Goal: Task Accomplishment & Management: Manage account settings

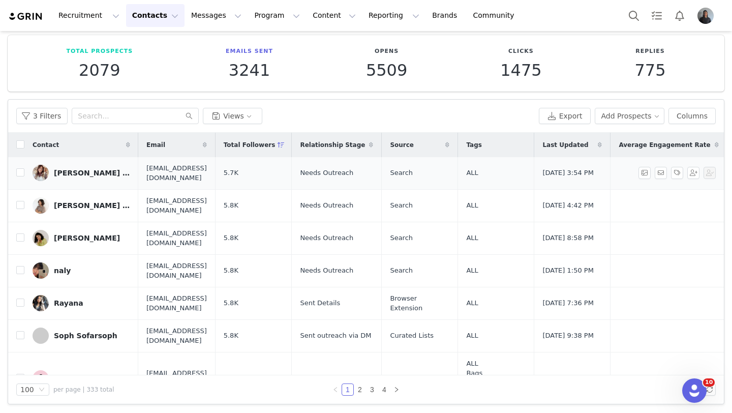
click at [60, 173] on div "taylor ✨" at bounding box center [92, 173] width 76 height 8
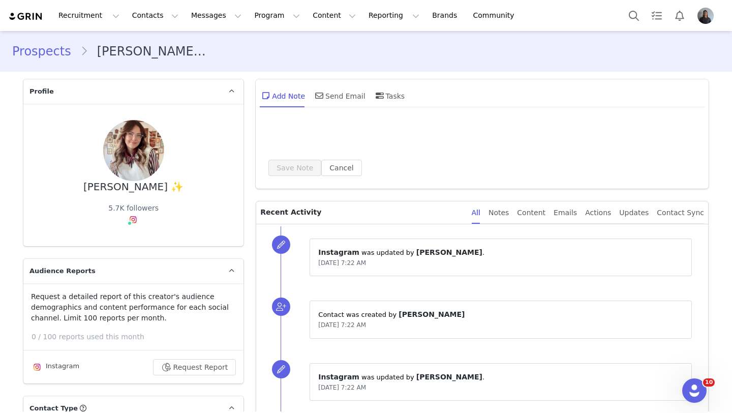
type input "+1 ([GEOGRAPHIC_DATA])"
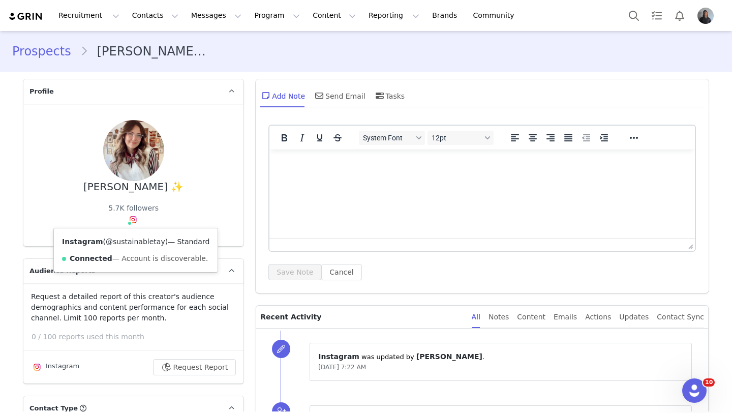
click at [132, 241] on link "@sustainabletay" at bounding box center [135, 241] width 59 height 8
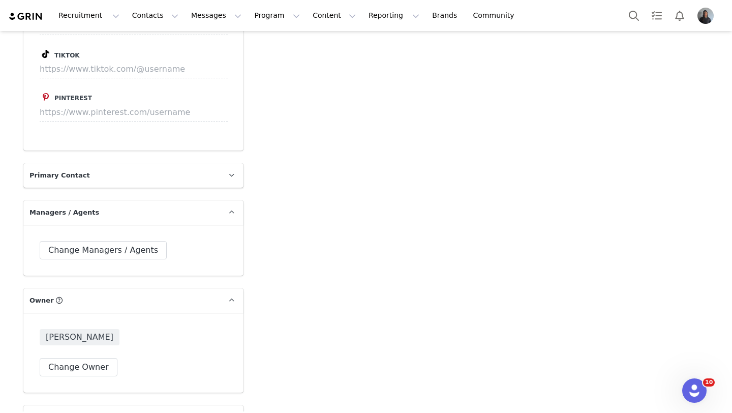
scroll to position [1600, 0]
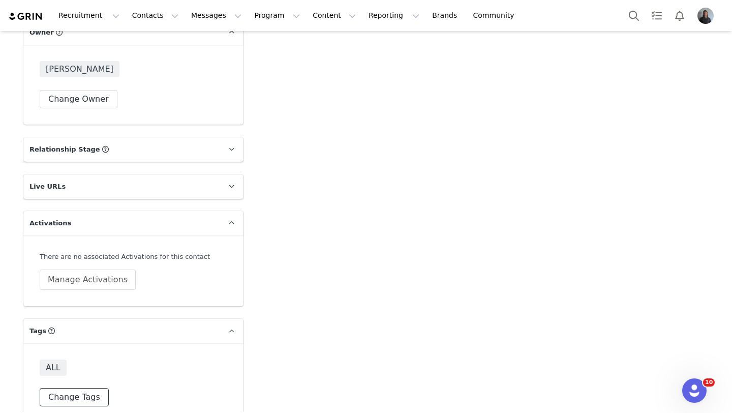
click at [89, 388] on button "Change Tags" at bounding box center [74, 397] width 69 height 18
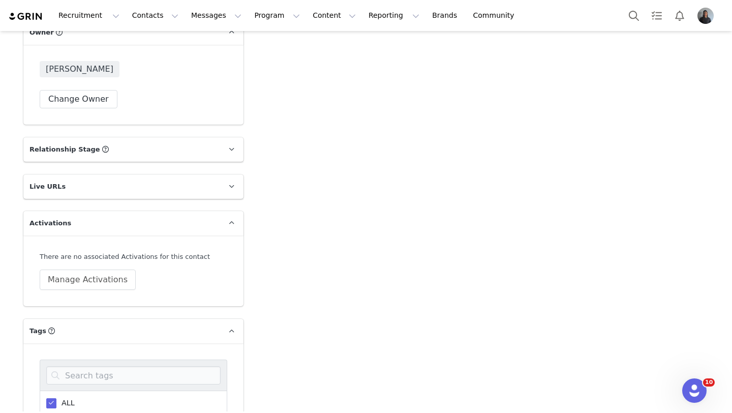
click at [54, 398] on span at bounding box center [51, 403] width 10 height 10
click at [56, 398] on input "ALL" at bounding box center [56, 398] width 0 height 0
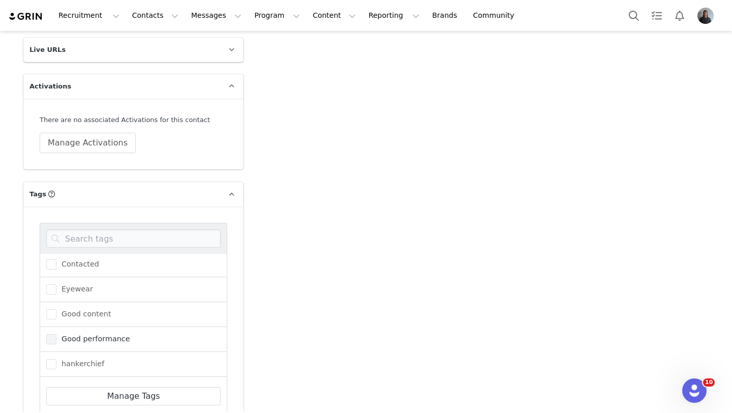
scroll to position [99, 0]
click at [61, 336] on span "hankerchief" at bounding box center [80, 341] width 48 height 10
click at [56, 336] on input "hankerchief" at bounding box center [56, 336] width 0 height 0
click at [56, 361] on span "Kolo House Shoes" at bounding box center [91, 366] width 70 height 10
click at [56, 361] on input "Kolo House Shoes" at bounding box center [56, 361] width 0 height 0
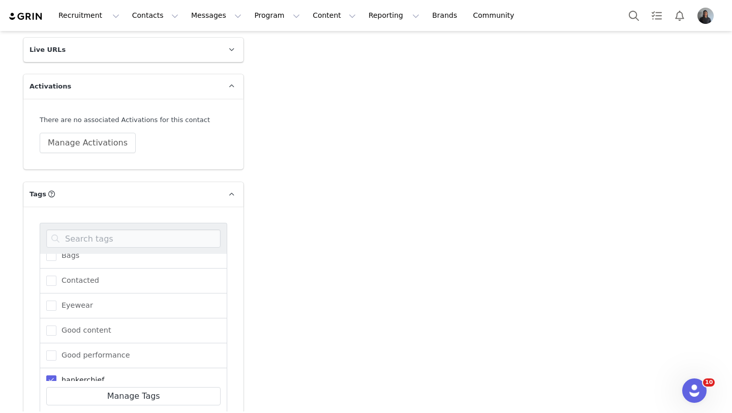
scroll to position [55, 0]
click at [56, 256] on span at bounding box center [51, 261] width 10 height 10
click at [56, 256] on input "Bags" at bounding box center [56, 256] width 0 height 0
click at [85, 404] on div "ALL Andrew Bags Contacted Eyewear Good content Good performance hankerchief Kol…" at bounding box center [133, 332] width 187 height 219
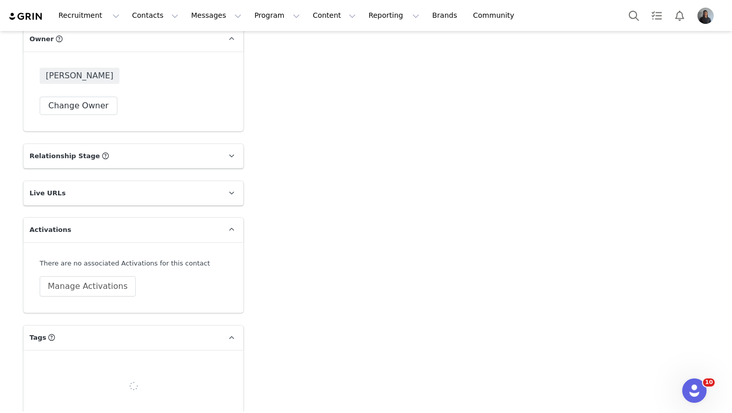
scroll to position [1600, 0]
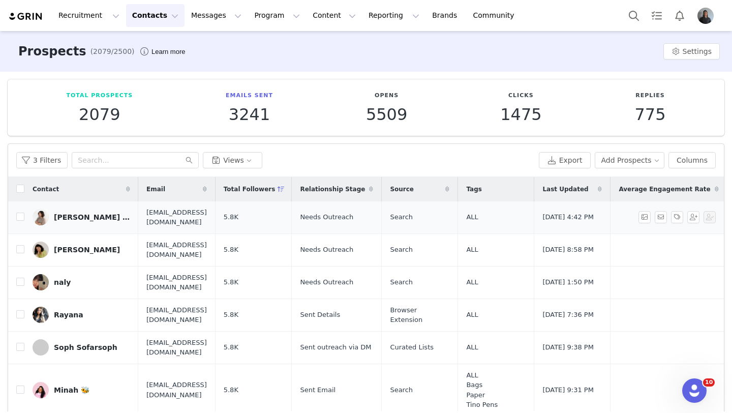
click at [85, 213] on div "Vy Tran Yang" at bounding box center [92, 217] width 76 height 8
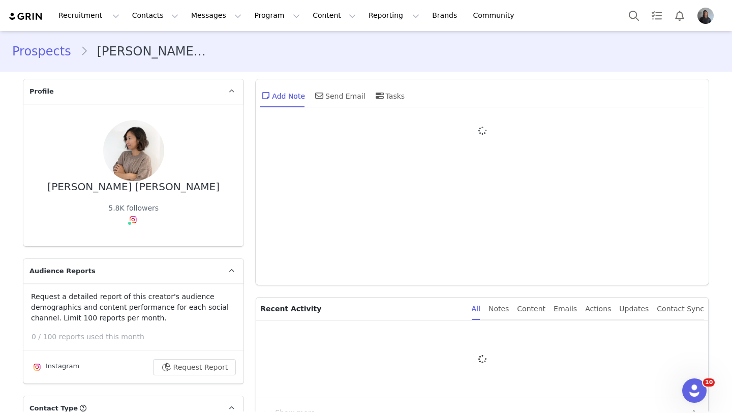
type input "+1 ([GEOGRAPHIC_DATA])"
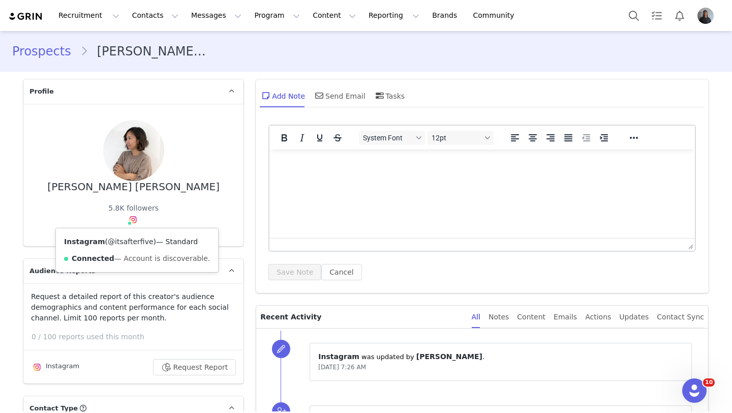
click at [134, 240] on link "@itsafterfive" at bounding box center [131, 241] width 46 height 8
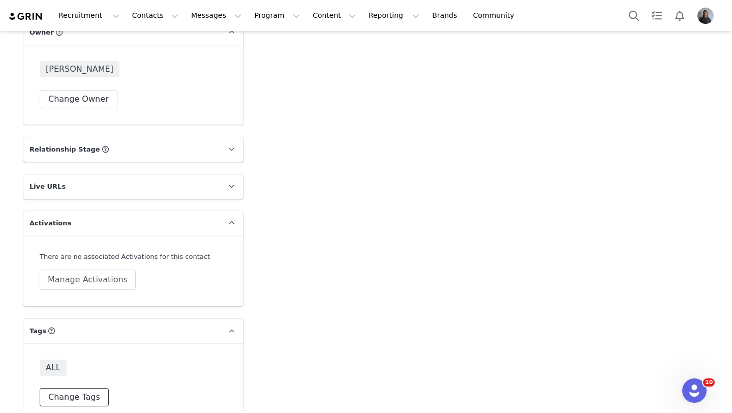
click at [69, 388] on button "Change Tags" at bounding box center [74, 397] width 69 height 18
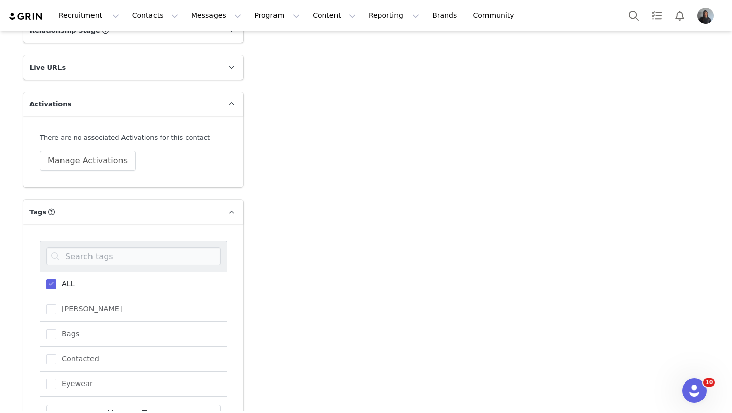
scroll to position [1773, 0]
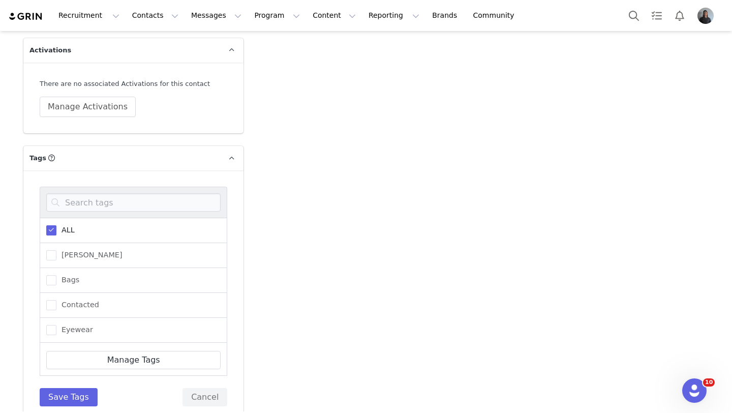
click at [53, 225] on span at bounding box center [51, 230] width 10 height 10
click at [56, 225] on input "ALL" at bounding box center [56, 225] width 0 height 0
click at [55, 248] on span at bounding box center [51, 253] width 10 height 10
click at [56, 248] on input "Kolo House Shoes" at bounding box center [56, 248] width 0 height 0
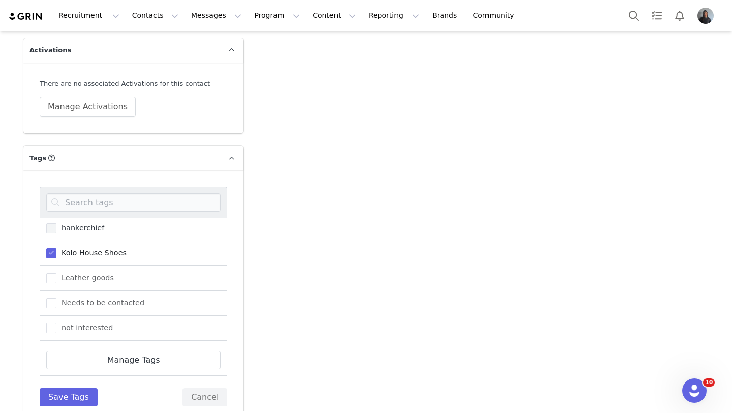
click at [55, 222] on label "hankerchief" at bounding box center [75, 228] width 58 height 12
click at [56, 223] on input "hankerchief" at bounding box center [56, 223] width 0 height 0
click at [68, 388] on button "Save Tags" at bounding box center [69, 397] width 58 height 18
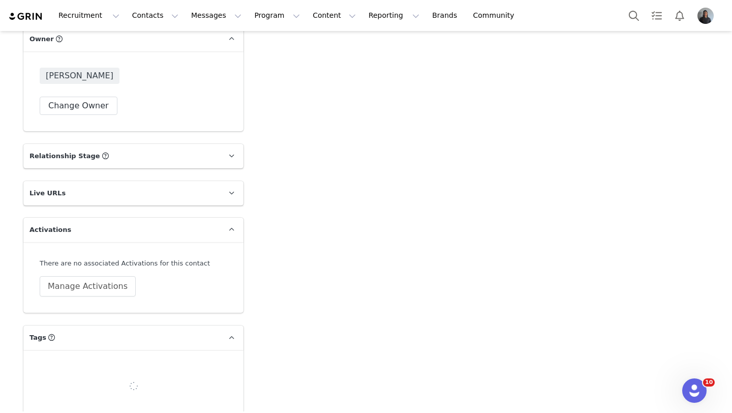
scroll to position [1600, 0]
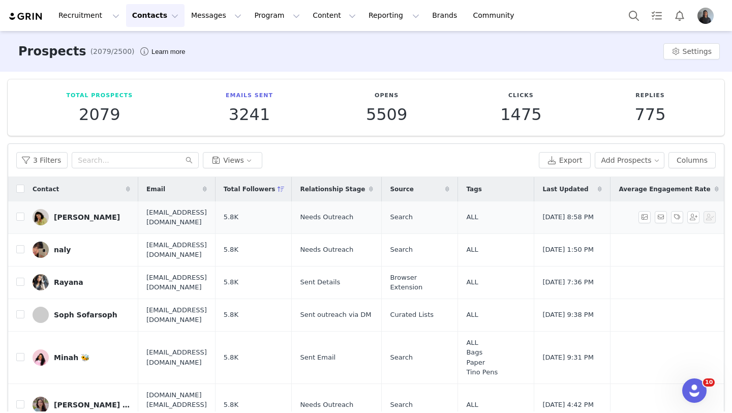
click at [76, 221] on link "Sandy Sanchez" at bounding box center [82, 217] width 98 height 16
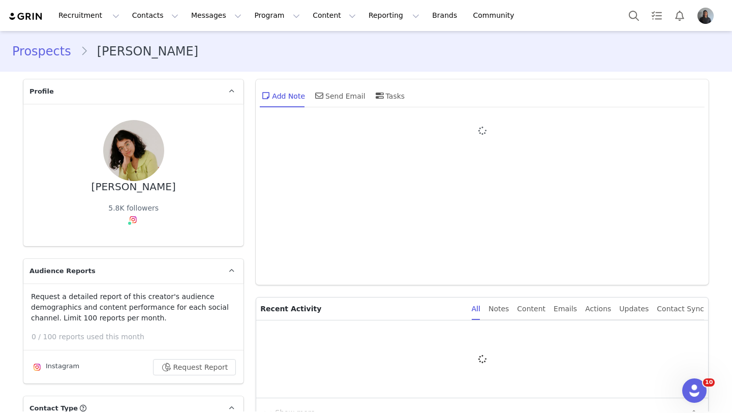
type input "+1 ([GEOGRAPHIC_DATA])"
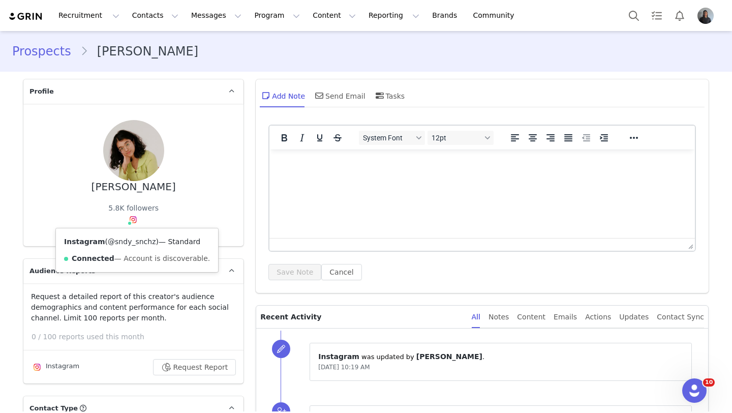
click at [138, 240] on link "@sndy_snchz" at bounding box center [132, 241] width 48 height 8
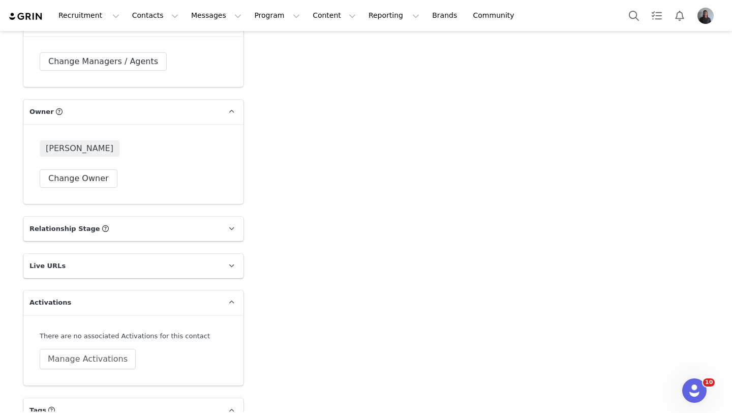
scroll to position [1600, 0]
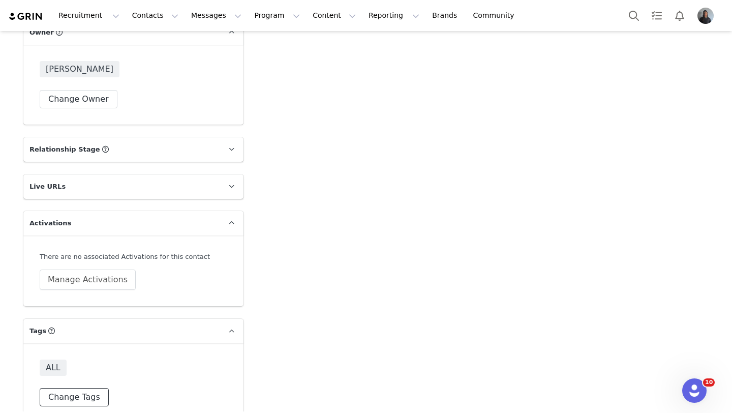
click at [65, 388] on button "Change Tags" at bounding box center [74, 397] width 69 height 18
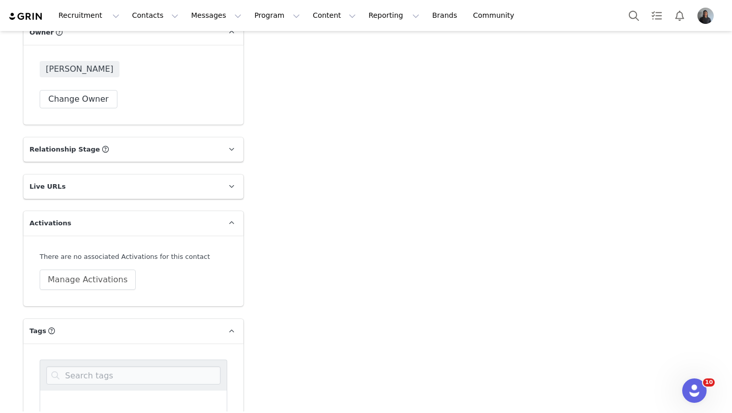
scroll to position [1642, 0]
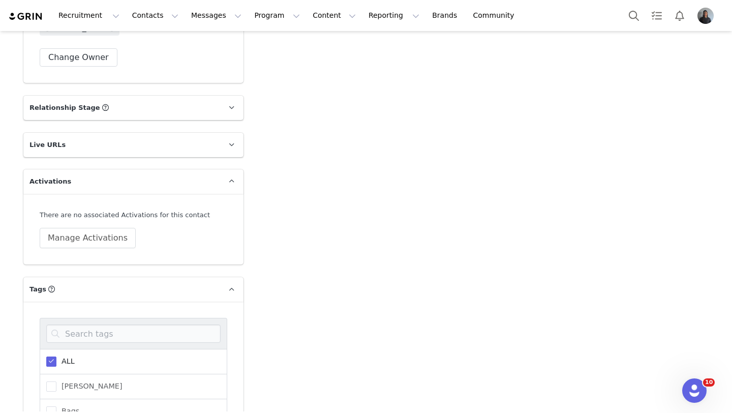
click at [62, 356] on span "ALL" at bounding box center [65, 361] width 18 height 10
click at [56, 356] on input "ALL" at bounding box center [56, 356] width 0 height 0
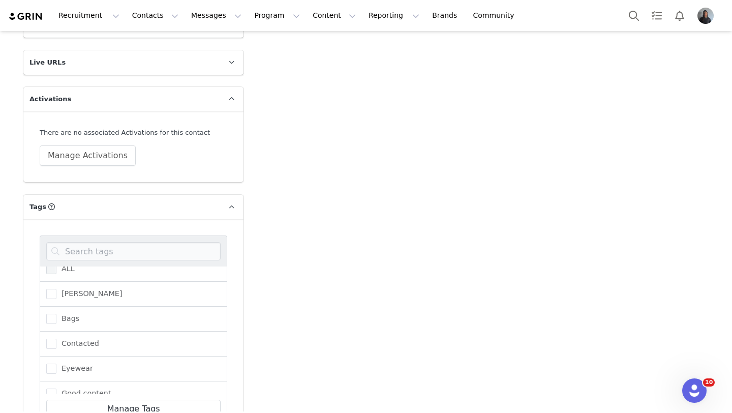
scroll to position [0, 0]
click at [53, 324] on span at bounding box center [51, 329] width 10 height 10
click at [56, 324] on input "Bags" at bounding box center [56, 324] width 0 height 0
click at [49, 370] on span at bounding box center [51, 375] width 10 height 10
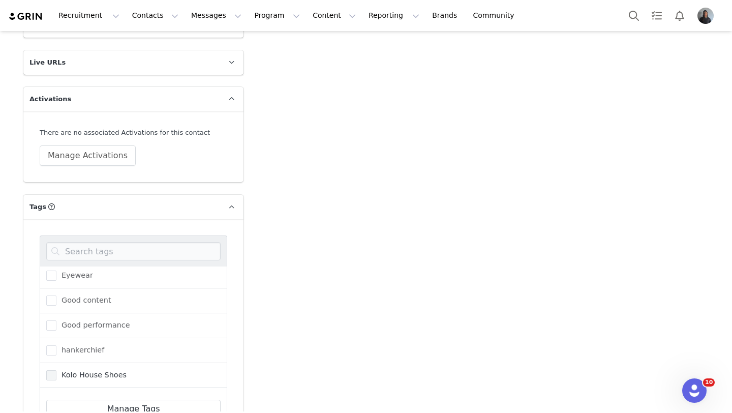
click at [56, 370] on input "Kolo House Shoes" at bounding box center [56, 370] width 0 height 0
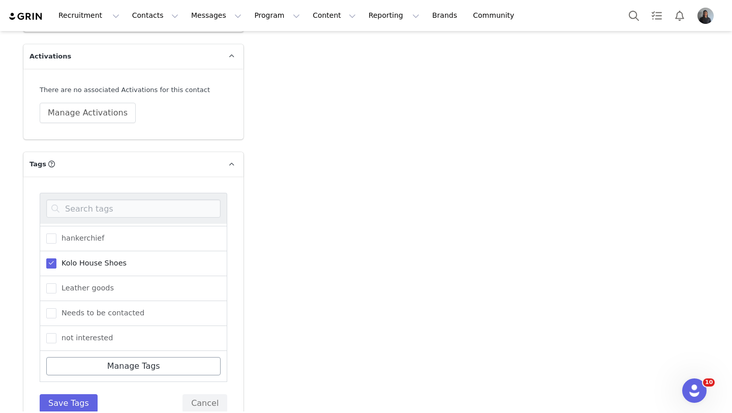
scroll to position [1773, 0]
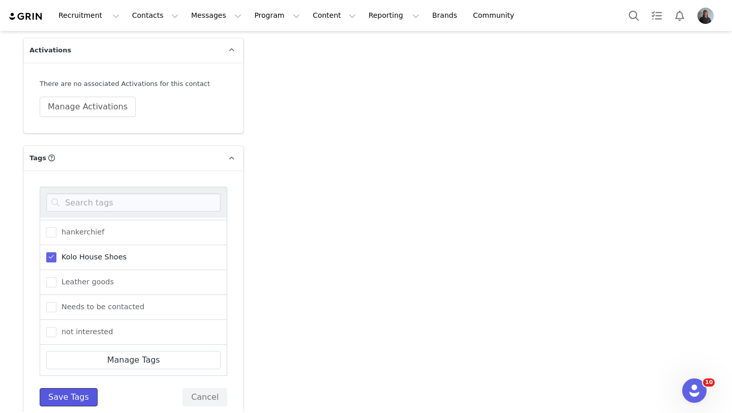
click at [89, 388] on button "Save Tags" at bounding box center [69, 397] width 58 height 18
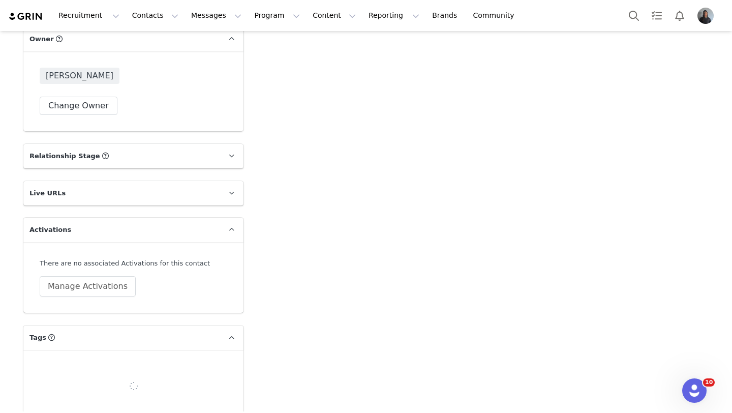
scroll to position [1600, 0]
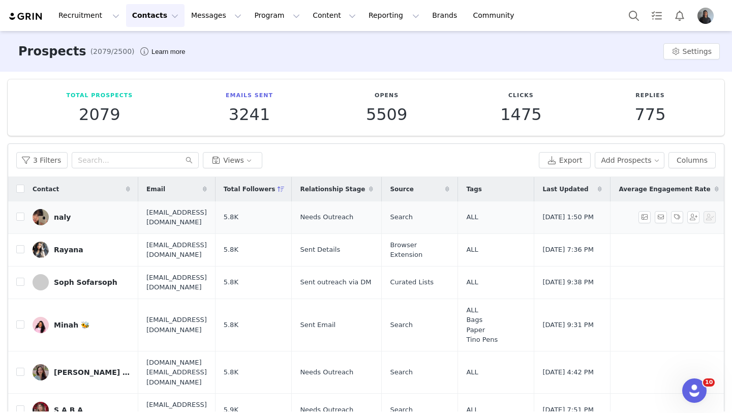
click at [62, 220] on div "naly" at bounding box center [62, 217] width 17 height 8
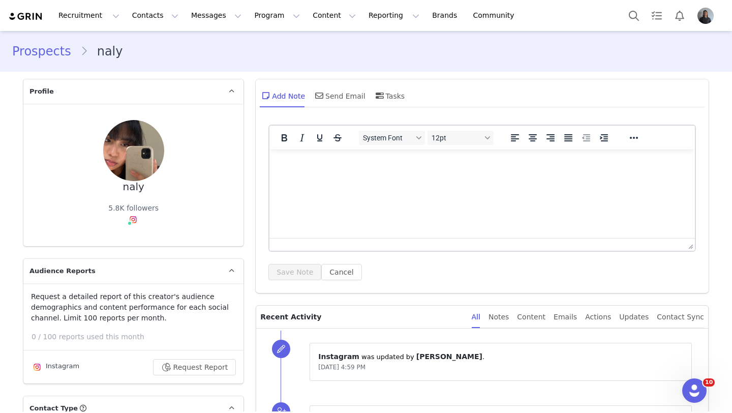
type input "+1 ([GEOGRAPHIC_DATA])"
click at [130, 241] on link "@wellnesswithnaly" at bounding box center [136, 241] width 68 height 8
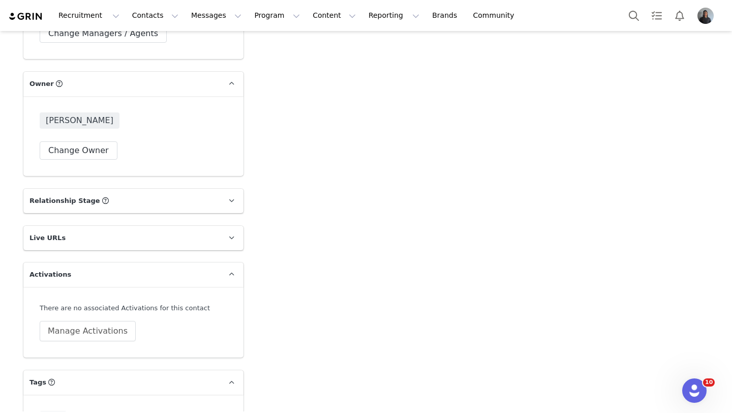
scroll to position [1600, 0]
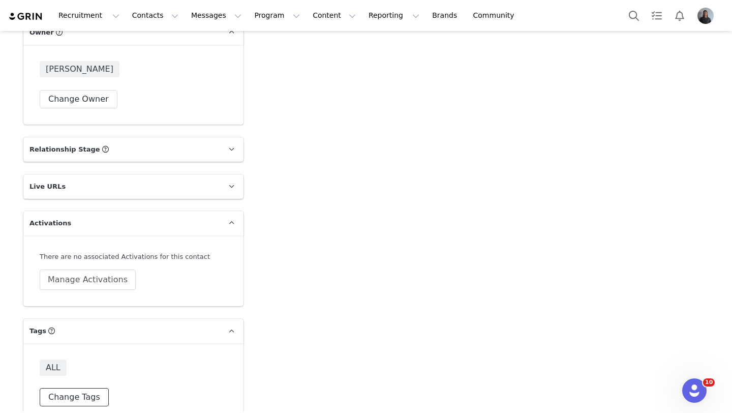
click at [60, 388] on button "Change Tags" at bounding box center [74, 397] width 69 height 18
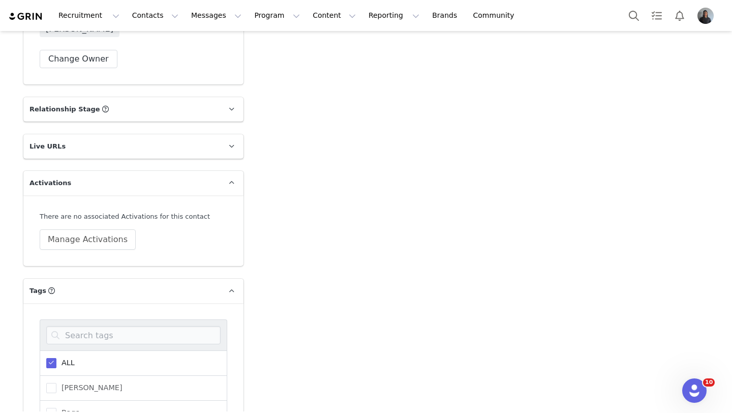
scroll to position [1690, 0]
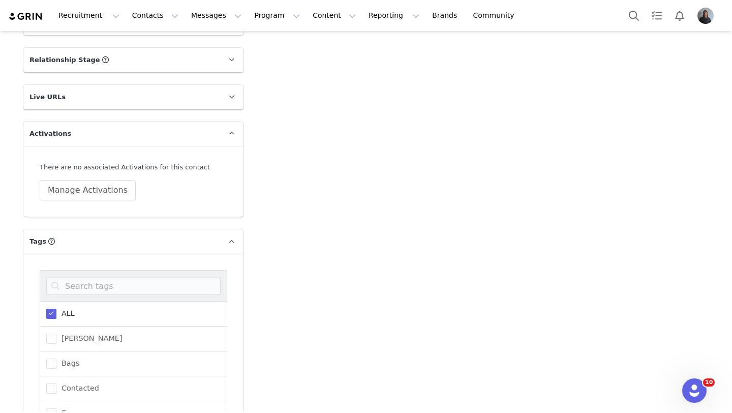
click at [69, 308] on span "ALL" at bounding box center [65, 313] width 18 height 10
click at [56, 308] on input "ALL" at bounding box center [56, 308] width 0 height 0
click at [55, 377] on span at bounding box center [51, 382] width 10 height 10
click at [56, 377] on input "Kolo House Shoes" at bounding box center [56, 377] width 0 height 0
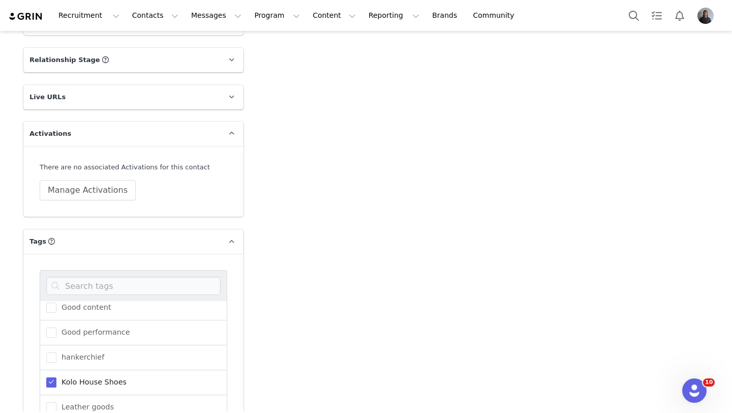
scroll to position [172, 0]
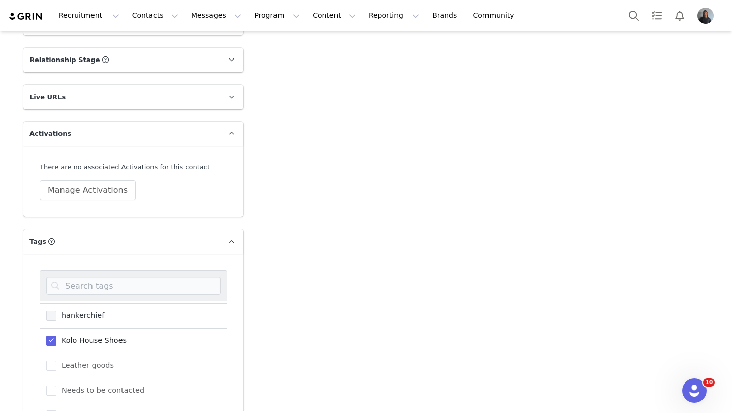
click at [54, 310] on span at bounding box center [51, 315] width 10 height 10
click at [56, 310] on input "hankerchief" at bounding box center [56, 310] width 0 height 0
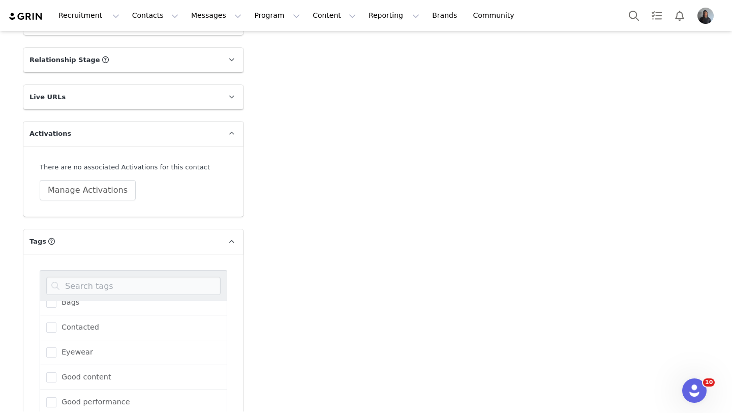
scroll to position [57, 0]
click at [56, 301] on span at bounding box center [51, 306] width 10 height 10
click at [56, 301] on input "Bags" at bounding box center [56, 301] width 0 height 0
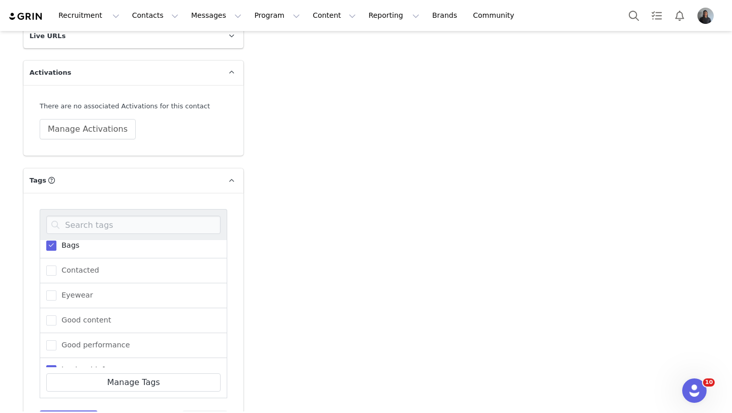
scroll to position [1773, 0]
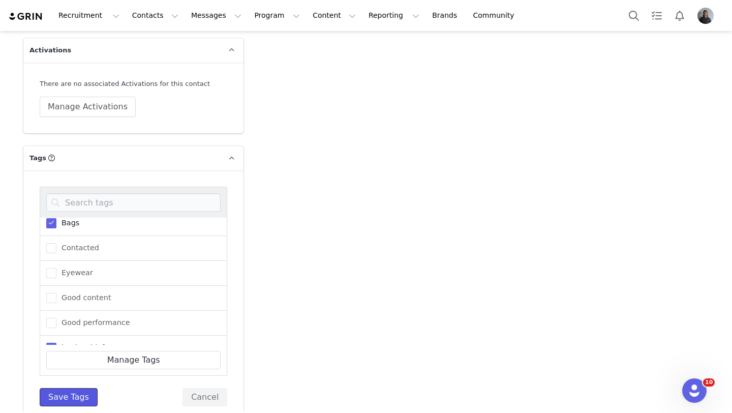
click at [68, 388] on button "Save Tags" at bounding box center [69, 397] width 58 height 18
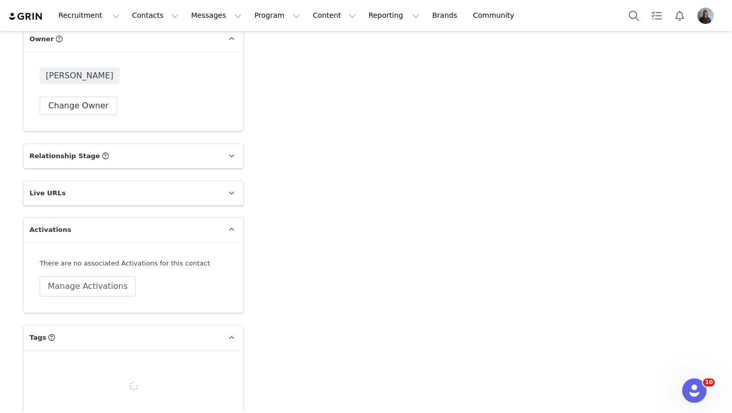
scroll to position [1600, 0]
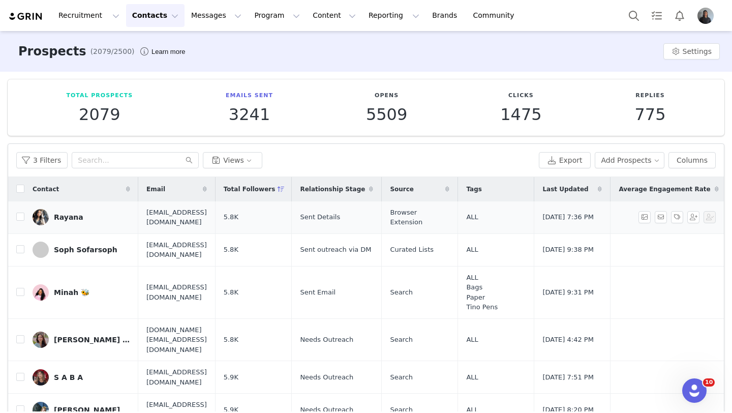
click at [67, 212] on link "Rayana" at bounding box center [82, 217] width 98 height 16
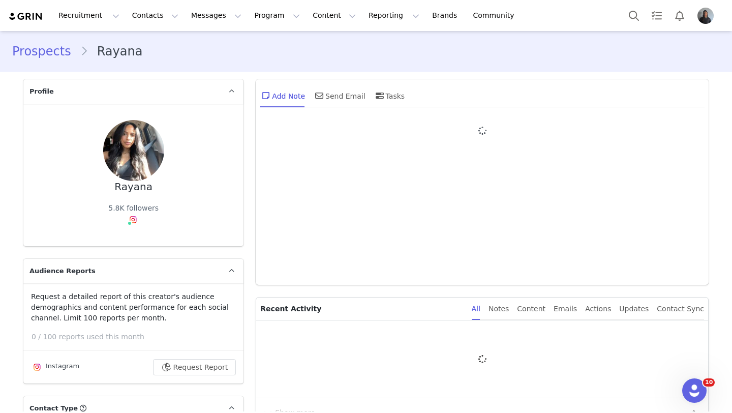
type input "+1 ([GEOGRAPHIC_DATA])"
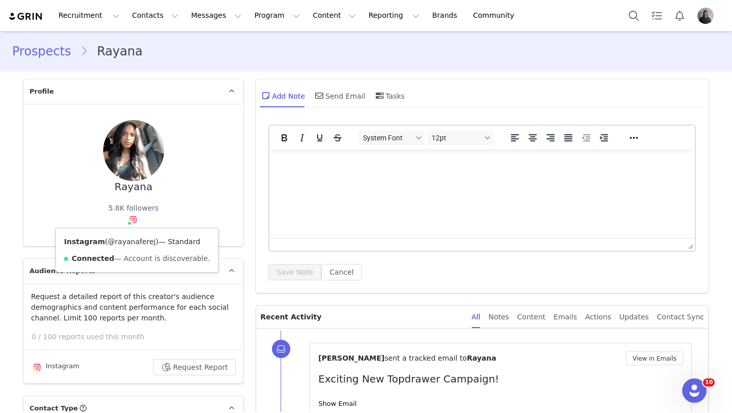
click at [132, 238] on link "@rayanaferej" at bounding box center [132, 241] width 48 height 8
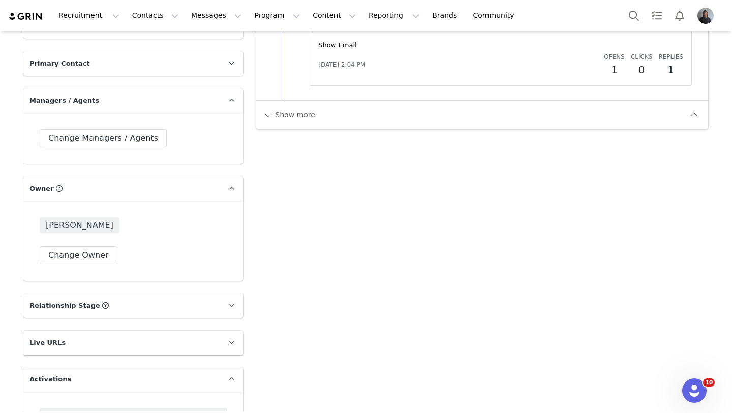
scroll to position [1606, 0]
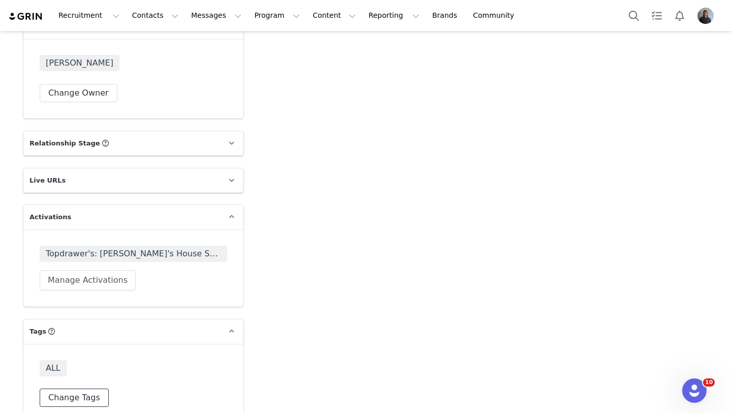
click at [65, 388] on button "Change Tags" at bounding box center [74, 397] width 69 height 18
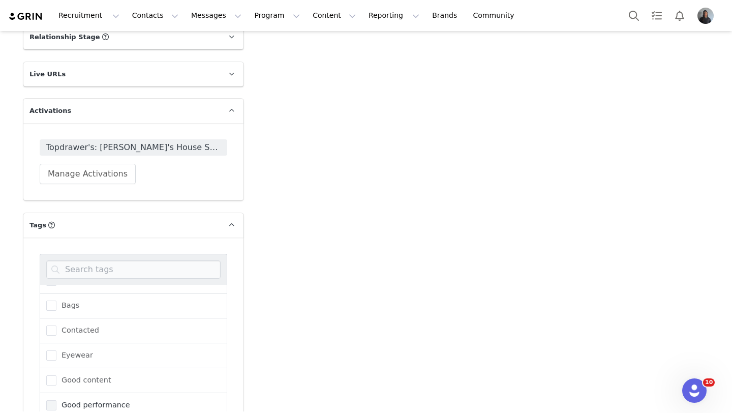
scroll to position [0, 0]
click at [52, 292] on span at bounding box center [51, 297] width 10 height 10
click at [56, 292] on input "ALL" at bounding box center [56, 292] width 0 height 0
click at [57, 324] on span "Bags" at bounding box center [67, 329] width 23 height 10
click at [56, 324] on input "Bags" at bounding box center [56, 324] width 0 height 0
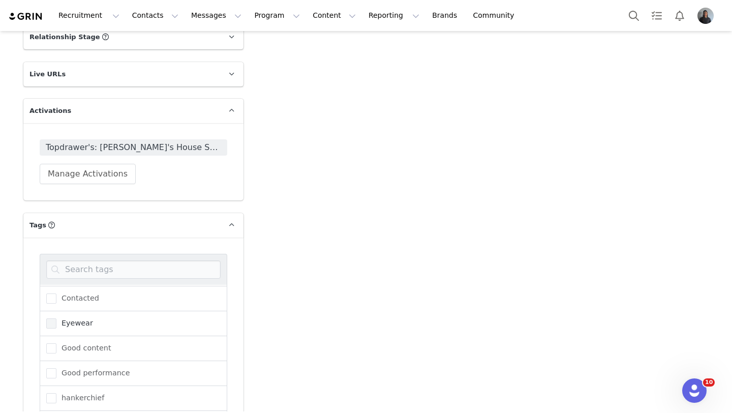
scroll to position [75, 0]
click at [55, 391] on span at bounding box center [51, 396] width 10 height 10
click at [56, 391] on input "hankerchief" at bounding box center [56, 391] width 0 height 0
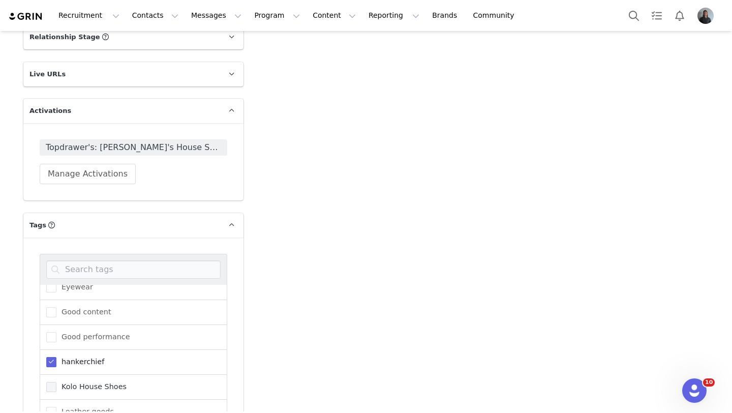
click at [52, 382] on span at bounding box center [51, 387] width 10 height 10
click at [56, 382] on input "Kolo House Shoes" at bounding box center [56, 382] width 0 height 0
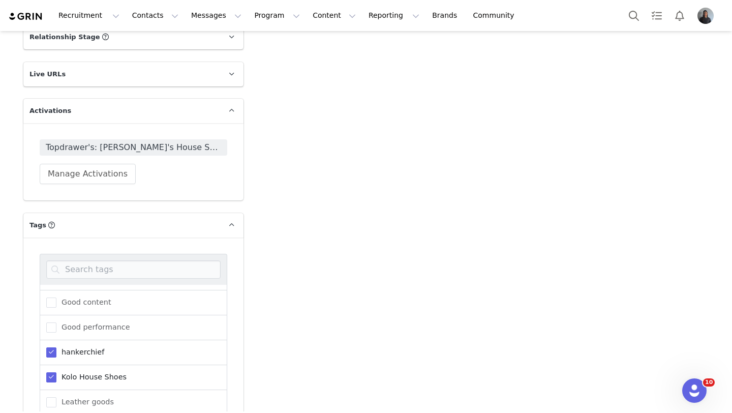
click at [54, 390] on div "Leather goods" at bounding box center [133, 402] width 187 height 25
click at [54, 397] on span at bounding box center [51, 402] width 10 height 10
click at [56, 397] on input "Leather goods" at bounding box center [56, 397] width 0 height 0
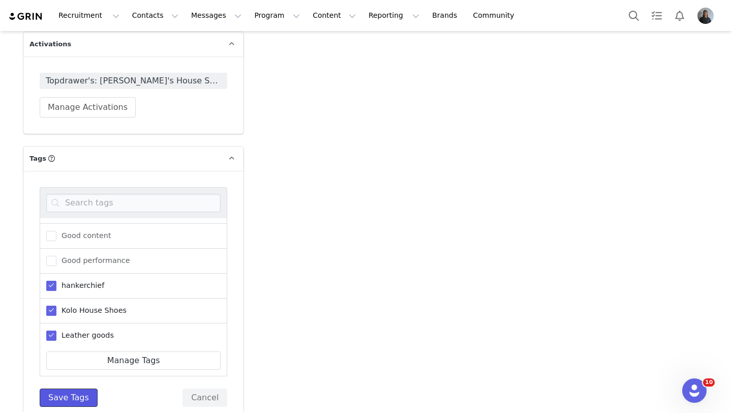
click at [54, 388] on button "Save Tags" at bounding box center [69, 397] width 58 height 18
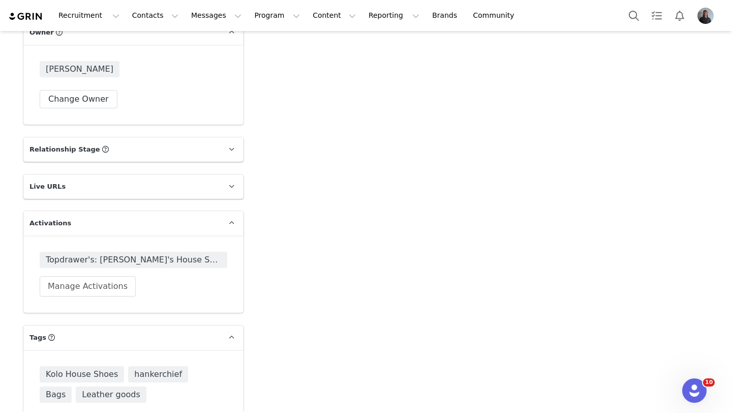
scroll to position [1627, 0]
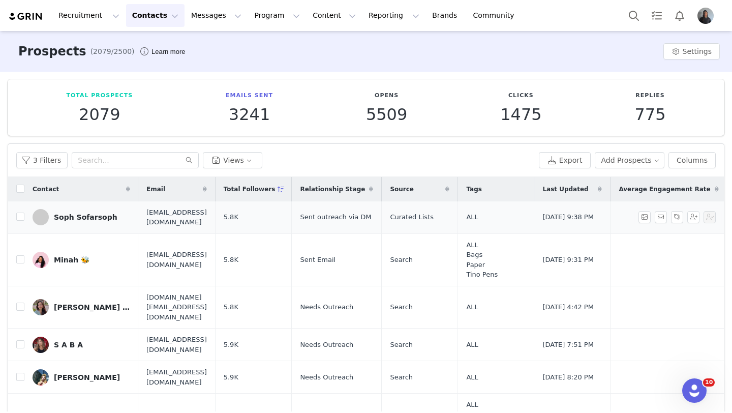
click at [80, 215] on div "Soph Sofarsoph" at bounding box center [86, 217] width 64 height 8
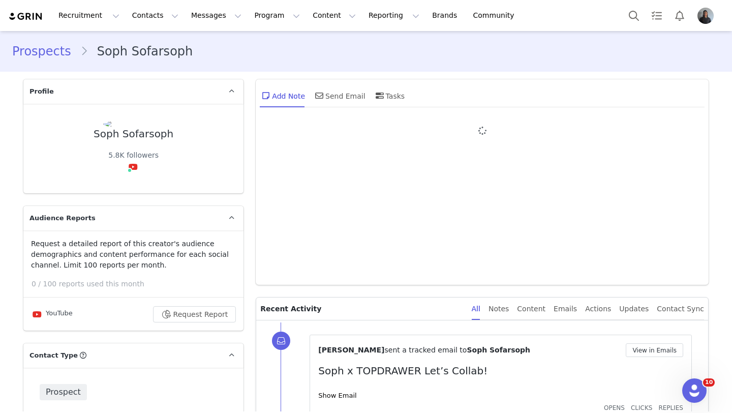
type input "+1 ([GEOGRAPHIC_DATA])"
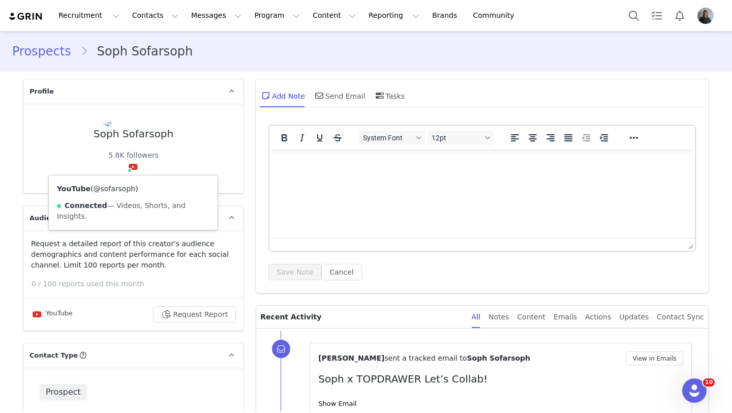
click at [119, 191] on link "@sofarsoph" at bounding box center [114, 188] width 42 height 8
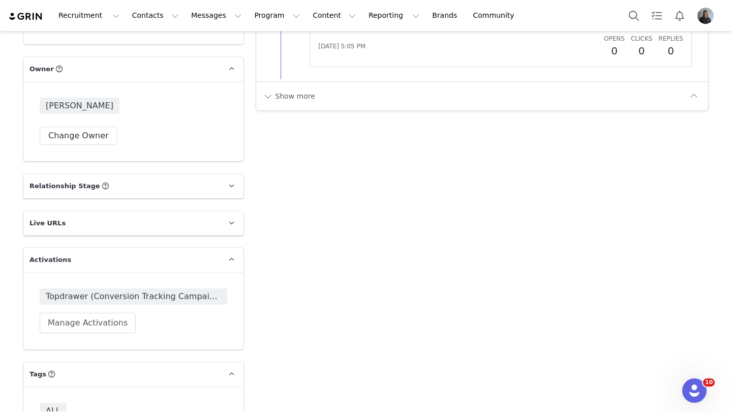
scroll to position [1554, 0]
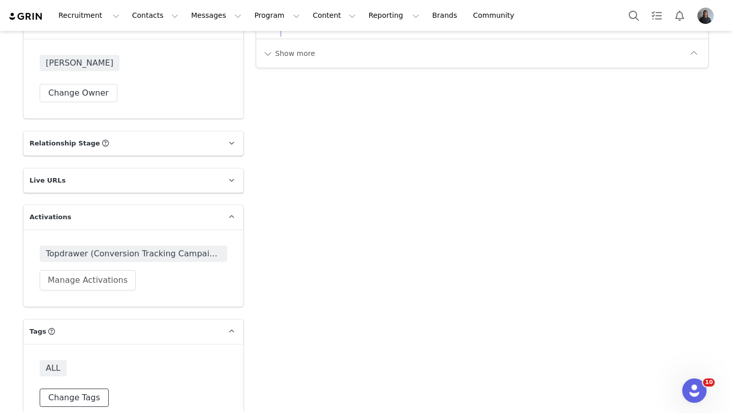
click at [65, 388] on button "Change Tags" at bounding box center [74, 397] width 69 height 18
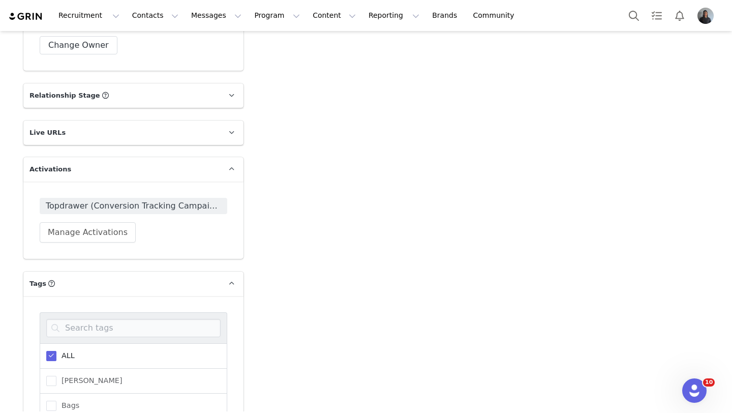
scroll to position [1612, 0]
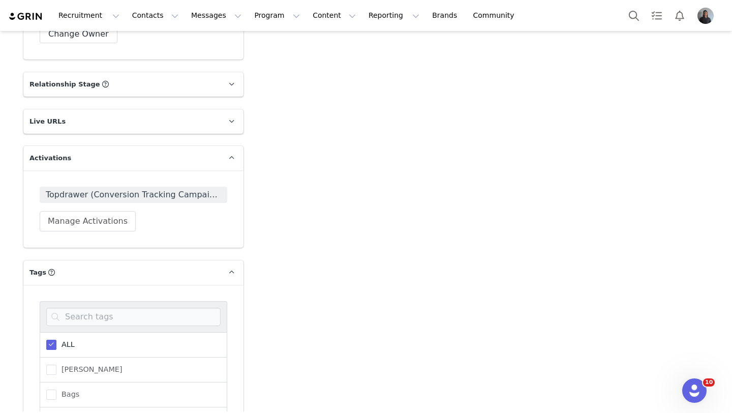
click at [59, 339] on span "ALL" at bounding box center [65, 344] width 18 height 10
click at [56, 339] on input "ALL" at bounding box center [56, 339] width 0 height 0
click at [60, 363] on span "Bags" at bounding box center [67, 368] width 23 height 10
click at [56, 363] on input "Bags" at bounding box center [56, 363] width 0 height 0
click at [60, 360] on span "Eyewear" at bounding box center [74, 365] width 37 height 10
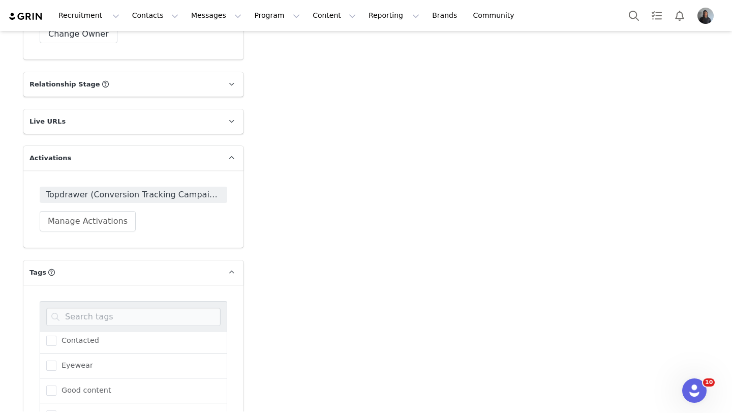
click at [56, 360] on input "Eyewear" at bounding box center [56, 360] width 0 height 0
click at [54, 382] on label "Kolo House Shoes" at bounding box center [86, 388] width 80 height 12
click at [56, 383] on input "Kolo House Shoes" at bounding box center [56, 383] width 0 height 0
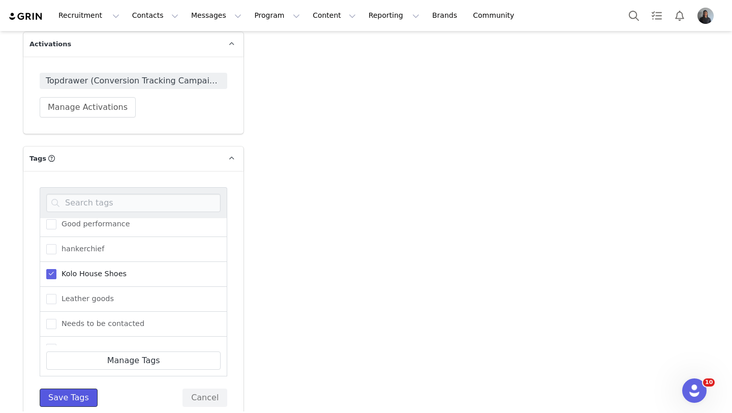
click at [55, 388] on button "Save Tags" at bounding box center [69, 397] width 58 height 18
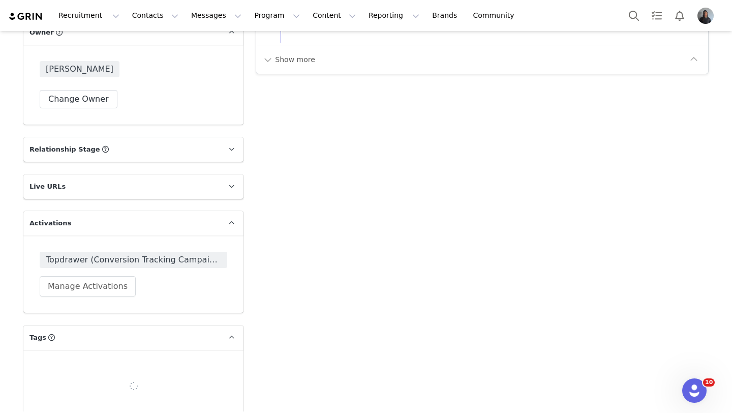
scroll to position [1554, 0]
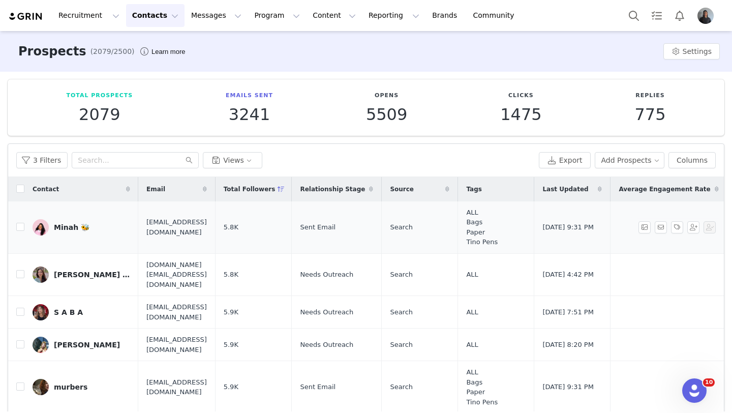
click at [68, 230] on div "Minah 🐝" at bounding box center [72, 227] width 36 height 8
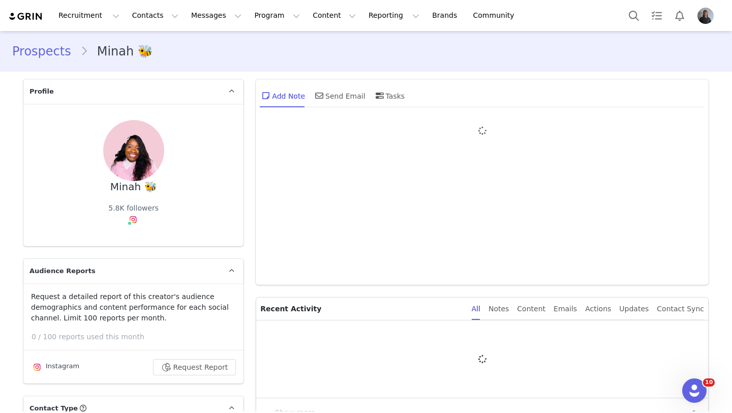
type input "+1 ([GEOGRAPHIC_DATA])"
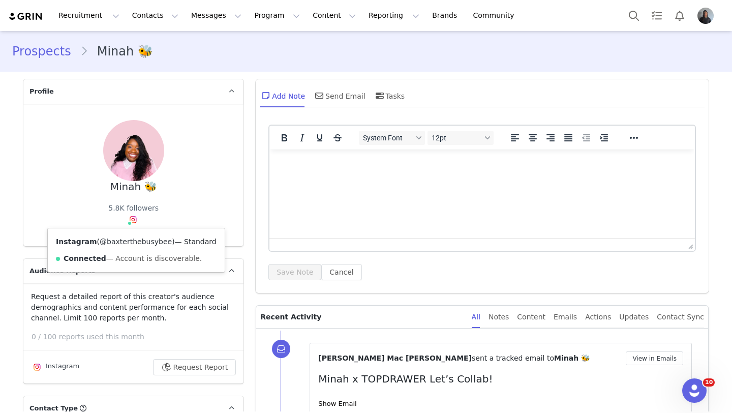
click at [135, 239] on link "@baxterthebusybee" at bounding box center [136, 241] width 72 height 8
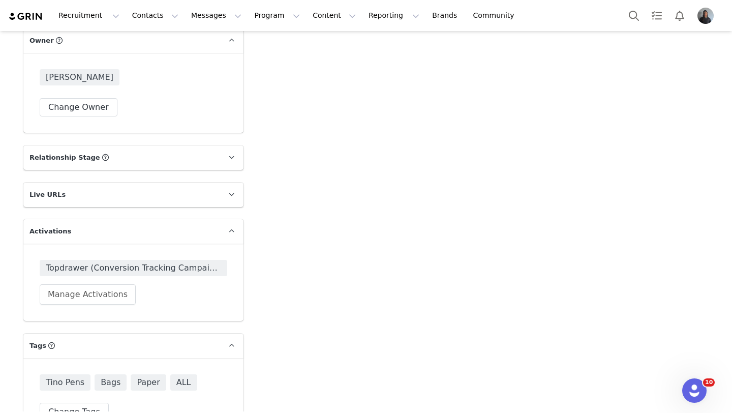
scroll to position [1606, 0]
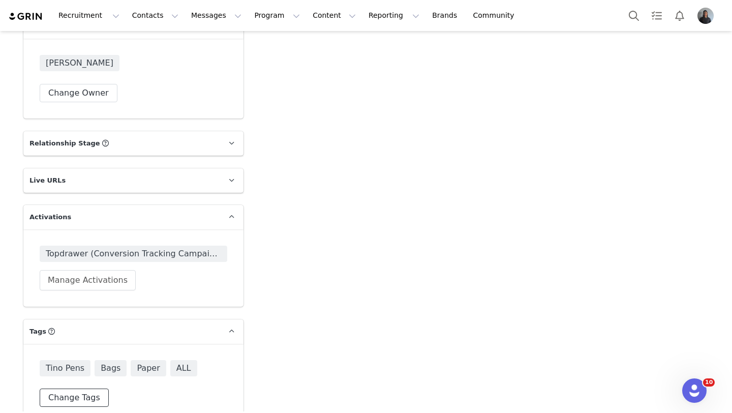
click at [71, 388] on button "Change Tags" at bounding box center [74, 397] width 69 height 18
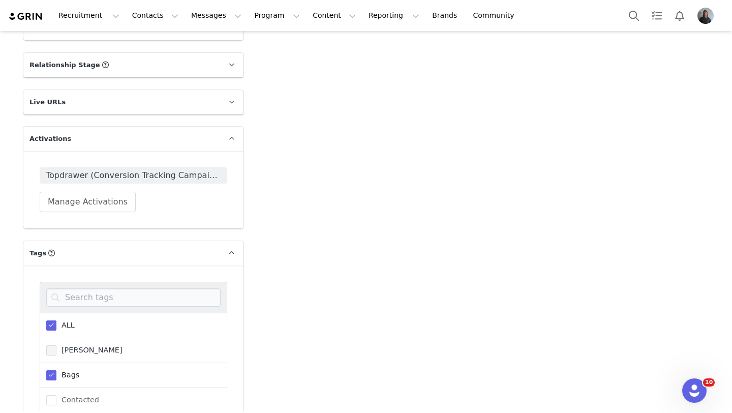
scroll to position [1687, 0]
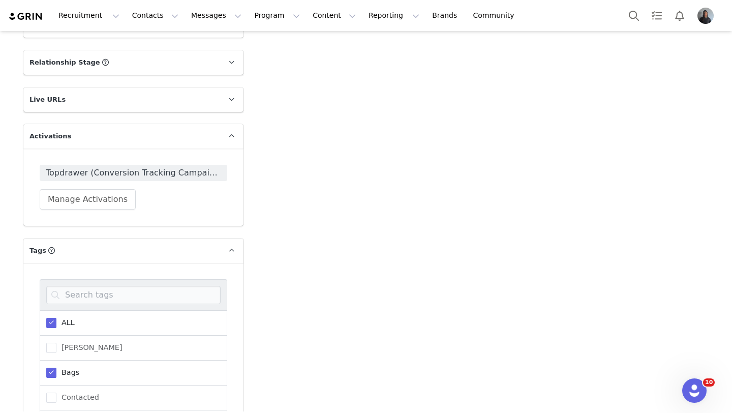
click at [53, 312] on div "ALL" at bounding box center [133, 322] width 187 height 25
click at [56, 318] on span "ALL" at bounding box center [65, 323] width 18 height 10
click at [56, 318] on input "ALL" at bounding box center [56, 318] width 0 height 0
click at [61, 313] on span "Bags" at bounding box center [67, 318] width 23 height 10
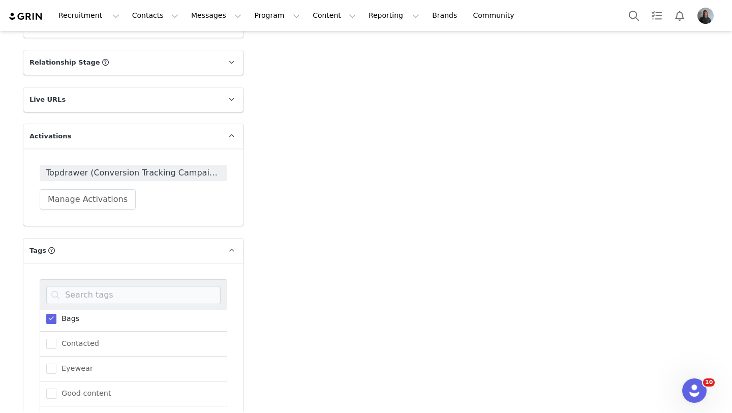
click at [56, 313] on input "Bags" at bounding box center [56, 313] width 0 height 0
click at [57, 403] on span "Paper" at bounding box center [69, 408] width 26 height 10
click at [56, 403] on input "Paper" at bounding box center [56, 403] width 0 height 0
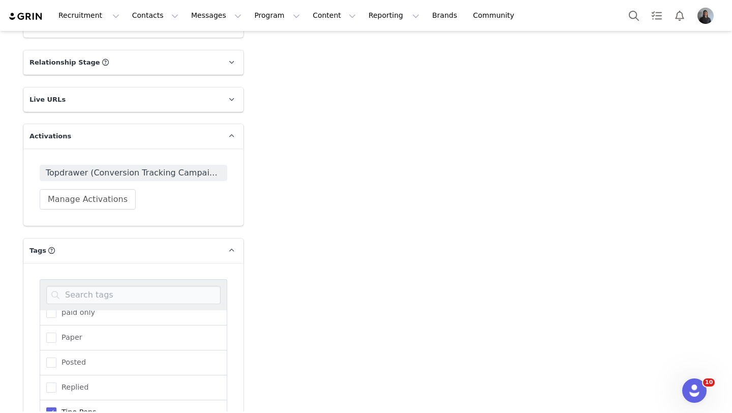
click at [53, 407] on span at bounding box center [51, 412] width 10 height 10
click at [56, 407] on input "Tino Pens" at bounding box center [56, 407] width 0 height 0
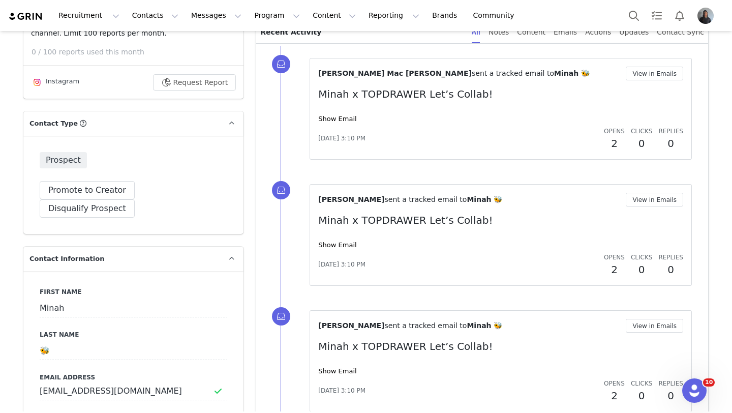
scroll to position [76, 0]
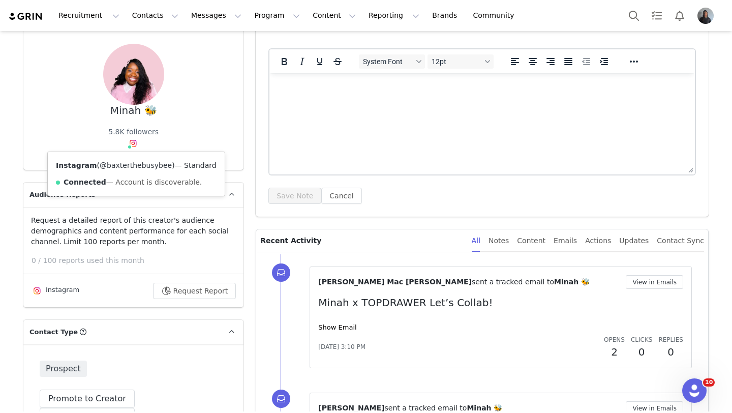
click at [135, 165] on link "@baxterthebusybee" at bounding box center [136, 165] width 72 height 8
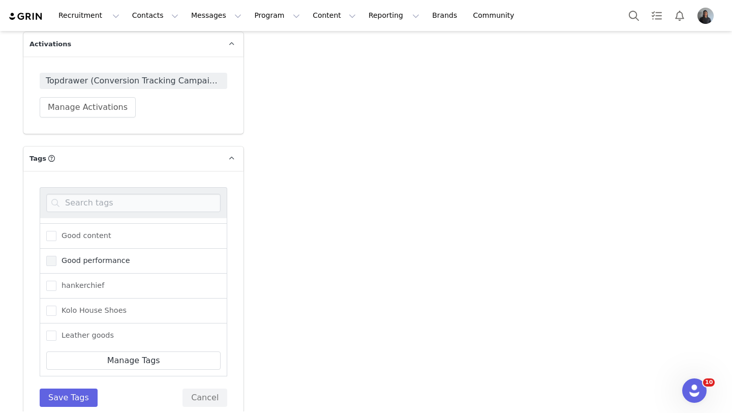
scroll to position [0, 0]
click at [60, 226] on span "ALL" at bounding box center [65, 231] width 18 height 10
click at [56, 226] on input "ALL" at bounding box center [56, 226] width 0 height 0
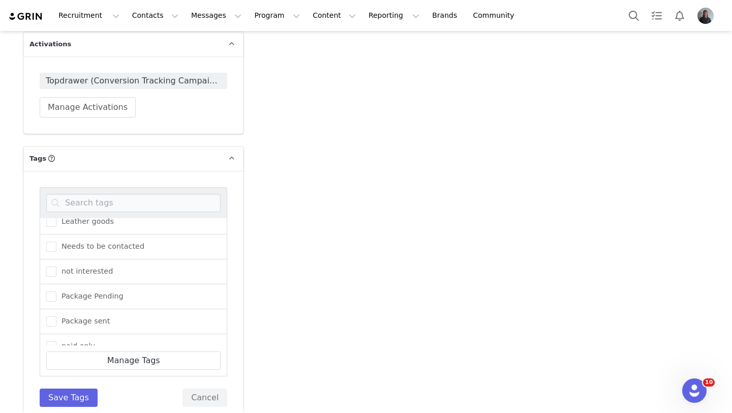
scroll to position [237, 0]
click at [62, 255] on div "not interested" at bounding box center [133, 267] width 187 height 25
click at [65, 262] on span "not interested" at bounding box center [84, 267] width 56 height 10
click at [56, 262] on input "not interested" at bounding box center [56, 262] width 0 height 0
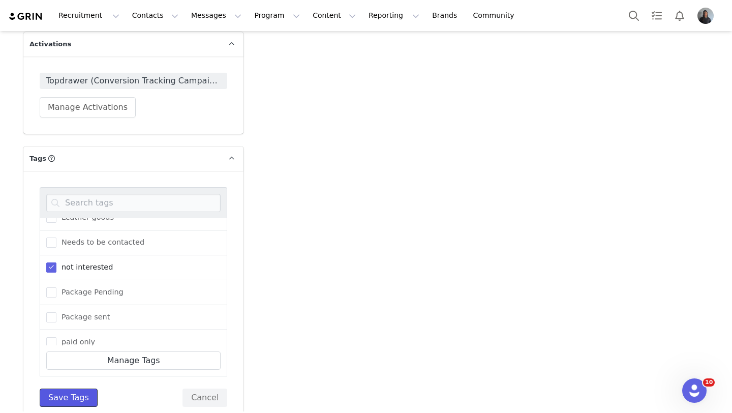
click at [70, 388] on button "Save Tags" at bounding box center [69, 397] width 58 height 18
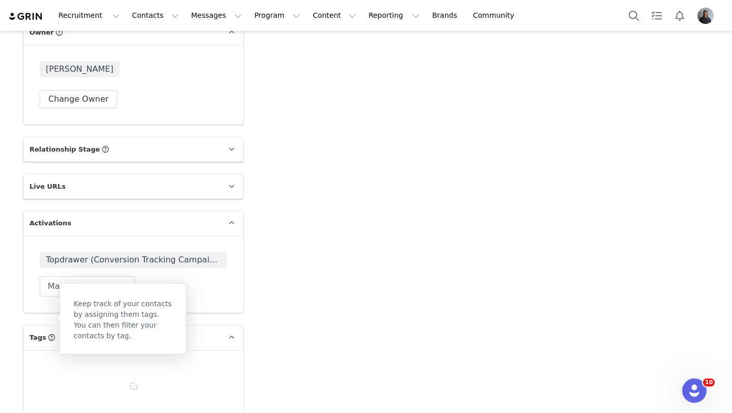
scroll to position [1606, 0]
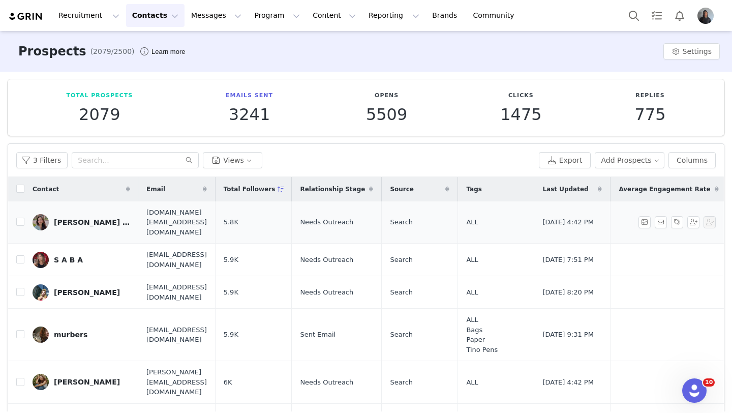
click at [57, 218] on div "Lisa 🧸" at bounding box center [92, 222] width 76 height 8
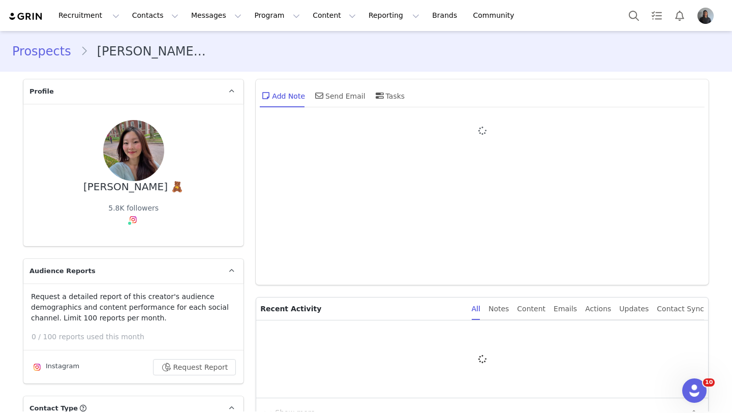
type input "+1 ([GEOGRAPHIC_DATA])"
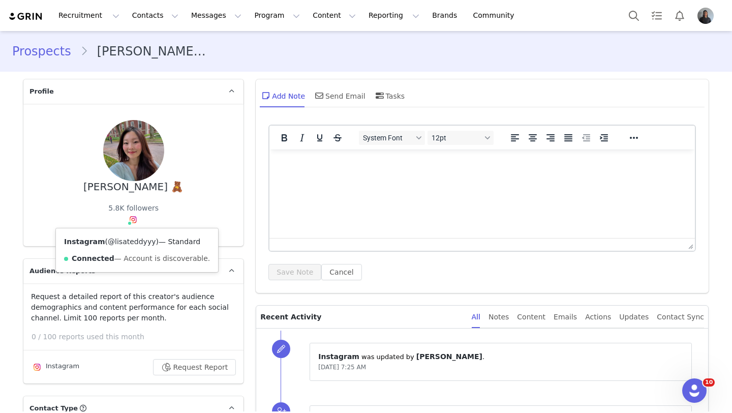
click at [136, 241] on link "@lisateddyyy" at bounding box center [132, 241] width 48 height 8
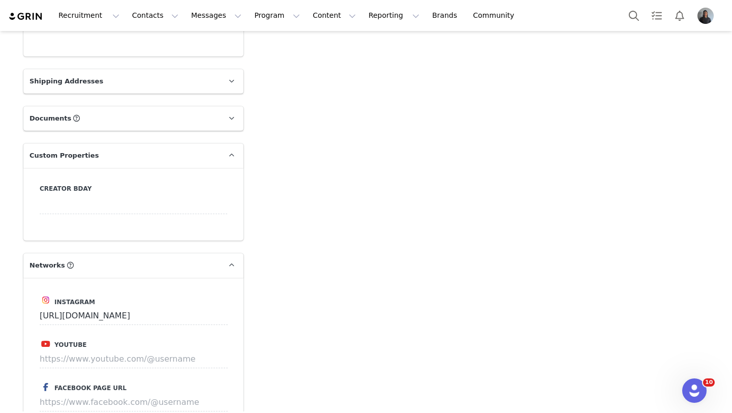
scroll to position [1600, 0]
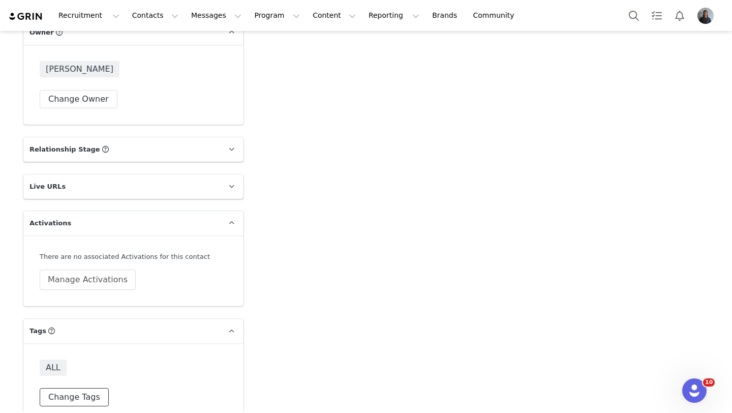
click at [77, 388] on button "Change Tags" at bounding box center [74, 397] width 69 height 18
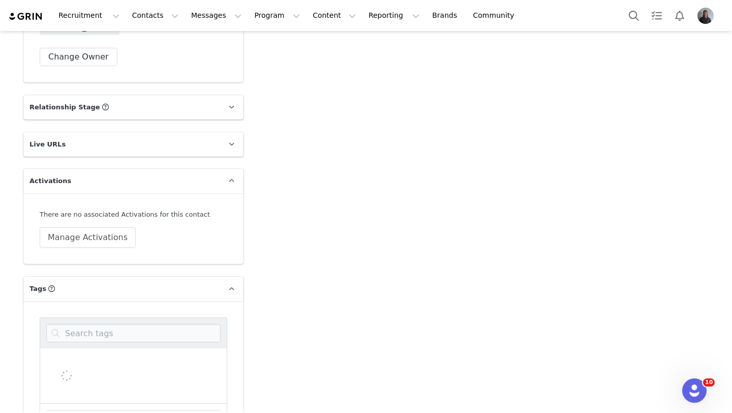
scroll to position [1645, 0]
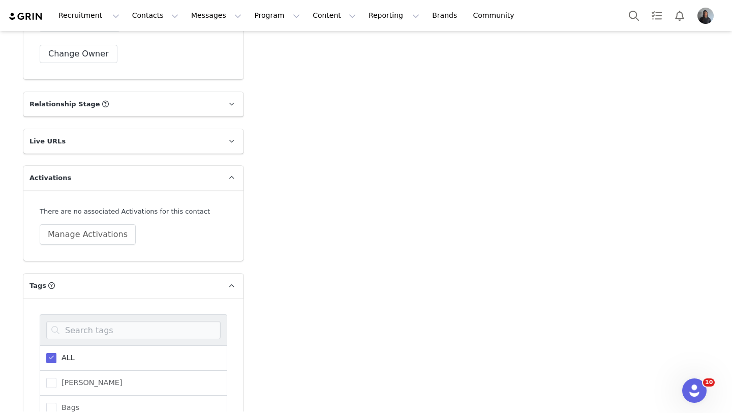
click at [72, 353] on span "ALL" at bounding box center [65, 358] width 18 height 10
click at [56, 353] on input "ALL" at bounding box center [56, 353] width 0 height 0
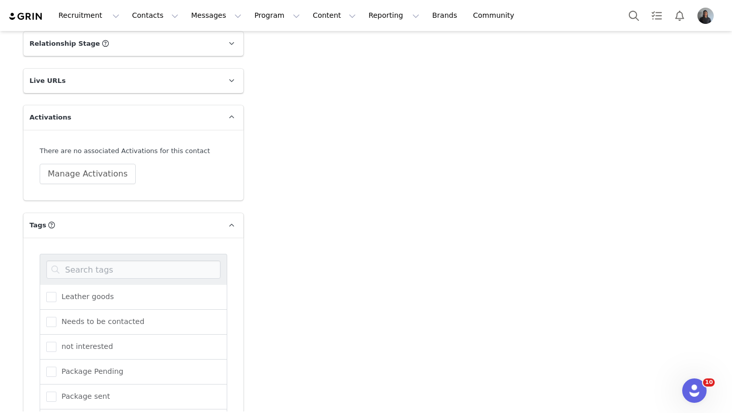
scroll to position [209, 0]
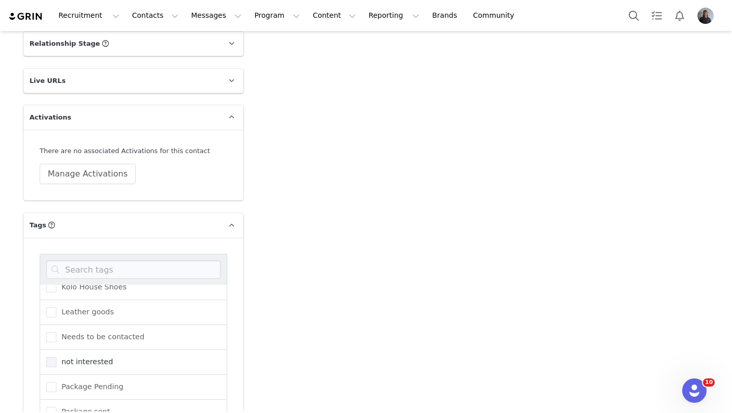
click at [57, 357] on span "not interested" at bounding box center [84, 362] width 56 height 10
click at [56, 357] on input "not interested" at bounding box center [56, 357] width 0 height 0
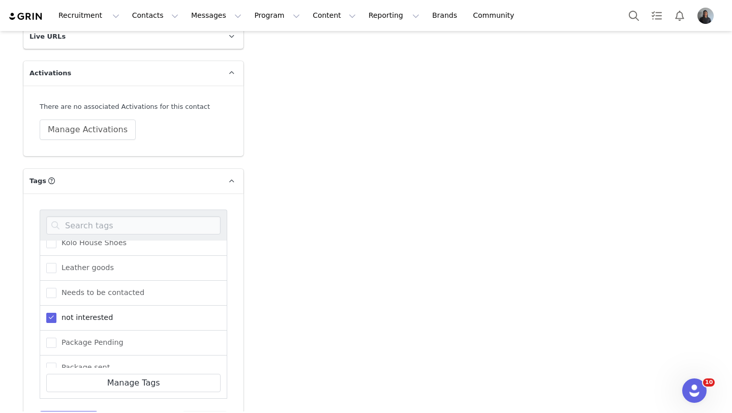
scroll to position [1773, 0]
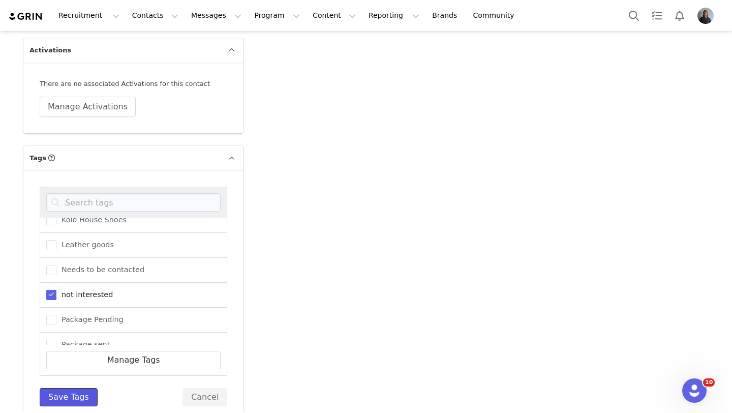
click at [58, 388] on button "Save Tags" at bounding box center [69, 397] width 58 height 18
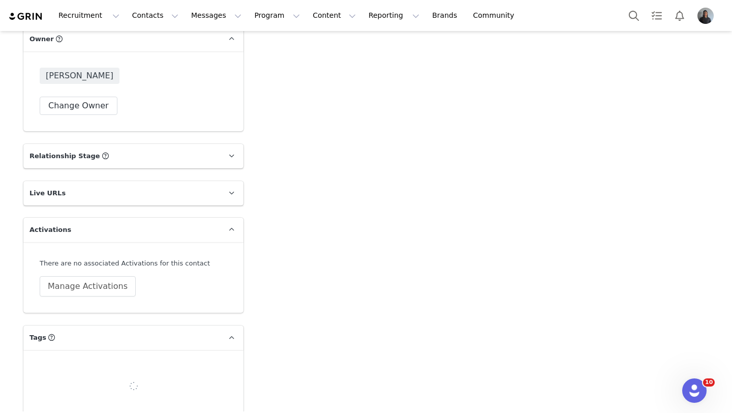
scroll to position [1600, 0]
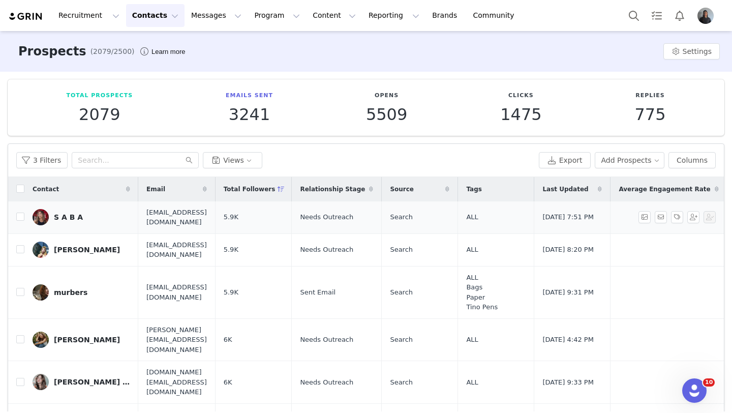
click at [74, 218] on div "S A B A" at bounding box center [68, 217] width 29 height 8
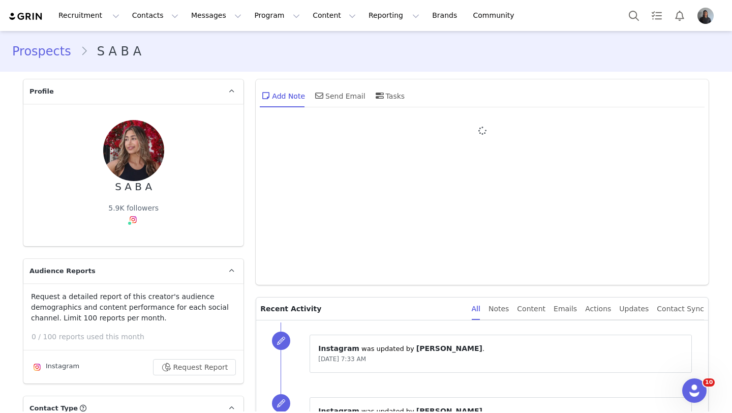
type input "+1 ([GEOGRAPHIC_DATA])"
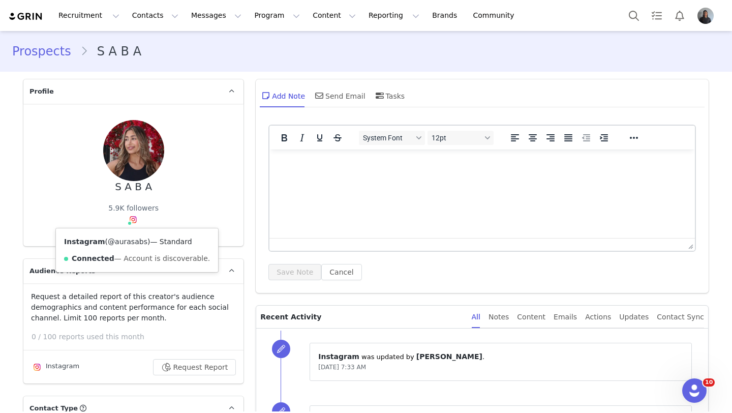
click at [135, 242] on link "@aurasabs" at bounding box center [128, 241] width 40 height 8
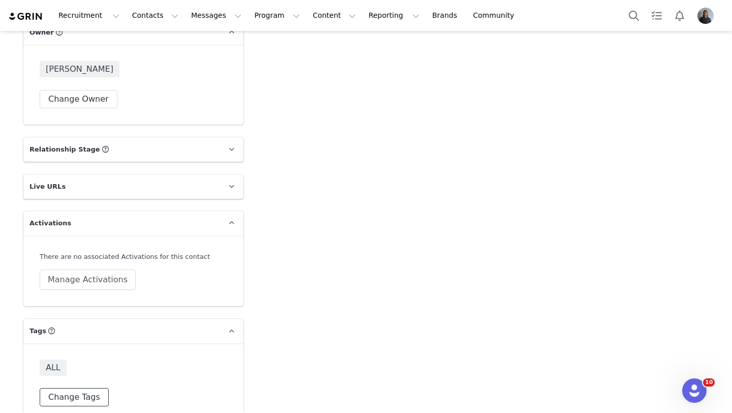
click at [62, 388] on button "Change Tags" at bounding box center [74, 397] width 69 height 18
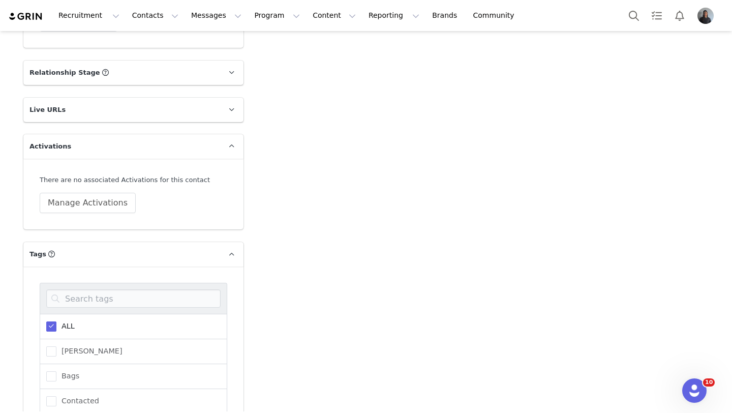
click at [67, 321] on span "ALL" at bounding box center [65, 326] width 18 height 10
click at [56, 321] on input "ALL" at bounding box center [56, 321] width 0 height 0
click at [57, 358] on span "Kolo House Shoes" at bounding box center [91, 363] width 70 height 10
click at [56, 358] on input "Kolo House Shoes" at bounding box center [56, 358] width 0 height 0
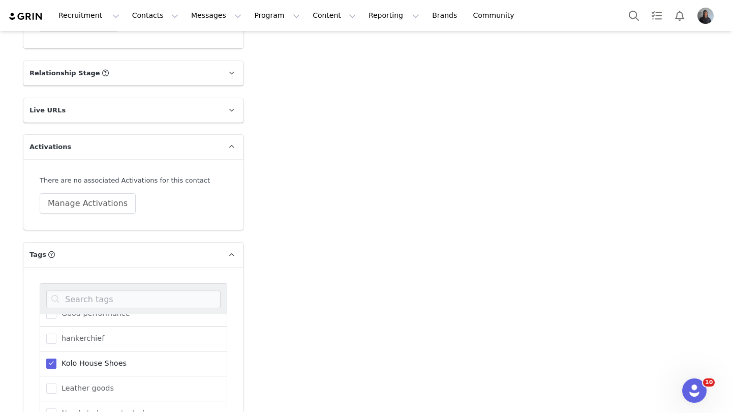
scroll to position [1773, 0]
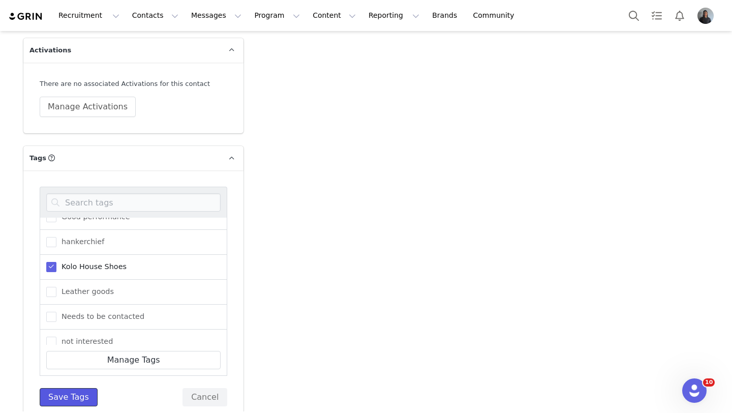
click at [67, 388] on button "Save Tags" at bounding box center [69, 397] width 58 height 18
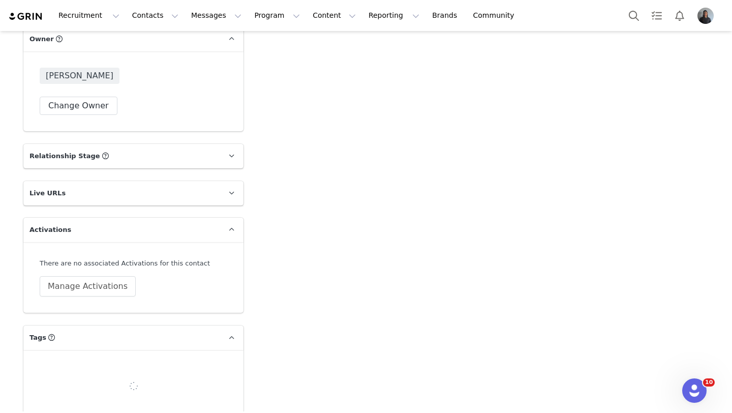
scroll to position [1600, 0]
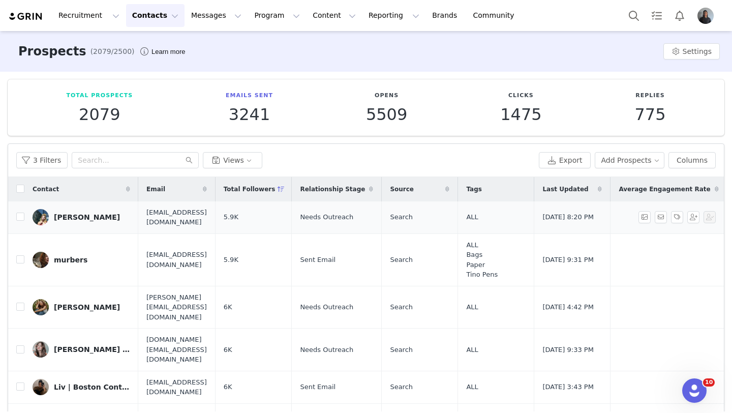
click at [77, 219] on div "JudyAnn" at bounding box center [87, 217] width 66 height 8
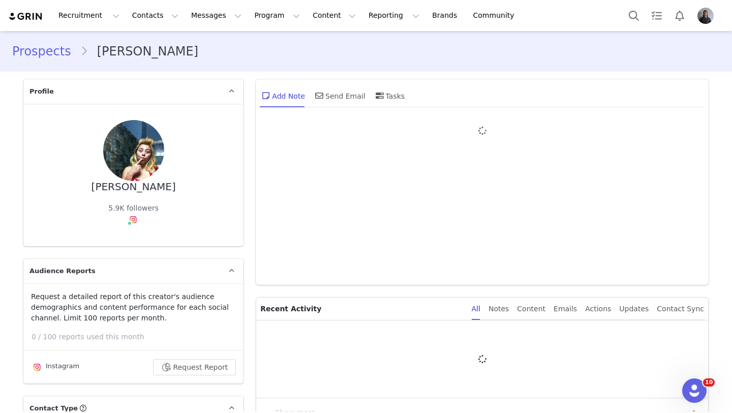
type input "+1 ([GEOGRAPHIC_DATA])"
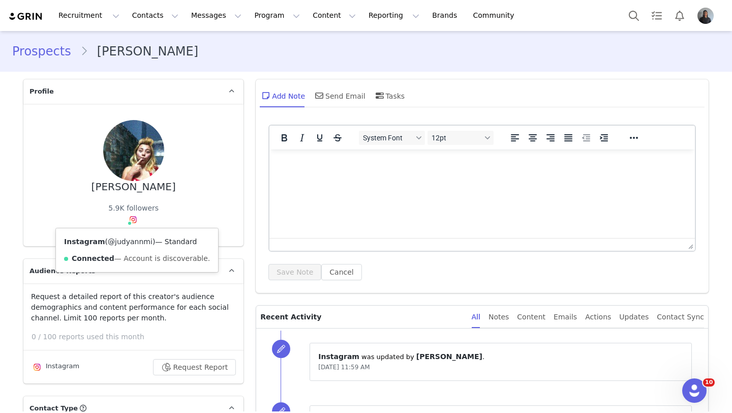
click at [127, 239] on link "@judyannmi" at bounding box center [130, 241] width 45 height 8
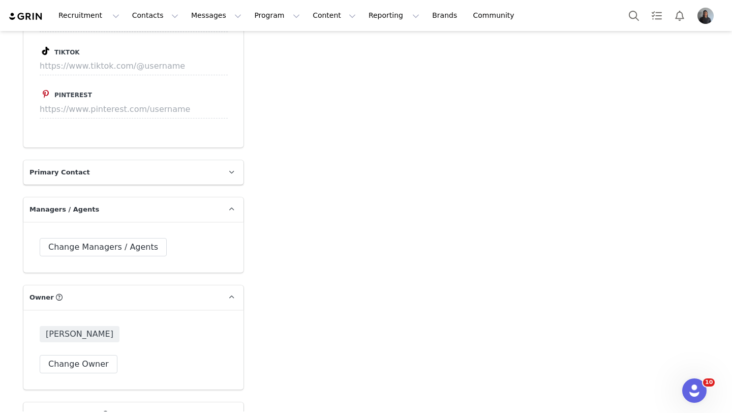
scroll to position [1600, 0]
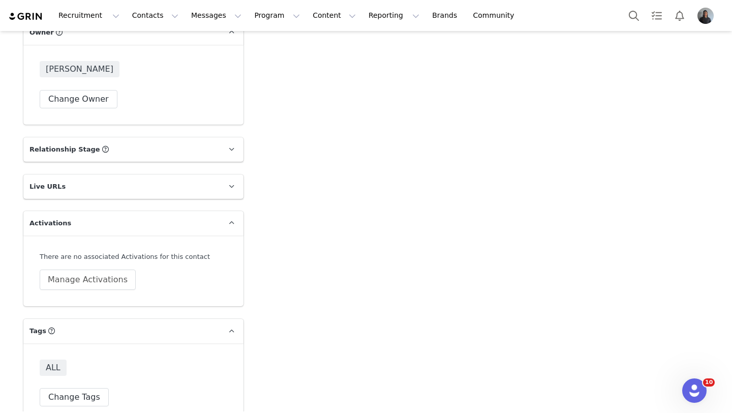
click at [66, 387] on div "ALL Change Tags" at bounding box center [133, 382] width 220 height 79
click at [70, 388] on button "Change Tags" at bounding box center [74, 397] width 69 height 18
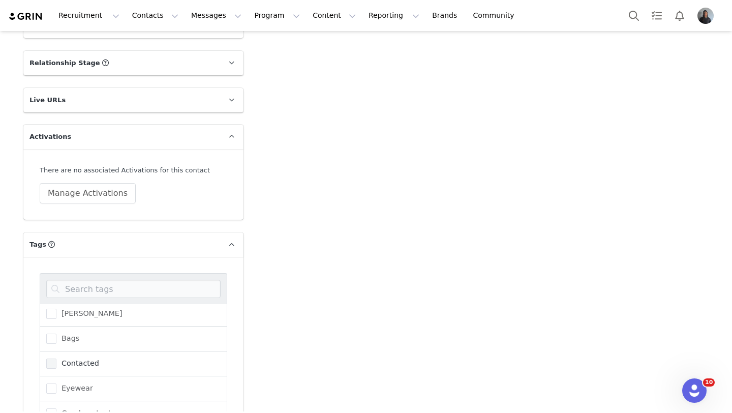
scroll to position [2, 0]
click at [63, 310] on span "ALL" at bounding box center [65, 315] width 18 height 10
click at [56, 310] on input "ALL" at bounding box center [56, 310] width 0 height 0
click at [62, 311] on span "ALL" at bounding box center [65, 316] width 18 height 10
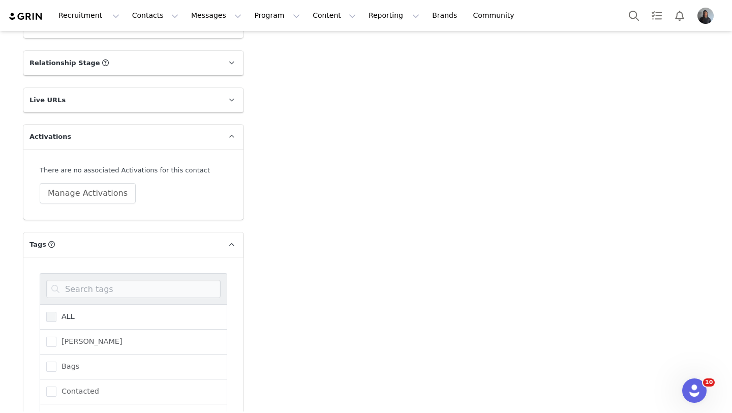
click at [56, 311] on input "ALL" at bounding box center [56, 311] width 0 height 0
click at [53, 399] on span at bounding box center [51, 404] width 10 height 10
click at [56, 399] on input "not interested" at bounding box center [56, 399] width 0 height 0
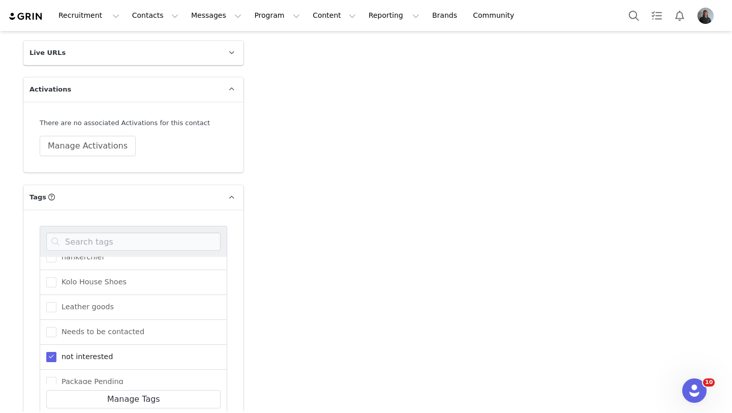
scroll to position [1773, 0]
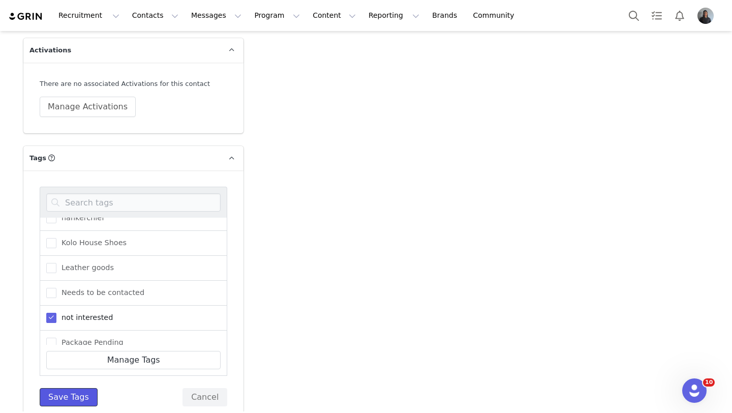
click at [67, 388] on button "Save Tags" at bounding box center [69, 397] width 58 height 18
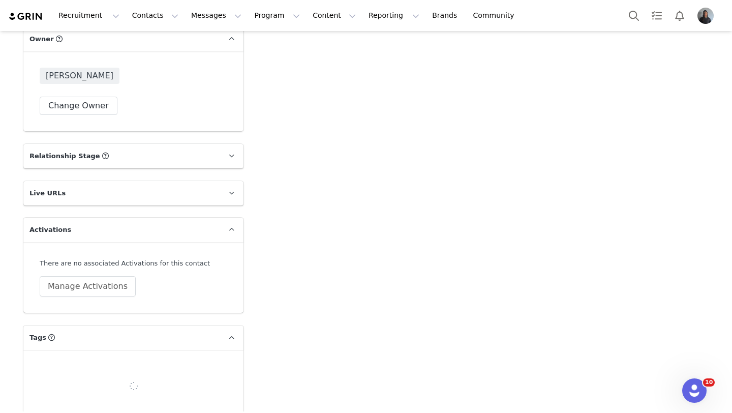
scroll to position [1600, 0]
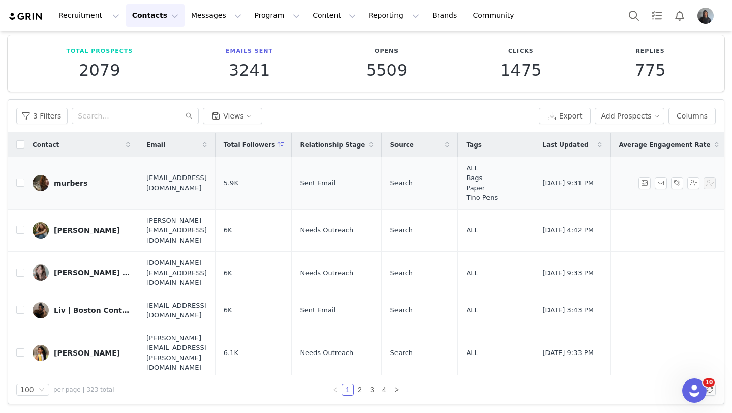
click at [81, 186] on div "murbers" at bounding box center [71, 183] width 34 height 8
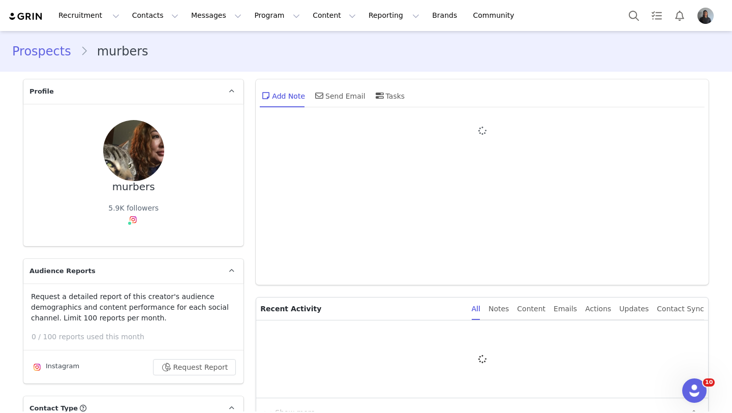
type input "+1 ([GEOGRAPHIC_DATA])"
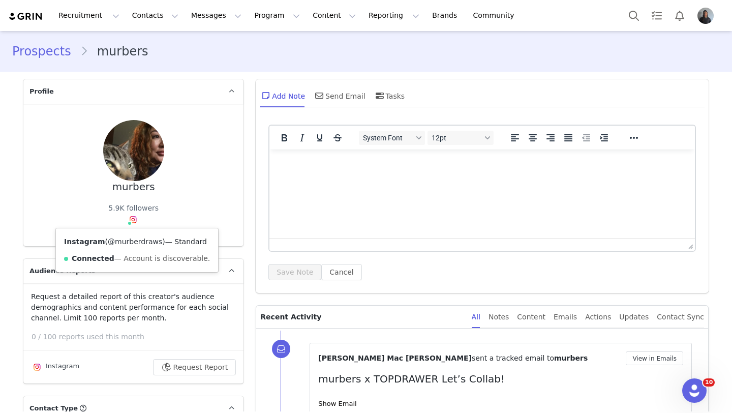
click at [134, 240] on link "@murberdraws" at bounding box center [135, 241] width 54 height 8
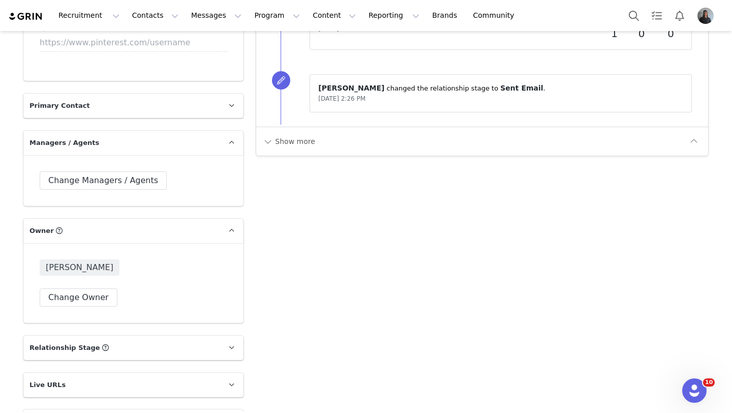
scroll to position [1606, 0]
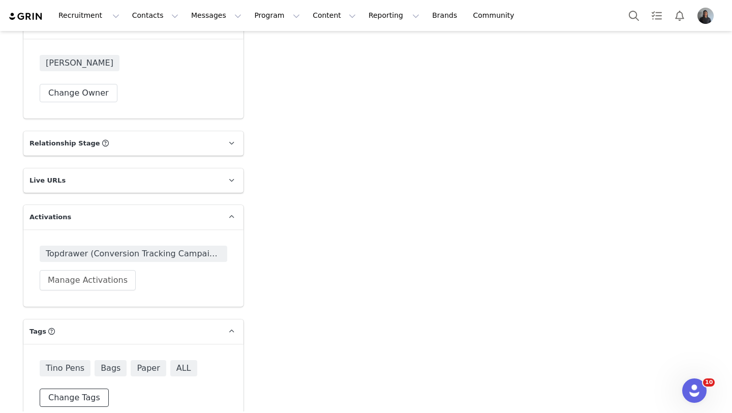
click at [86, 388] on button "Change Tags" at bounding box center [74, 397] width 69 height 18
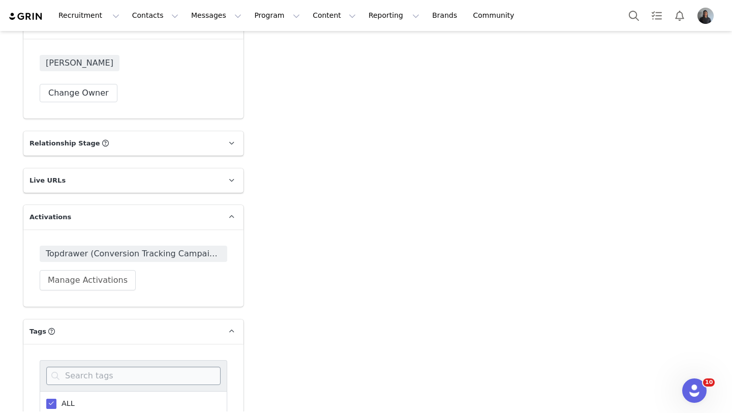
scroll to position [1662, 0]
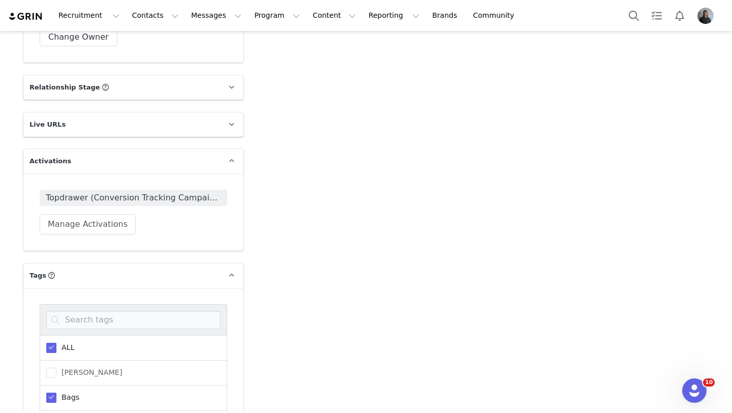
click at [65, 341] on label "ALL" at bounding box center [60, 347] width 28 height 12
click at [56, 342] on input "ALL" at bounding box center [56, 342] width 0 height 0
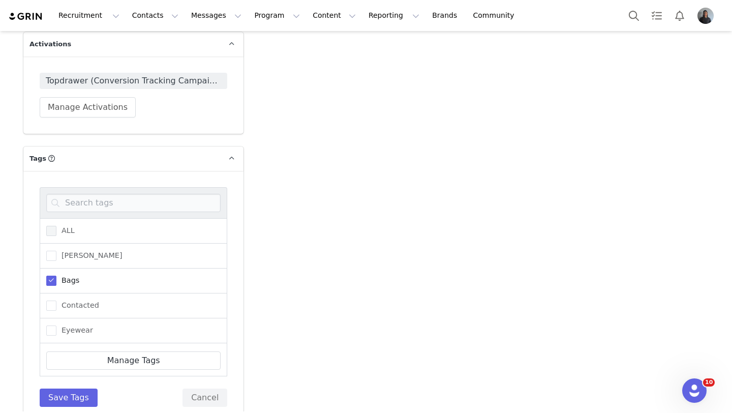
click at [53, 275] on span at bounding box center [51, 280] width 10 height 10
click at [56, 275] on input "Bags" at bounding box center [56, 275] width 0 height 0
click at [66, 388] on button "Save Tags" at bounding box center [69, 397] width 58 height 18
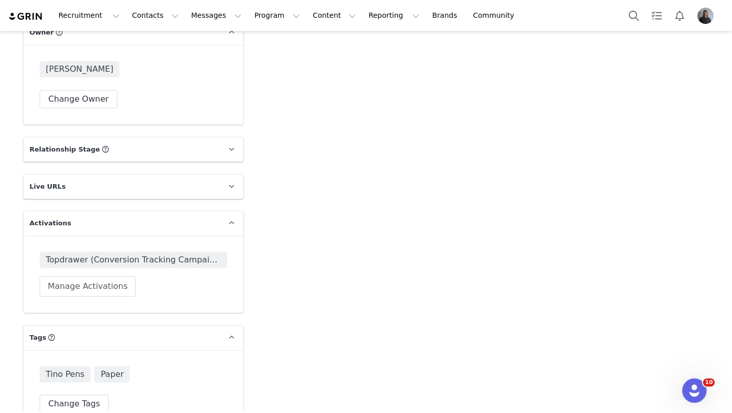
scroll to position [1606, 0]
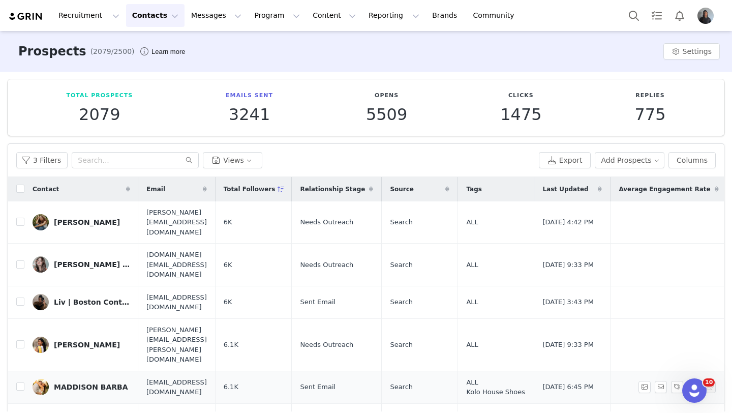
click at [73, 383] on div "MADDISON BARBA" at bounding box center [91, 387] width 74 height 8
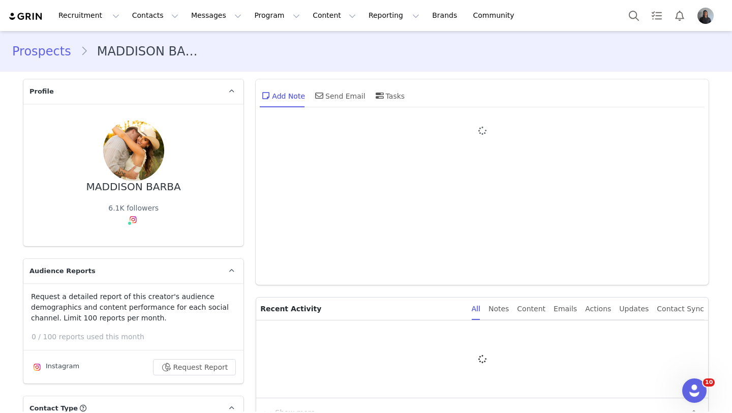
type input "+1 ([GEOGRAPHIC_DATA])"
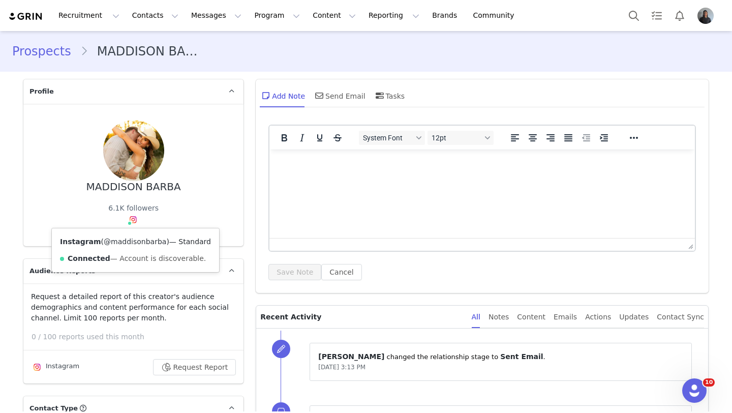
click at [130, 241] on link "@maddisonbarba" at bounding box center [135, 241] width 62 height 8
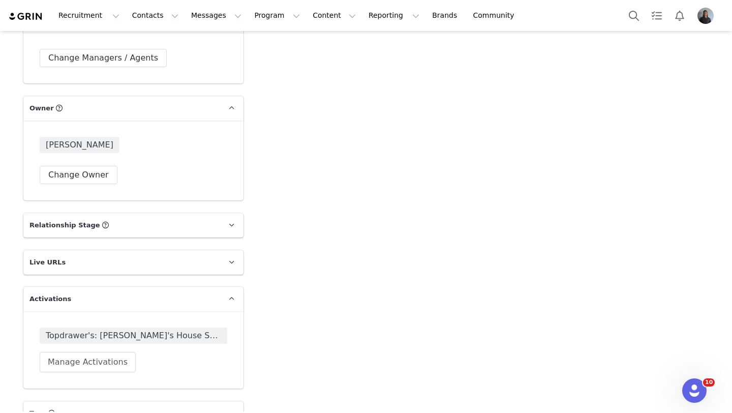
scroll to position [1606, 0]
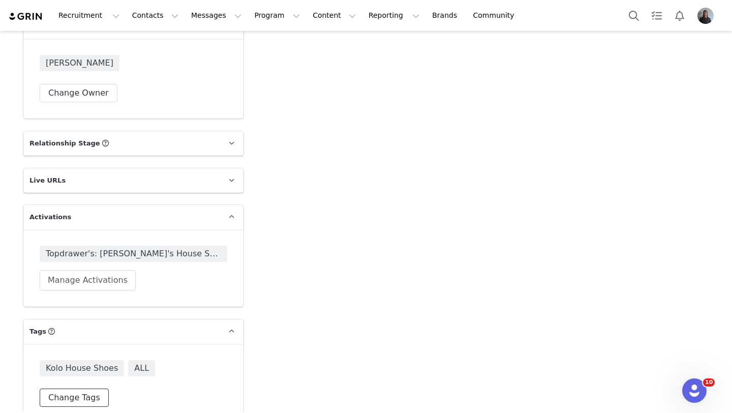
click at [83, 388] on button "Change Tags" at bounding box center [74, 397] width 69 height 18
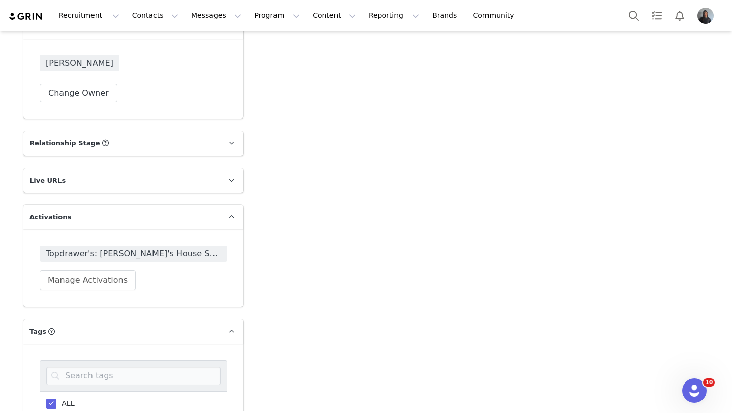
scroll to position [1627, 0]
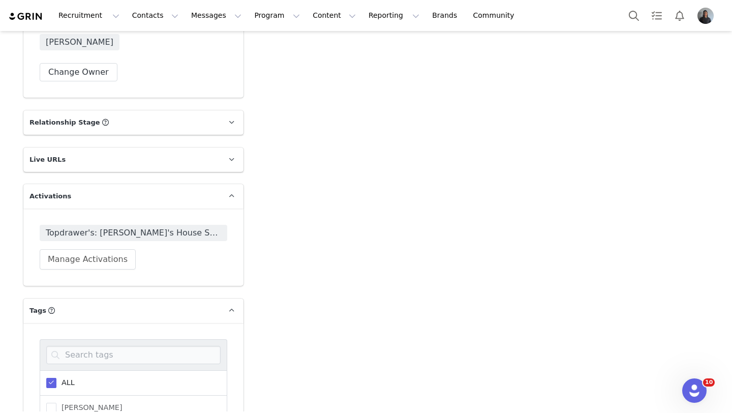
click at [59, 377] on span "ALL" at bounding box center [65, 382] width 18 height 10
click at [56, 377] on input "ALL" at bounding box center [56, 377] width 0 height 0
click at [56, 377] on span "Kolo House Shoes" at bounding box center [91, 382] width 70 height 10
click at [56, 377] on input "Kolo House Shoes" at bounding box center [56, 377] width 0 height 0
click at [52, 391] on span at bounding box center [51, 396] width 10 height 10
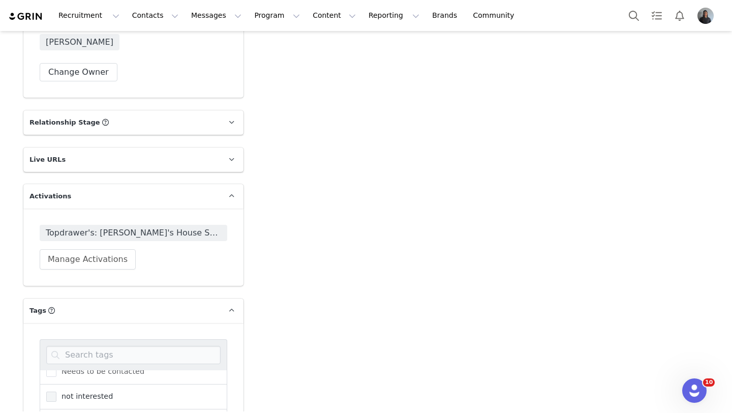
click at [56, 391] on input "not interested" at bounding box center [56, 391] width 0 height 0
click at [56, 377] on span at bounding box center [51, 382] width 10 height 10
click at [56, 377] on input "ALL" at bounding box center [56, 377] width 0 height 0
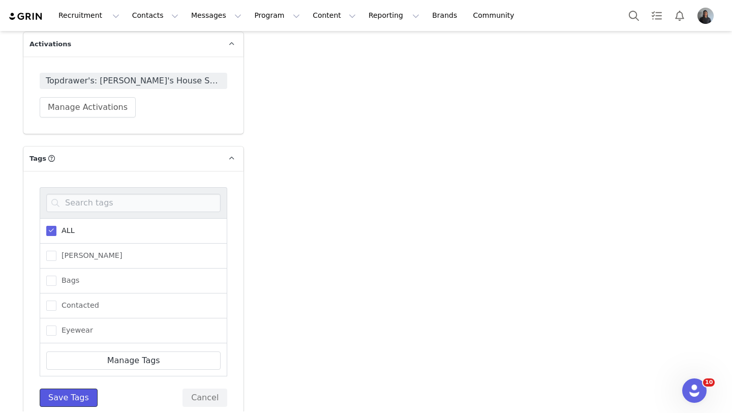
click at [77, 388] on button "Save Tags" at bounding box center [69, 397] width 58 height 18
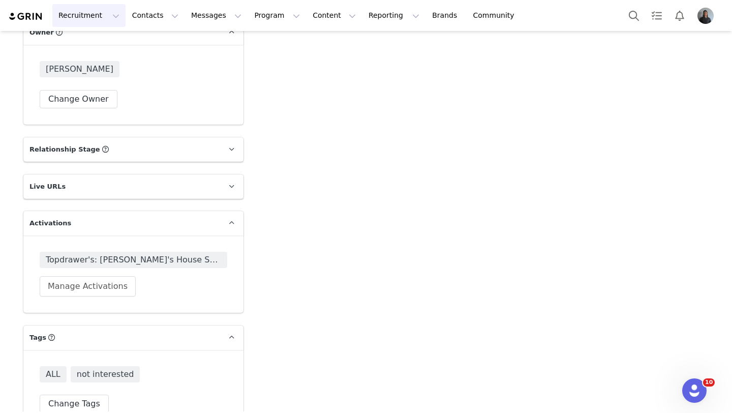
scroll to position [1606, 0]
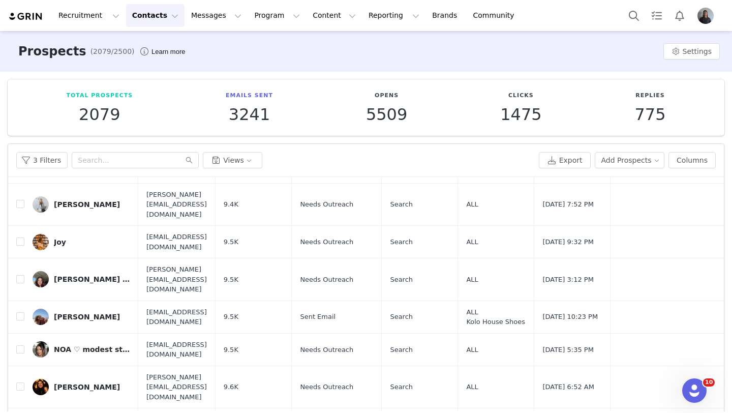
scroll to position [3123, 0]
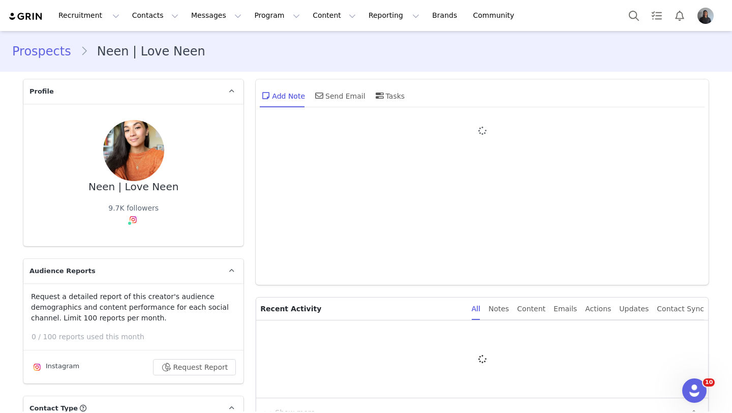
type input "+1 ([GEOGRAPHIC_DATA])"
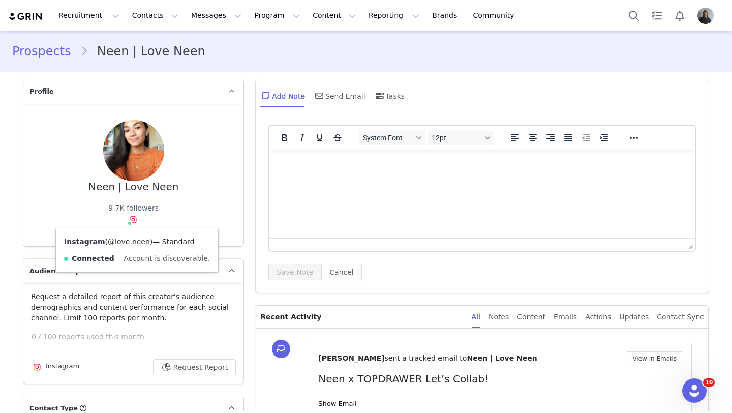
click at [131, 237] on link "@love.neen" at bounding box center [129, 241] width 42 height 8
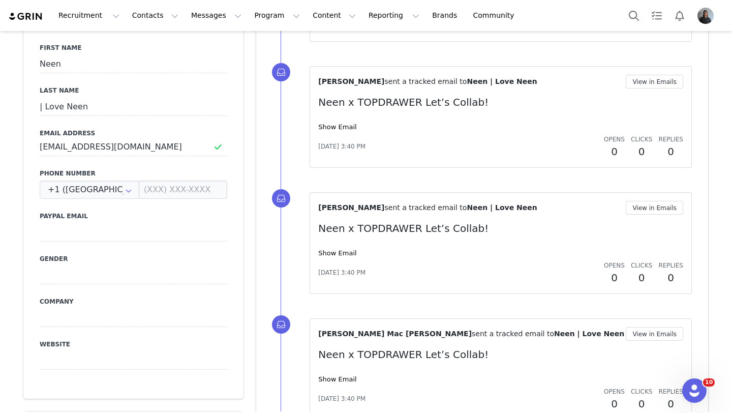
scroll to position [1606, 0]
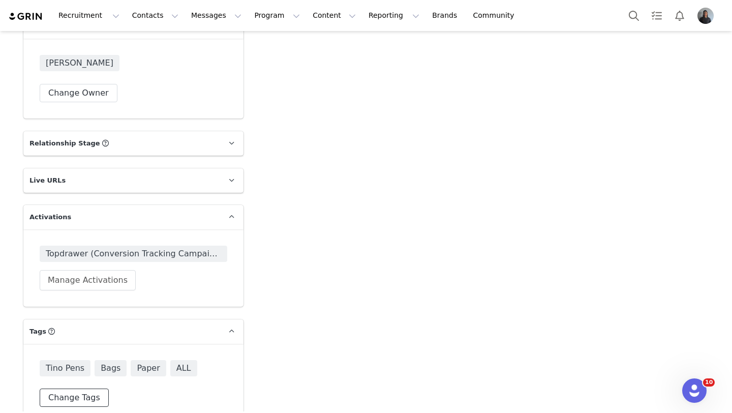
click at [63, 388] on button "Change Tags" at bounding box center [74, 397] width 69 height 18
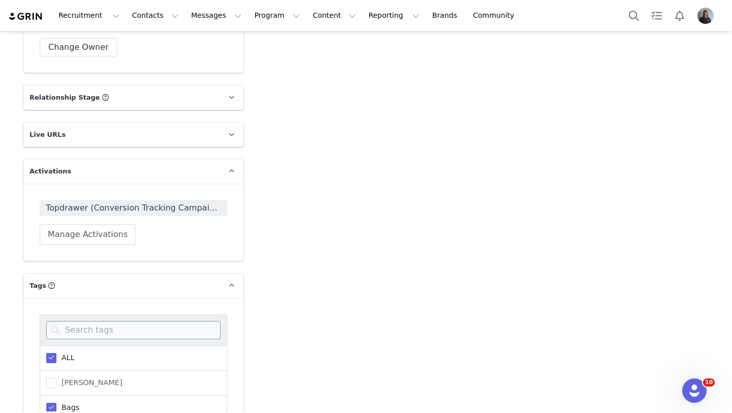
scroll to position [1653, 0]
click at [60, 344] on div "ALL" at bounding box center [133, 356] width 187 height 25
click at [60, 352] on span "ALL" at bounding box center [65, 357] width 18 height 10
click at [56, 352] on input "ALL" at bounding box center [56, 352] width 0 height 0
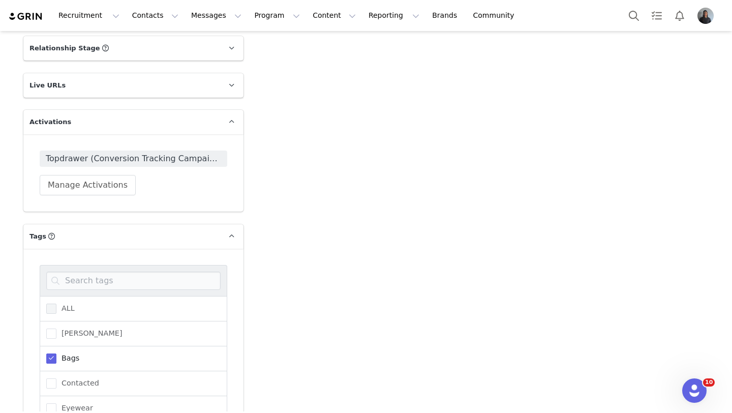
scroll to position [1779, 0]
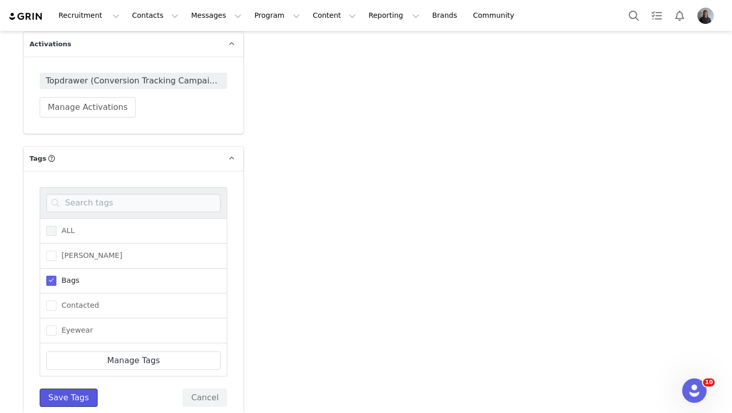
click at [71, 388] on button "Save Tags" at bounding box center [69, 397] width 58 height 18
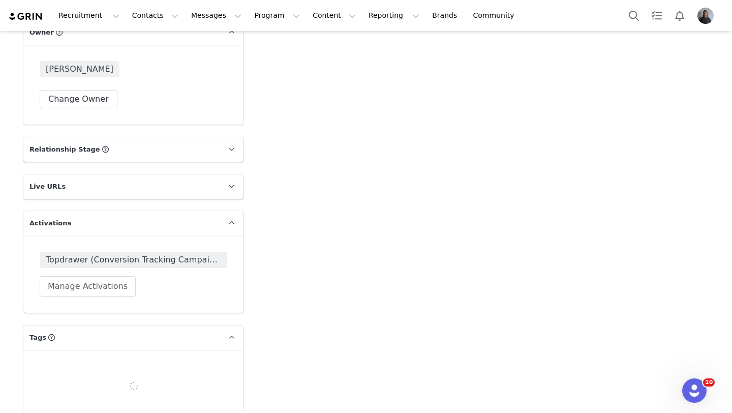
scroll to position [1606, 0]
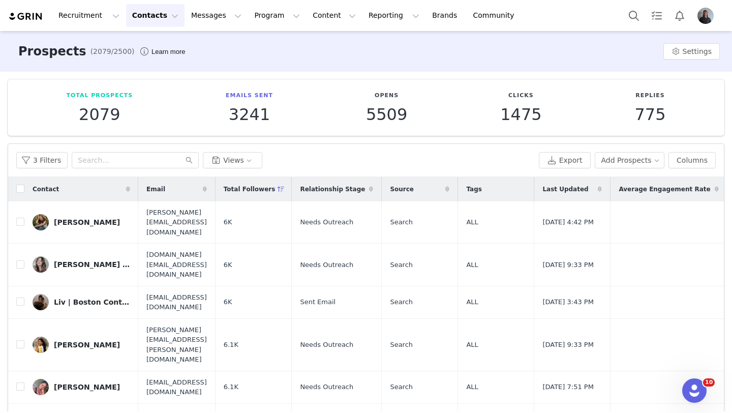
scroll to position [563, 0]
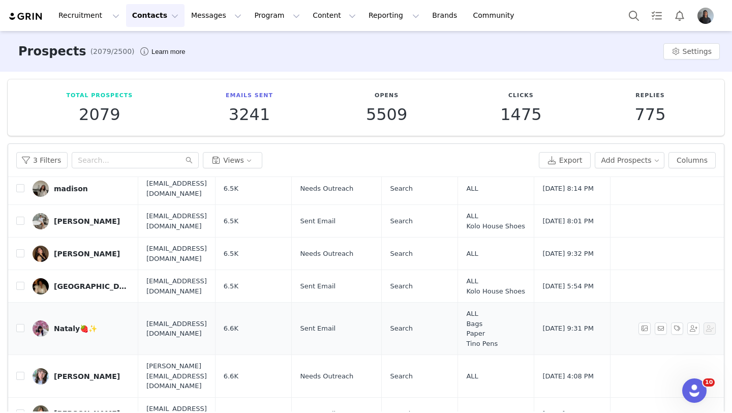
click at [72, 324] on div "Nataly🍓✨" at bounding box center [75, 328] width 43 height 8
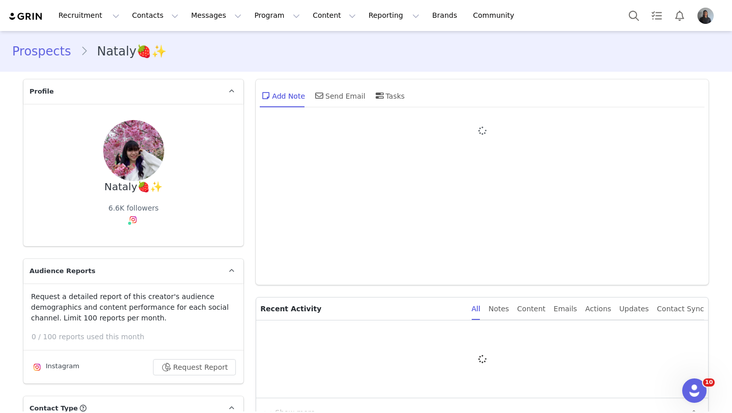
type input "+1 ([GEOGRAPHIC_DATA])"
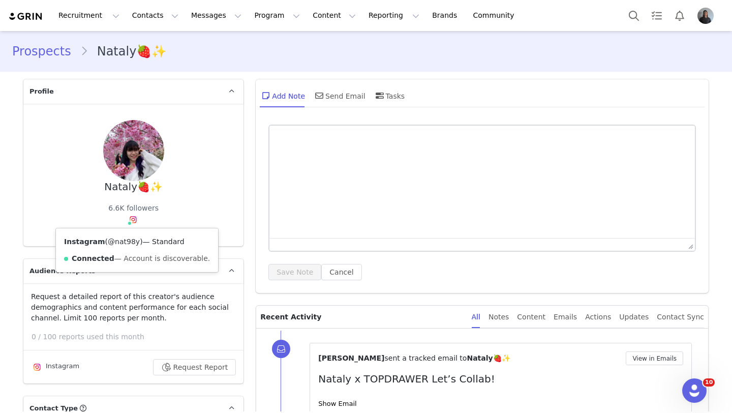
click at [123, 241] on link "@nat98y" at bounding box center [124, 241] width 32 height 8
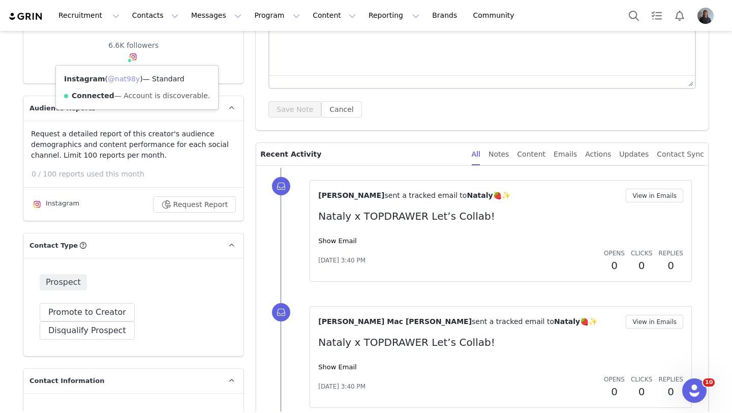
scroll to position [1606, 0]
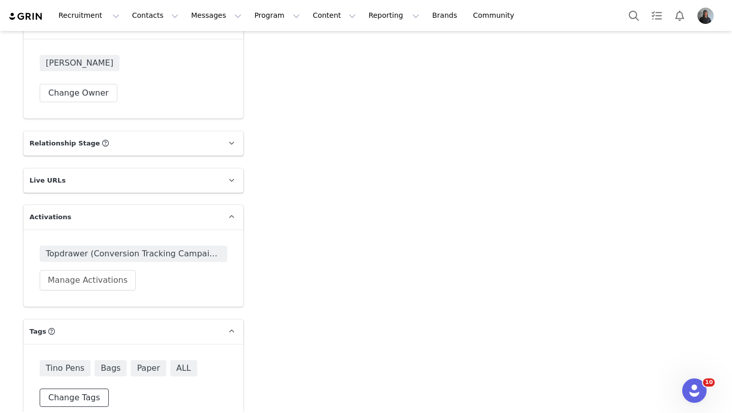
click at [69, 388] on button "Change Tags" at bounding box center [74, 397] width 69 height 18
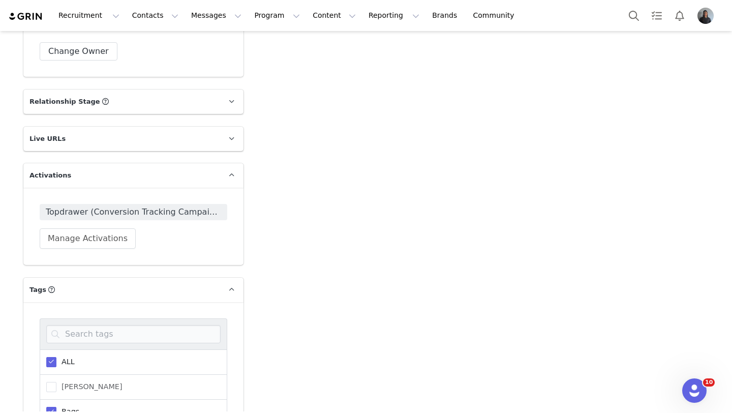
scroll to position [1649, 0]
click at [66, 356] on span "ALL" at bounding box center [65, 361] width 18 height 10
click at [56, 356] on input "ALL" at bounding box center [56, 356] width 0 height 0
click at [54, 410] on span at bounding box center [51, 415] width 10 height 10
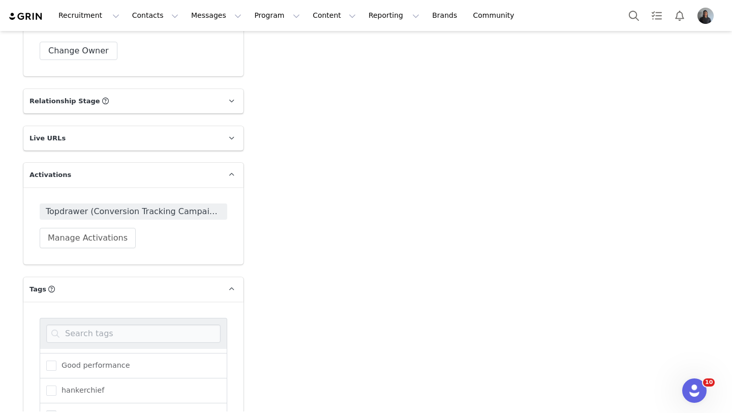
click at [56, 410] on input "Kolo House Shoes" at bounding box center [56, 410] width 0 height 0
click at [57, 374] on span "hankerchief" at bounding box center [80, 379] width 48 height 10
click at [56, 374] on input "hankerchief" at bounding box center [56, 374] width 0 height 0
click at [53, 358] on span at bounding box center [51, 363] width 10 height 10
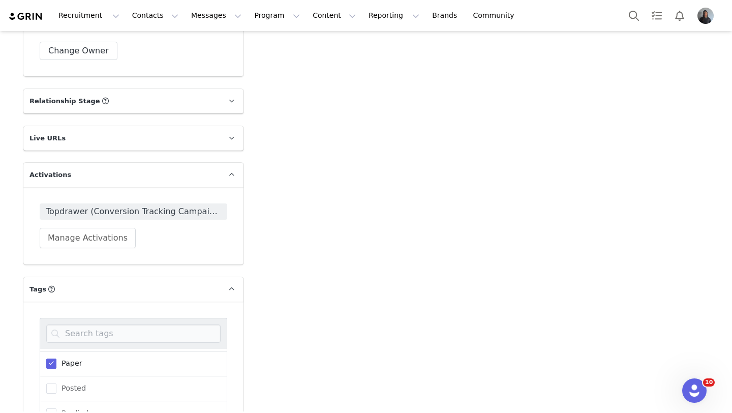
click at [56, 358] on input "Paper" at bounding box center [56, 358] width 0 height 0
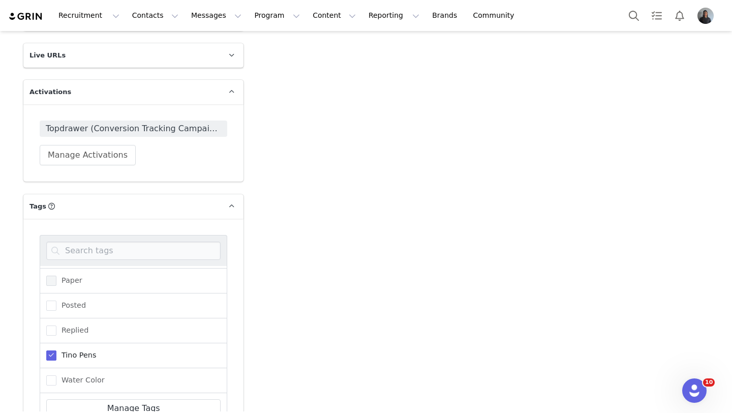
click at [53, 350] on span at bounding box center [51, 355] width 10 height 10
click at [56, 350] on input "Tino Pens" at bounding box center [56, 350] width 0 height 0
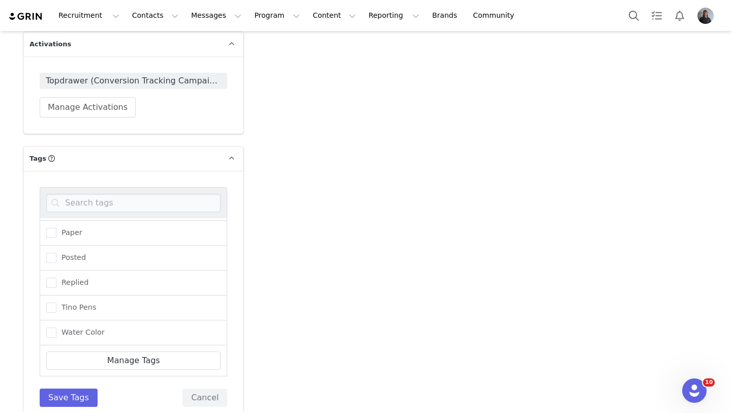
click at [64, 366] on div "ALL Andrew Bags Contacted Eyewear Good content Good performance hankerchief Kol…" at bounding box center [133, 296] width 187 height 219
click at [65, 388] on button "Save Tags" at bounding box center [69, 397] width 58 height 18
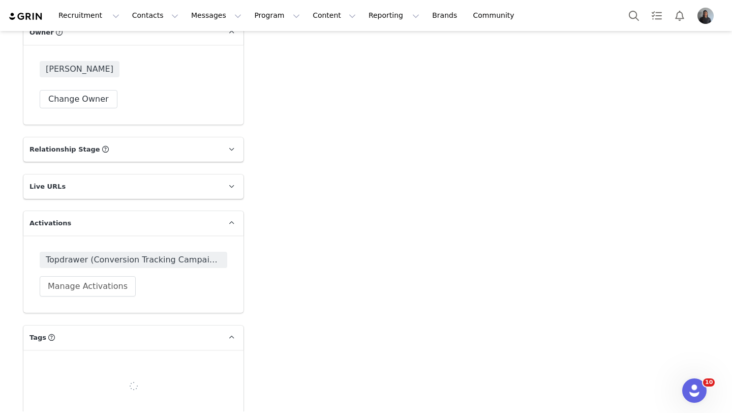
scroll to position [1606, 0]
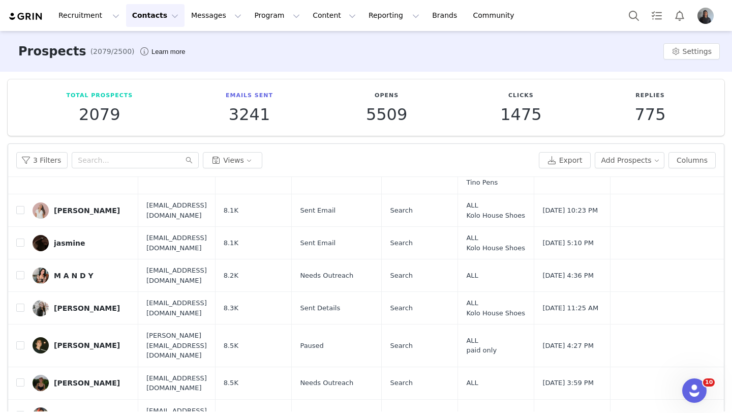
scroll to position [2065, 0]
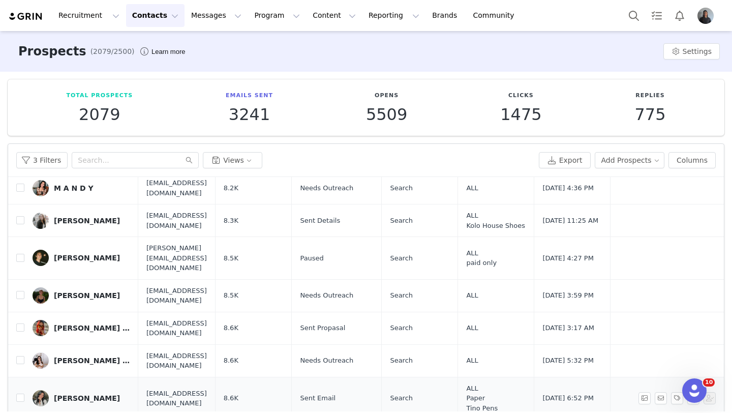
click at [87, 394] on div "𝐀𝐲𝐥𝐲𝐧 𝐇𝐞𝐧𝐫𝐲" at bounding box center [87, 398] width 66 height 8
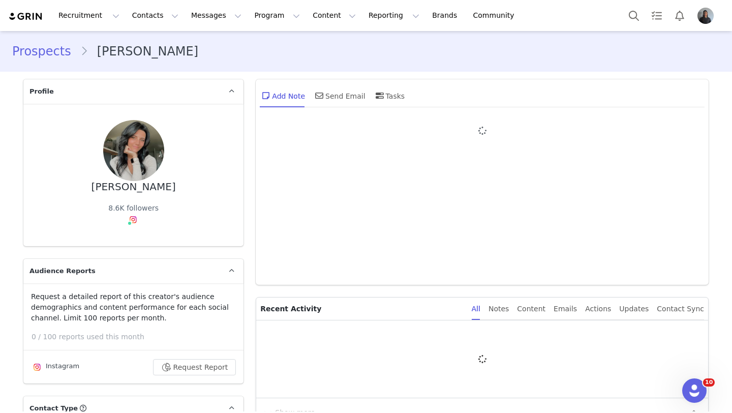
type input "+1 ([GEOGRAPHIC_DATA])"
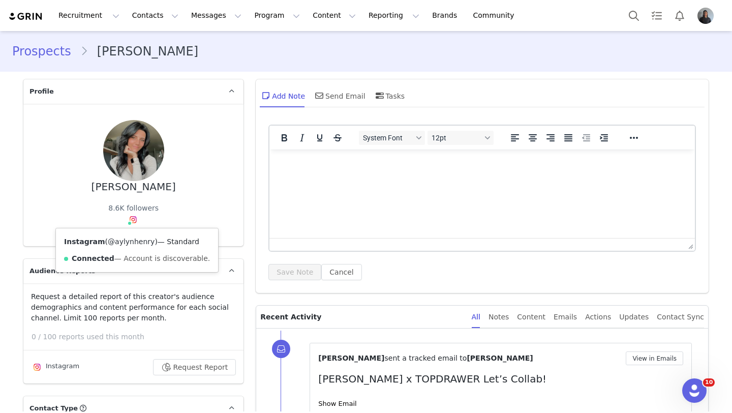
click at [135, 239] on link "@aylynhenry" at bounding box center [131, 241] width 47 height 8
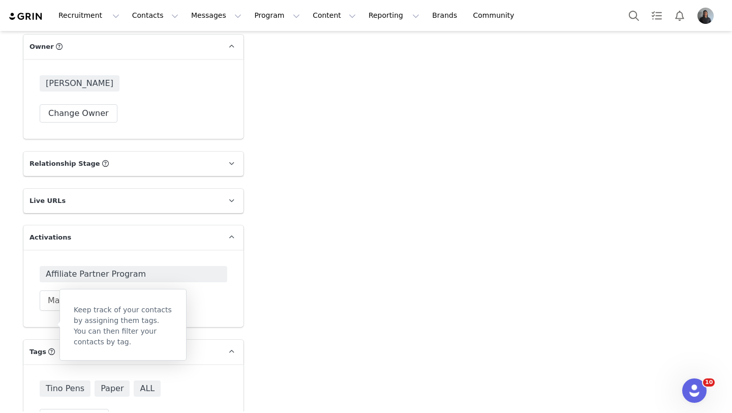
scroll to position [1606, 0]
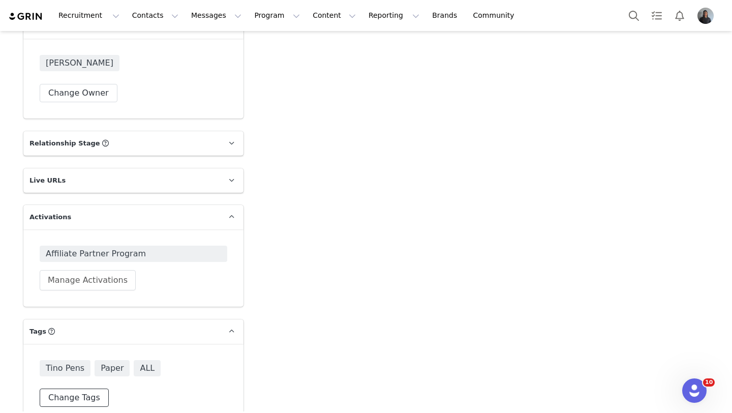
click at [66, 388] on button "Change Tags" at bounding box center [74, 397] width 69 height 18
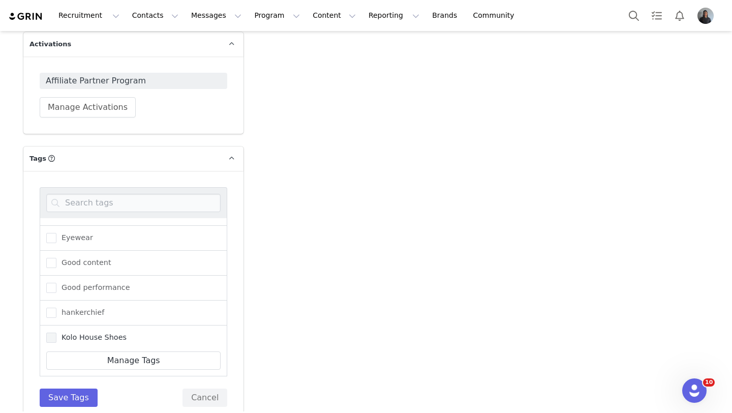
scroll to position [0, 0]
click at [69, 225] on label "ALL" at bounding box center [60, 231] width 28 height 12
click at [56, 226] on input "ALL" at bounding box center [56, 226] width 0 height 0
click at [70, 226] on span "ALL" at bounding box center [65, 231] width 18 height 10
click at [56, 226] on input "ALL" at bounding box center [56, 226] width 0 height 0
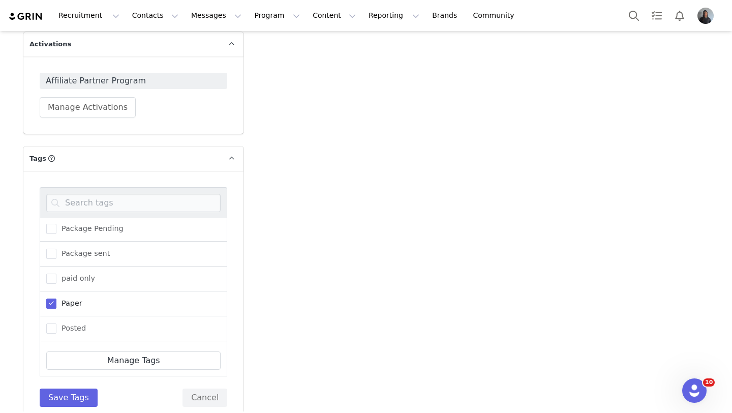
scroll to position [346, 0]
click at [60, 252] on span "Paper" at bounding box center [69, 257] width 26 height 10
click at [56, 252] on input "Paper" at bounding box center [56, 252] width 0 height 0
click at [57, 327] on span "Tino Pens" at bounding box center [76, 332] width 40 height 10
click at [56, 327] on input "Tino Pens" at bounding box center [56, 327] width 0 height 0
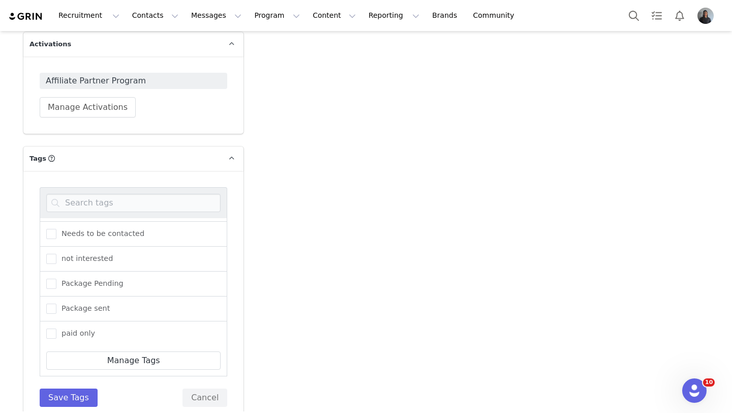
scroll to position [244, 0]
click at [51, 255] on span at bounding box center [51, 260] width 10 height 10
click at [56, 255] on input "not interested" at bounding box center [56, 255] width 0 height 0
click at [63, 388] on button "Save Tags" at bounding box center [69, 397] width 58 height 18
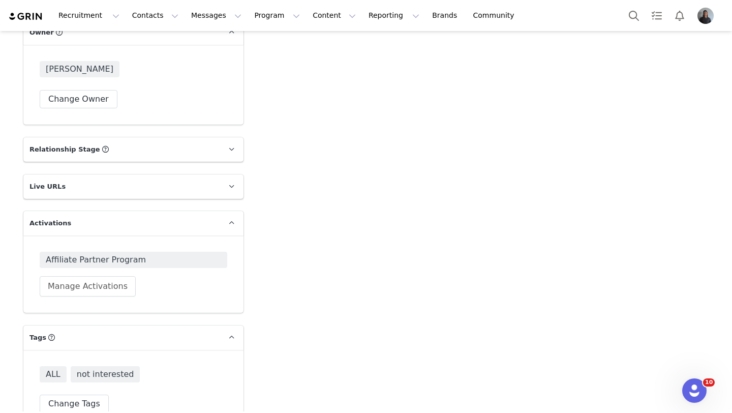
scroll to position [1606, 0]
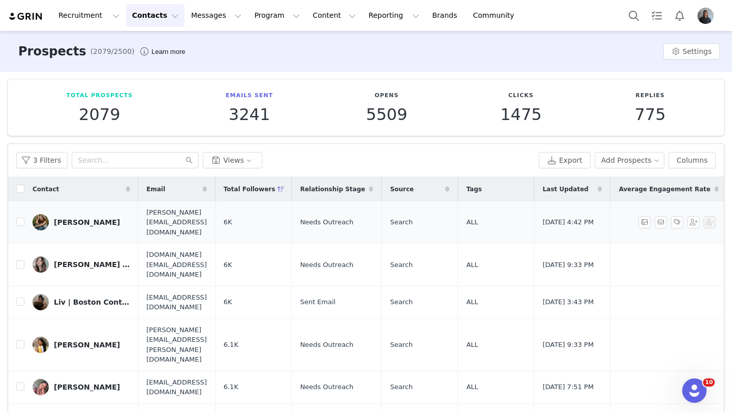
click at [83, 218] on div "Maya Ojalvo Oren" at bounding box center [87, 222] width 66 height 8
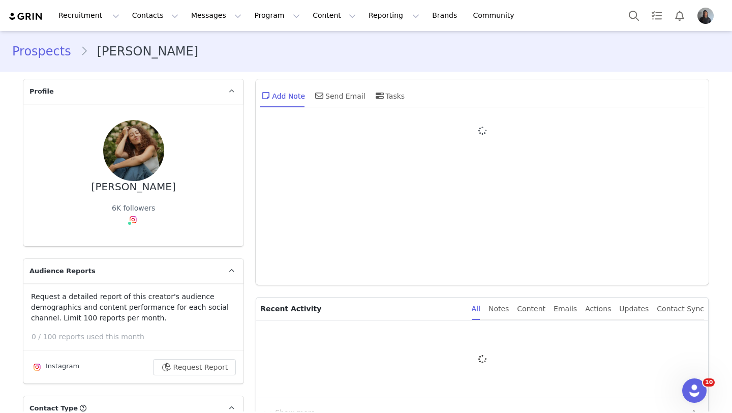
type input "+1 ([GEOGRAPHIC_DATA])"
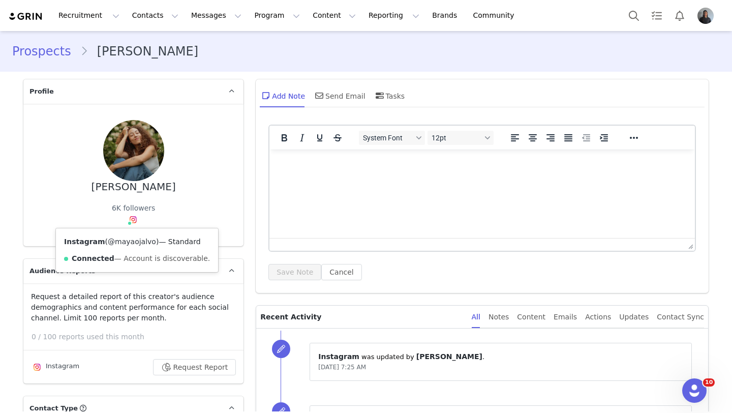
click at [130, 237] on link "@mayaojalvo" at bounding box center [132, 241] width 48 height 8
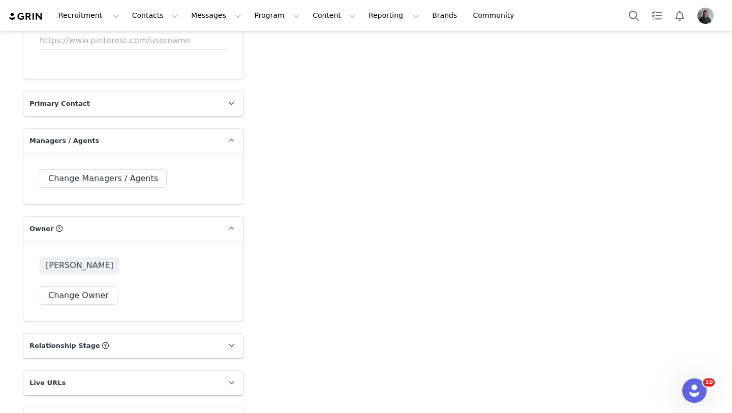
scroll to position [1600, 0]
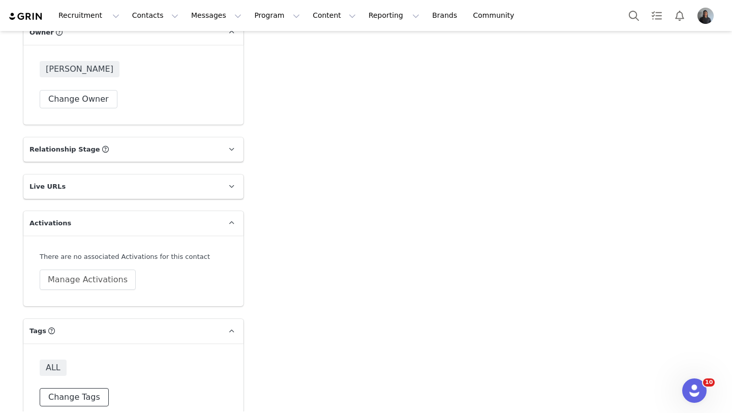
click at [80, 388] on button "Change Tags" at bounding box center [74, 397] width 69 height 18
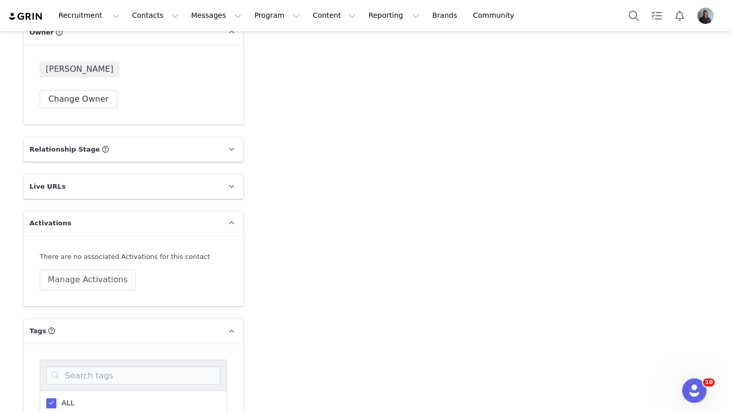
scroll to position [1747, 0]
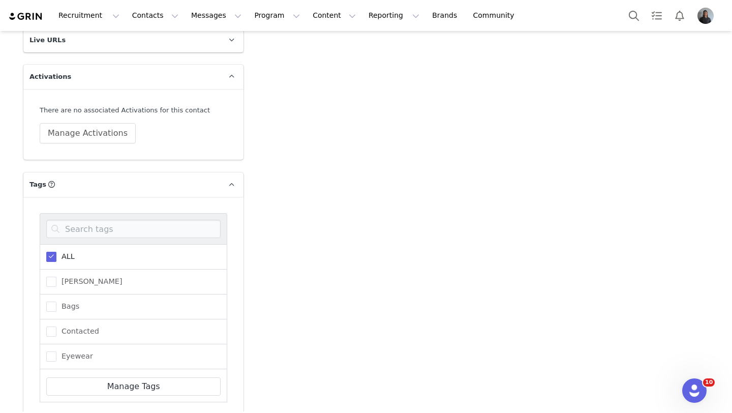
click at [71, 251] on span "ALL" at bounding box center [65, 256] width 18 height 10
click at [56, 251] on input "ALL" at bounding box center [56, 251] width 0 height 0
click at [64, 301] on span "Bags" at bounding box center [67, 306] width 23 height 10
click at [56, 301] on input "Bags" at bounding box center [56, 301] width 0 height 0
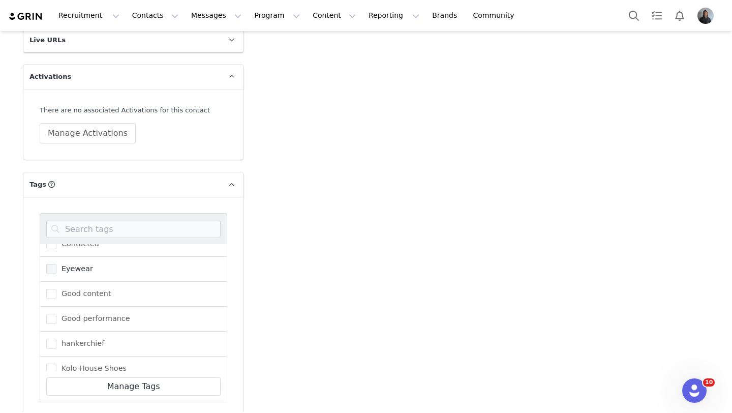
click at [48, 264] on span at bounding box center [51, 269] width 10 height 10
click at [56, 264] on input "Eyewear" at bounding box center [56, 264] width 0 height 0
click at [51, 338] on span at bounding box center [51, 343] width 10 height 10
click at [56, 338] on input "hankerchief" at bounding box center [56, 338] width 0 height 0
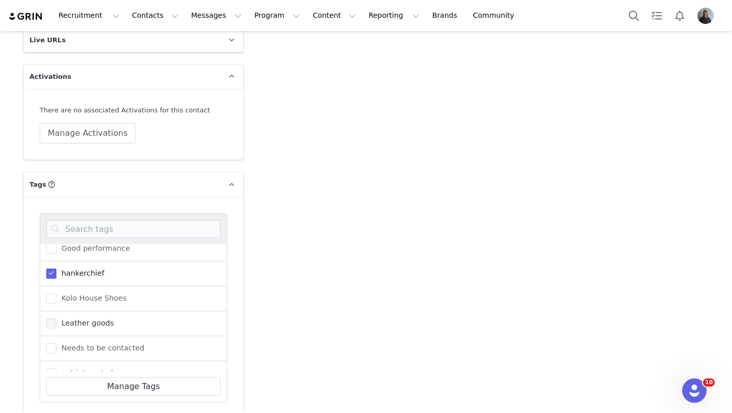
click at [55, 318] on span at bounding box center [51, 323] width 10 height 10
click at [56, 318] on input "Leather goods" at bounding box center [56, 318] width 0 height 0
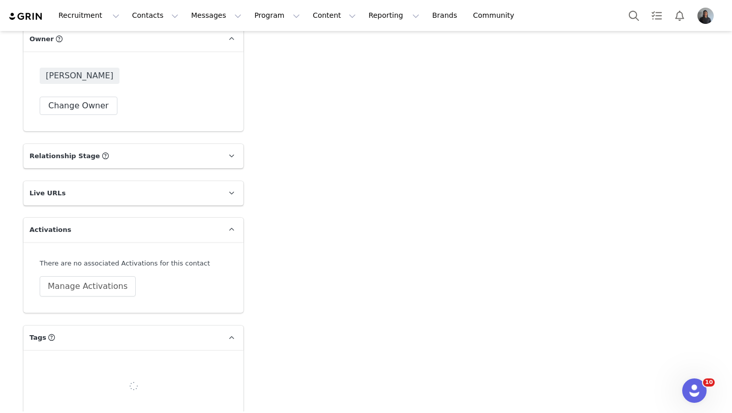
scroll to position [1621, 0]
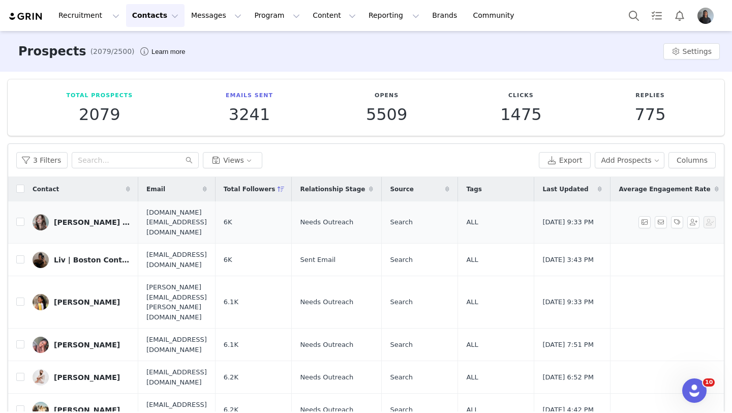
click at [70, 218] on div "[PERSON_NAME] ☁️" at bounding box center [92, 222] width 76 height 8
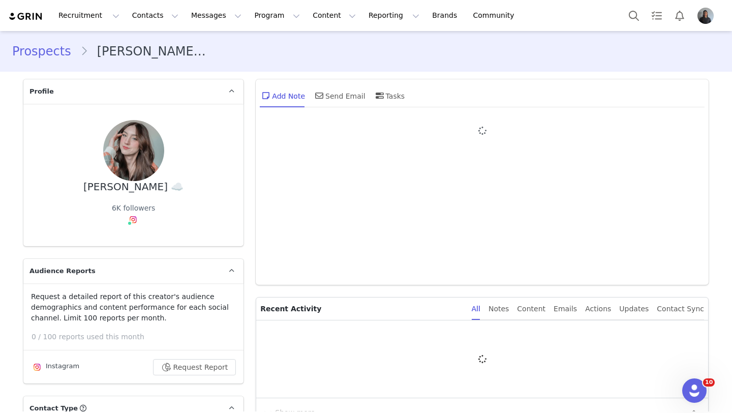
type input "+1 ([GEOGRAPHIC_DATA])"
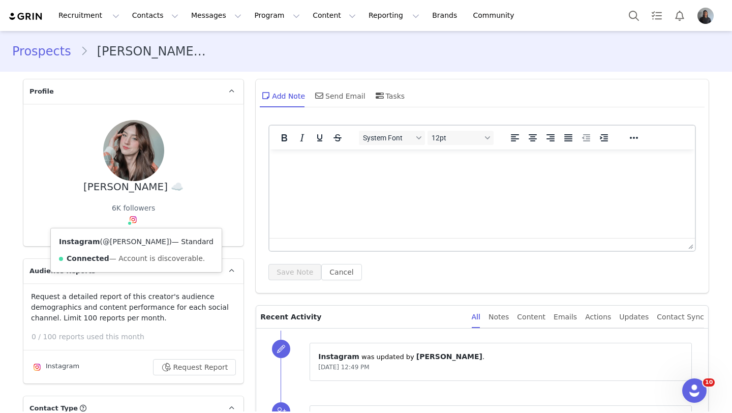
click at [133, 241] on link "@valeriehoffmann" at bounding box center [136, 241] width 66 height 8
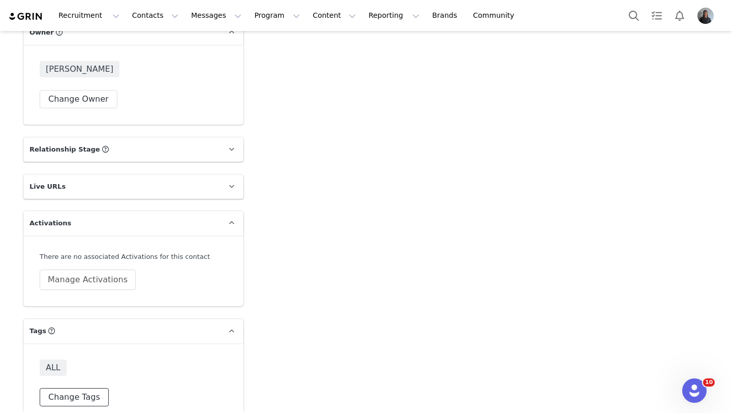
click at [54, 388] on button "Change Tags" at bounding box center [74, 397] width 69 height 18
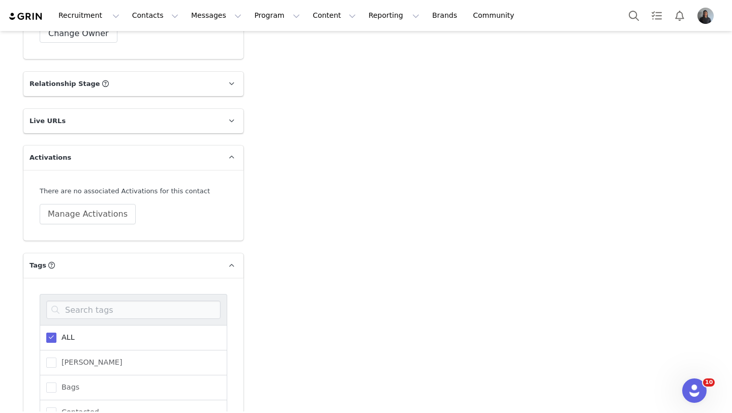
scroll to position [1717, 0]
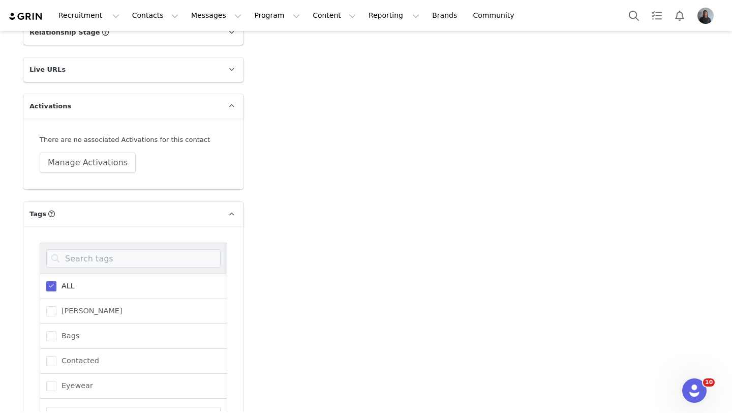
click at [77, 273] on div "ALL" at bounding box center [133, 285] width 187 height 25
click at [69, 281] on span "ALL" at bounding box center [65, 286] width 18 height 10
click at [56, 281] on input "ALL" at bounding box center [56, 281] width 0 height 0
click at [58, 312] on label "Eyewear" at bounding box center [69, 318] width 47 height 12
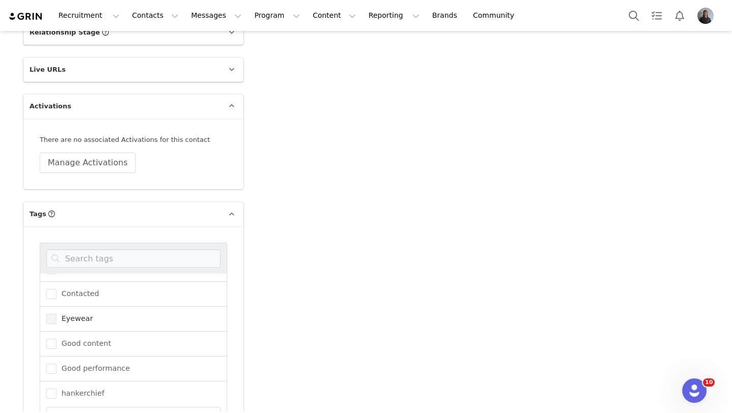
click at [56, 313] on input "Eyewear" at bounding box center [56, 313] width 0 height 0
click at [49, 388] on span at bounding box center [51, 393] width 10 height 10
click at [56, 388] on input "hankerchief" at bounding box center [56, 388] width 0 height 0
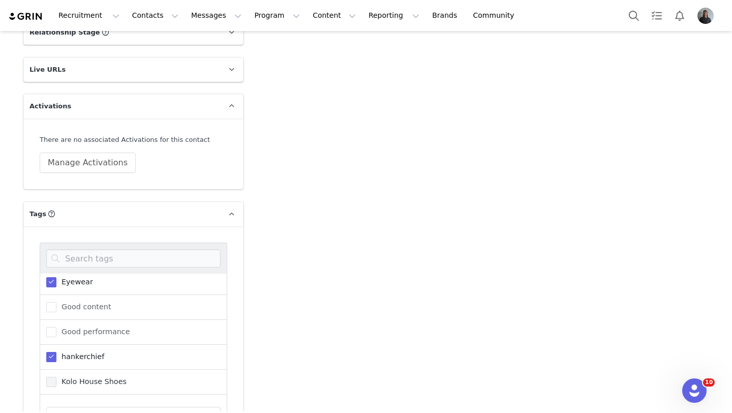
click at [50, 376] on span at bounding box center [51, 381] width 10 height 10
click at [56, 376] on input "Kolo House Shoes" at bounding box center [56, 376] width 0 height 0
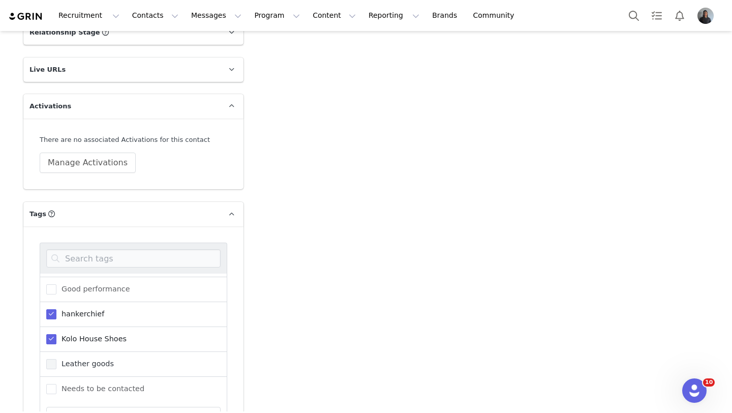
click at [57, 359] on span "Leather goods" at bounding box center [84, 364] width 57 height 10
click at [56, 359] on input "Leather goods" at bounding box center [56, 359] width 0 height 0
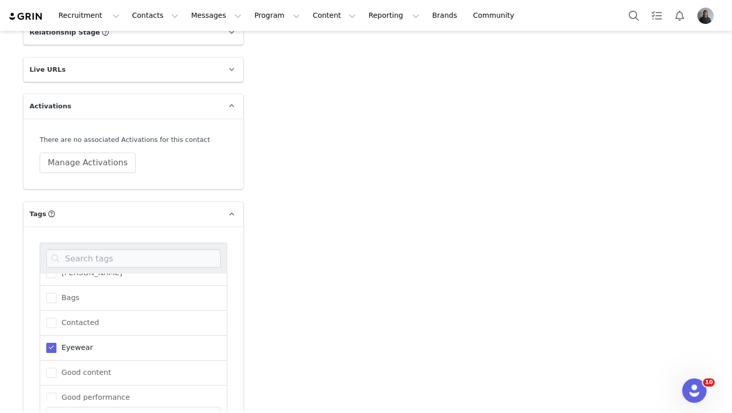
scroll to position [38, 0]
click at [57, 293] on span "Bags" at bounding box center [67, 298] width 23 height 10
click at [56, 293] on input "Bags" at bounding box center [56, 293] width 0 height 0
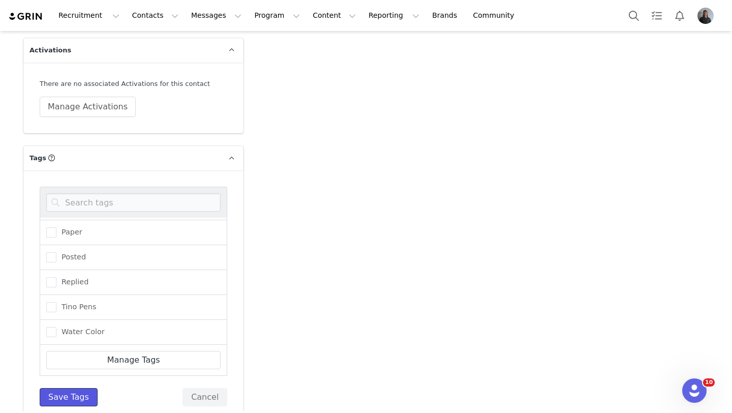
click at [71, 388] on button "Save Tags" at bounding box center [69, 397] width 58 height 18
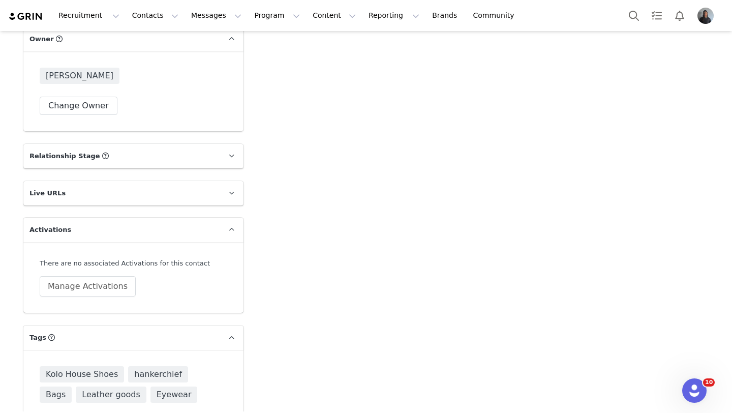
scroll to position [1621, 0]
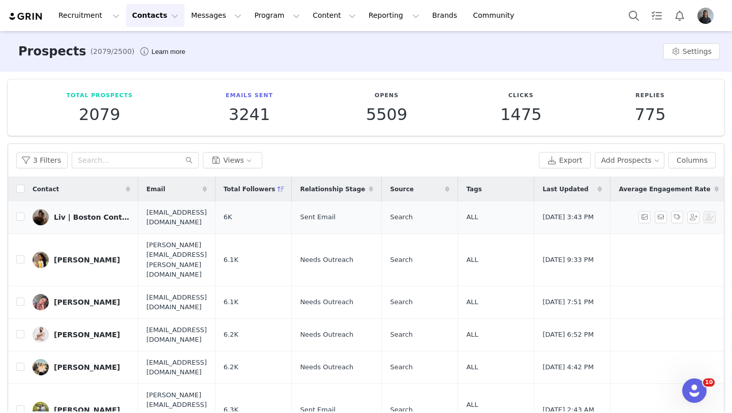
click at [67, 216] on div "Liv | Boston Content Creator • Talent Manager • Stylist" at bounding box center [92, 217] width 76 height 8
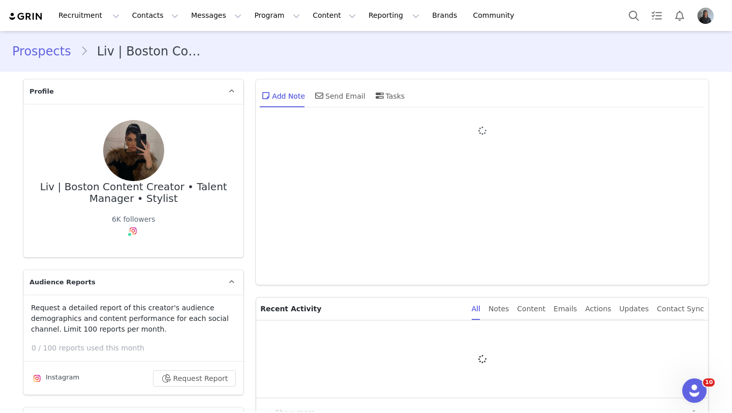
type input "+1 ([GEOGRAPHIC_DATA])"
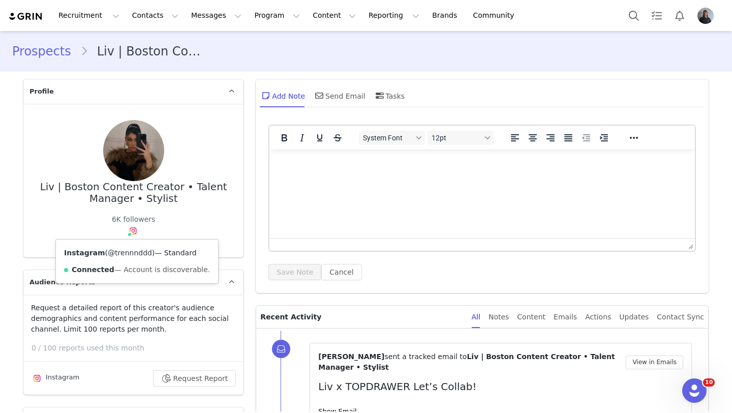
click at [131, 251] on link "@trennnddd" at bounding box center [130, 252] width 44 height 8
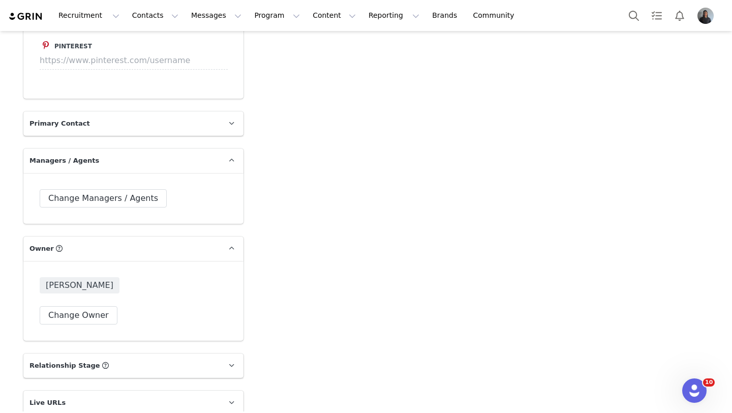
scroll to position [1618, 0]
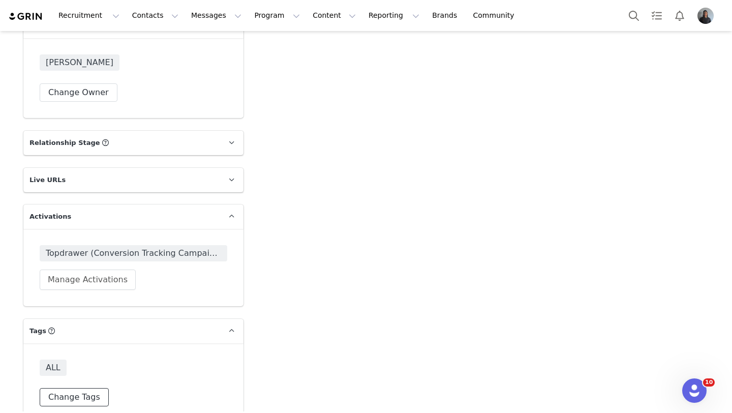
click at [70, 388] on button "Change Tags" at bounding box center [74, 397] width 69 height 18
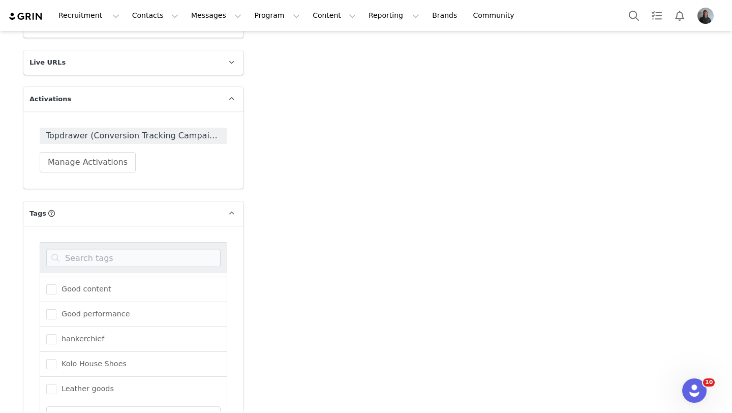
scroll to position [184, 0]
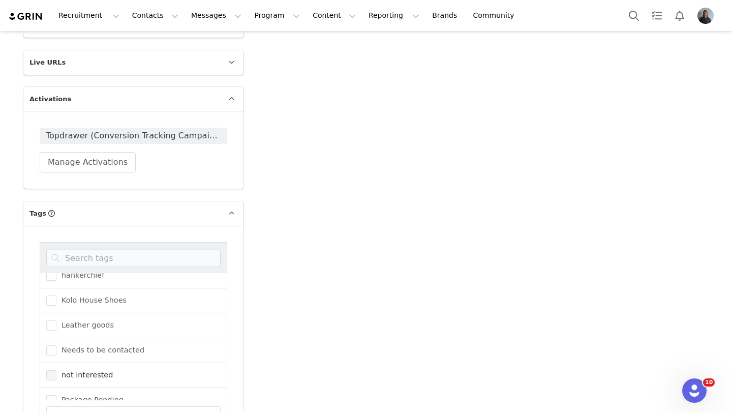
click at [65, 370] on span "not interested" at bounding box center [84, 375] width 56 height 10
click at [56, 370] on input "not interested" at bounding box center [56, 370] width 0 height 0
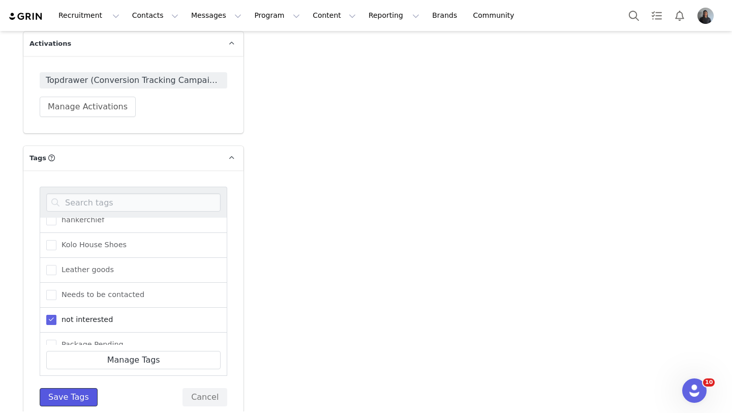
click at [56, 388] on button "Save Tags" at bounding box center [69, 397] width 58 height 18
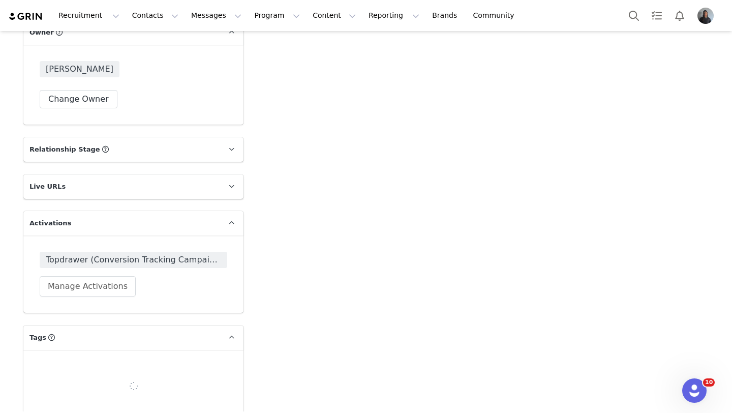
scroll to position [1618, 0]
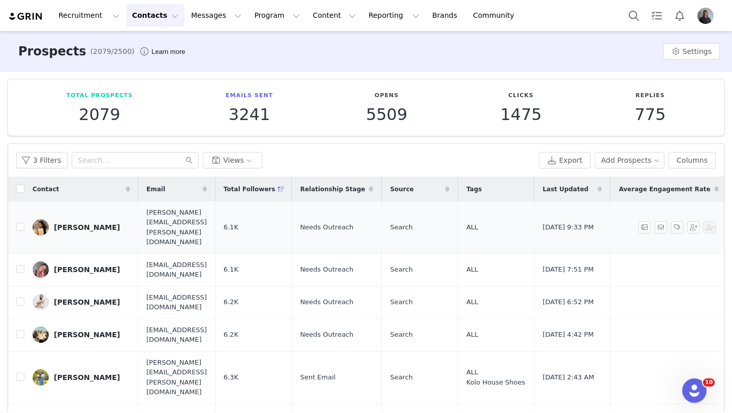
click at [91, 224] on link "Rishika Vinnakota" at bounding box center [82, 227] width 98 height 16
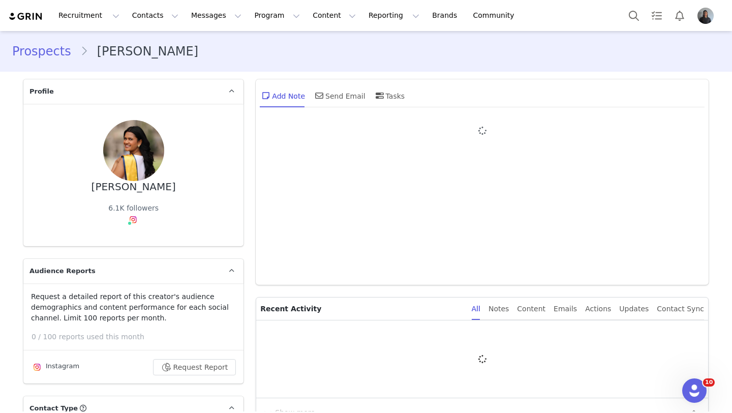
type input "+1 ([GEOGRAPHIC_DATA])"
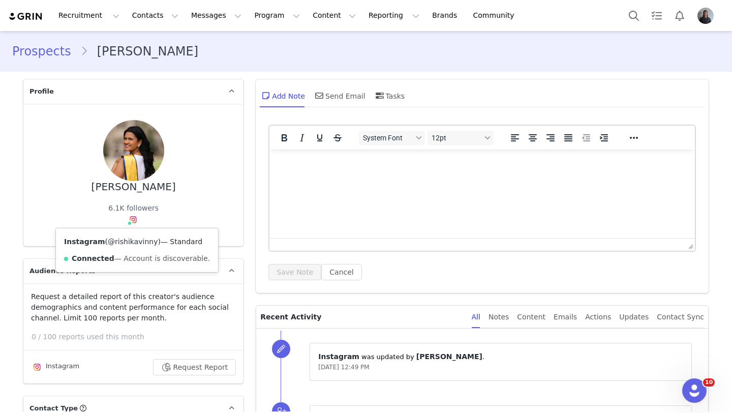
click at [136, 239] on link "@rishikavinny" at bounding box center [133, 241] width 50 height 8
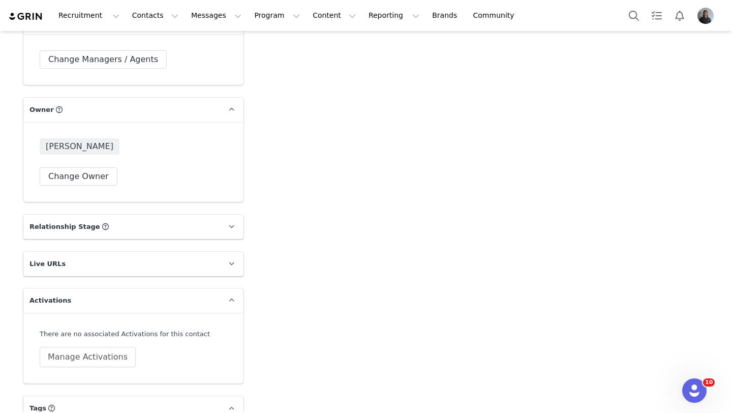
scroll to position [1600, 0]
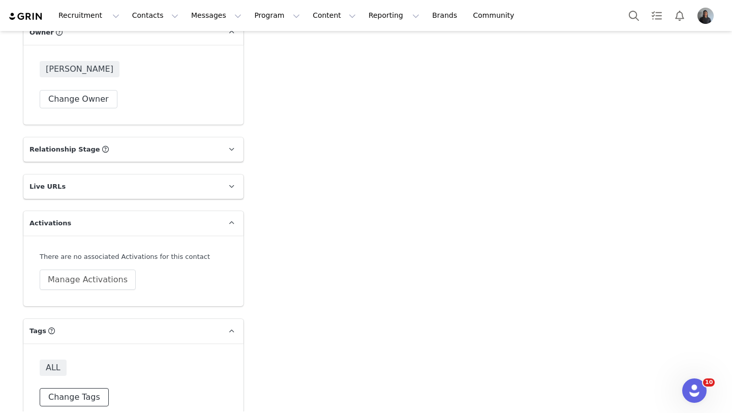
click at [77, 388] on button "Change Tags" at bounding box center [74, 397] width 69 height 18
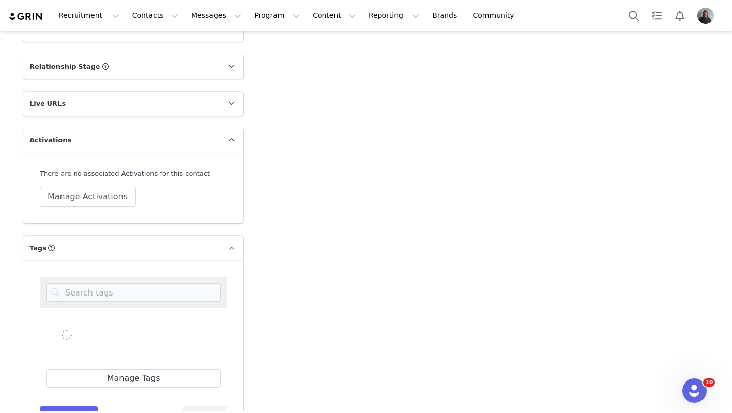
scroll to position [1700, 0]
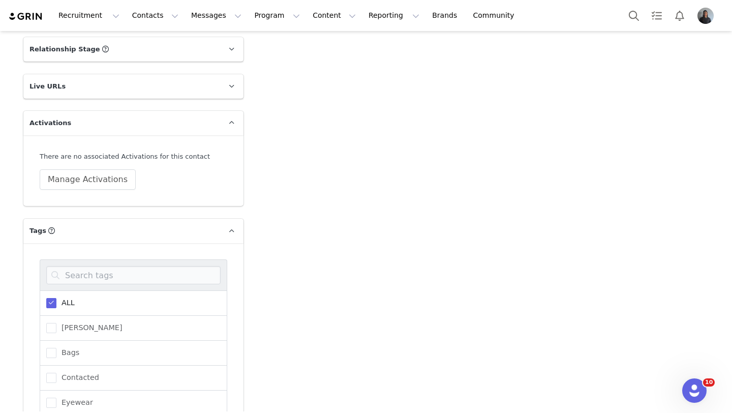
click at [58, 298] on span "ALL" at bounding box center [65, 303] width 18 height 10
click at [56, 298] on input "ALL" at bounding box center [56, 298] width 0 height 0
click at [56, 347] on span at bounding box center [51, 352] width 10 height 10
click at [56, 347] on input "Bags" at bounding box center [56, 347] width 0 height 0
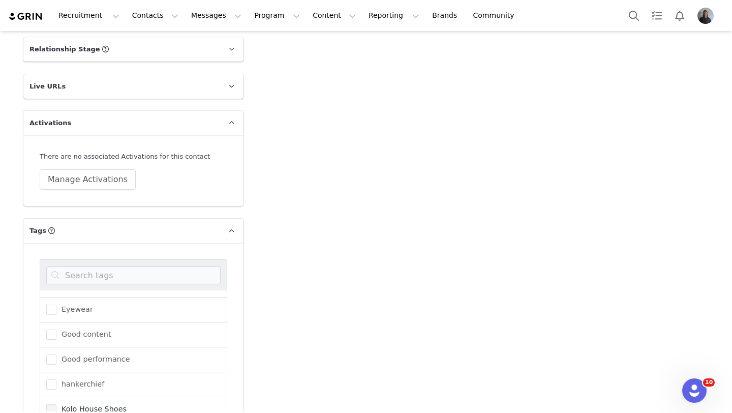
click at [56, 404] on span "Kolo House Shoes" at bounding box center [91, 409] width 70 height 10
click at [56, 404] on input "Kolo House Shoes" at bounding box center [56, 404] width 0 height 0
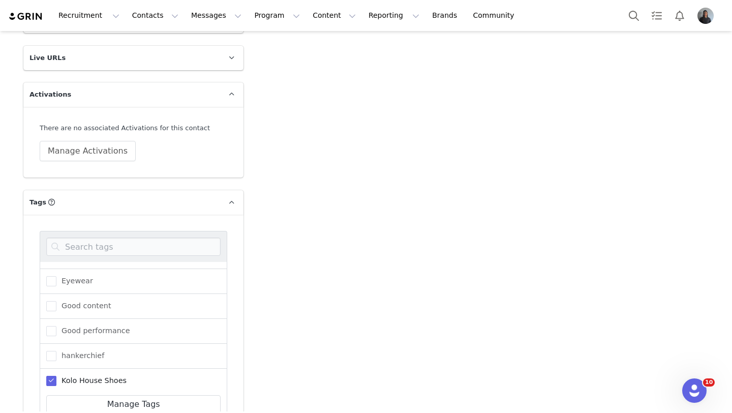
scroll to position [1773, 0]
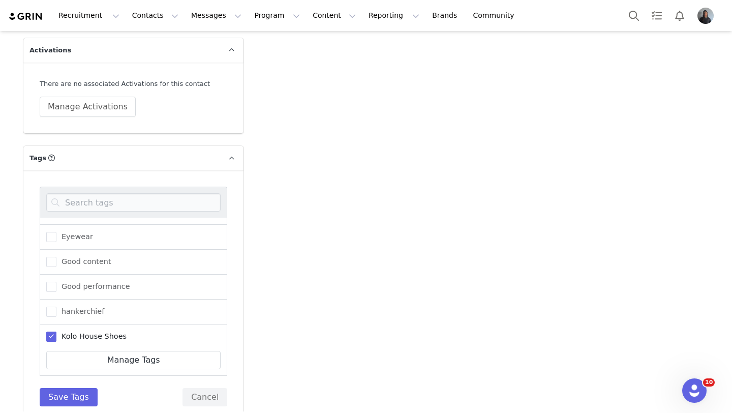
click at [62, 389] on div "ALL Andrew Bags Contacted Eyewear Good content Good performance hankerchief Kol…" at bounding box center [133, 296] width 220 height 252
click at [65, 388] on button "Save Tags" at bounding box center [69, 397] width 58 height 18
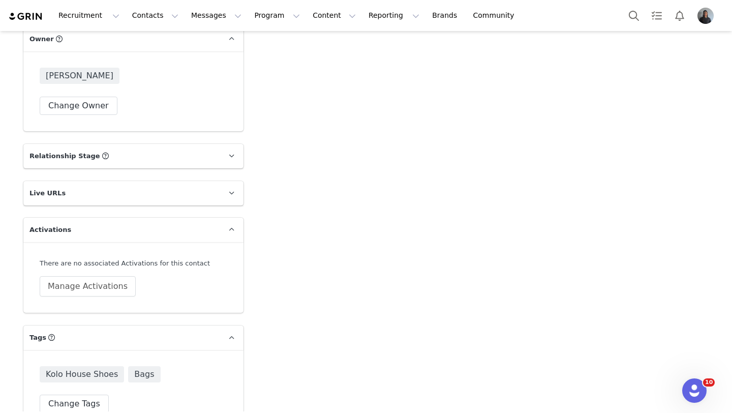
scroll to position [1600, 0]
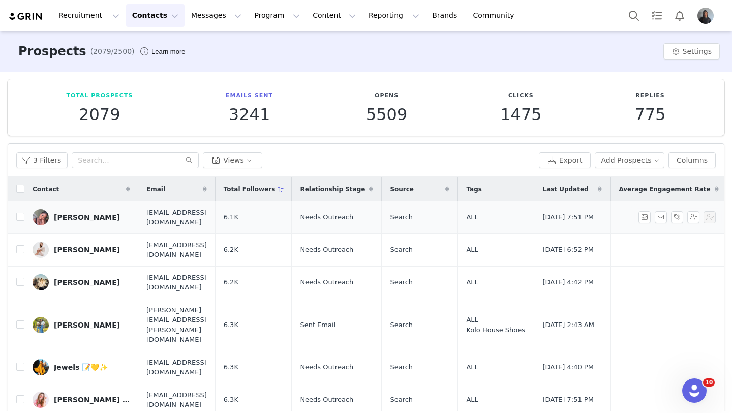
click at [88, 220] on div "Sadiya Sowe" at bounding box center [87, 217] width 66 height 8
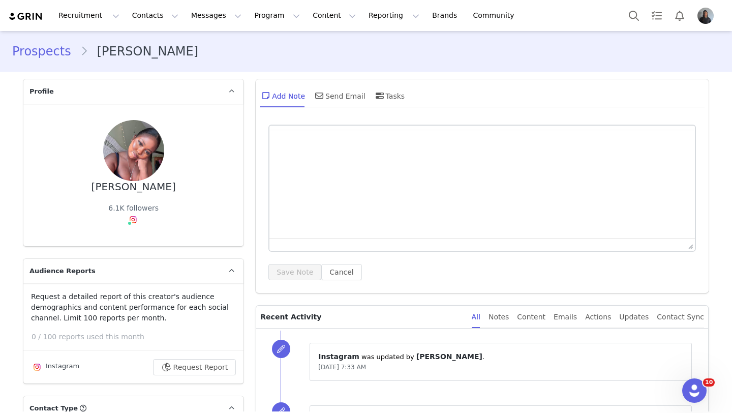
type input "+1 ([GEOGRAPHIC_DATA])"
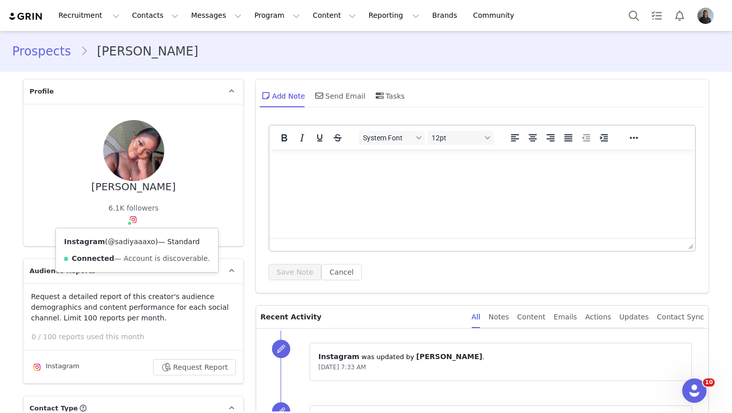
click at [136, 242] on link "@sadiyaaaxo" at bounding box center [131, 241] width 47 height 8
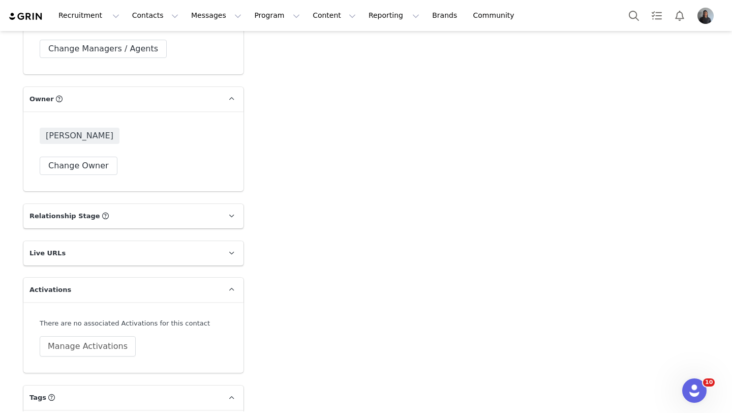
scroll to position [1600, 0]
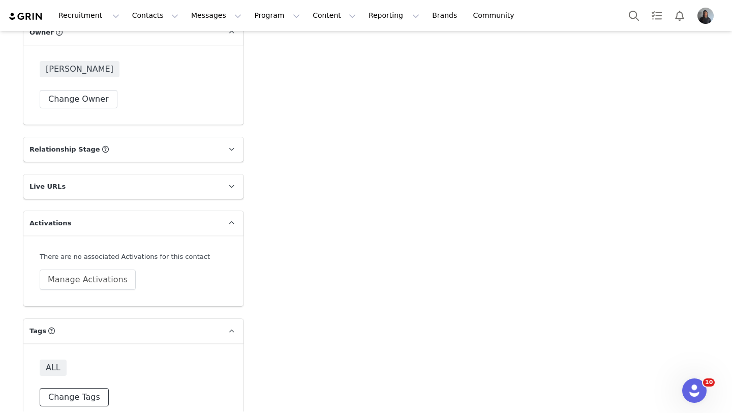
click at [67, 388] on button "Change Tags" at bounding box center [74, 397] width 69 height 18
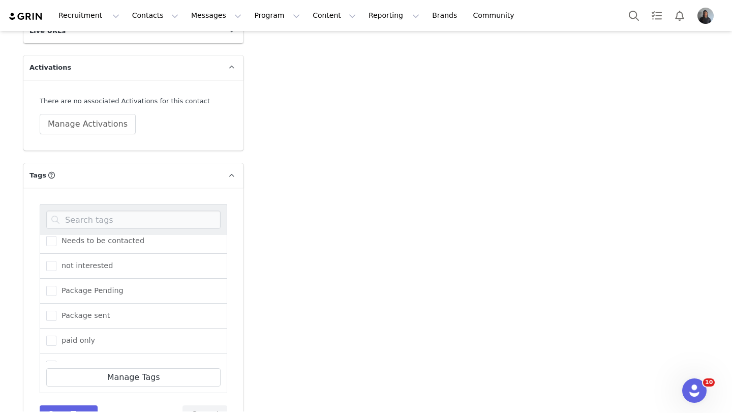
scroll to position [254, 0]
click at [51, 263] on span at bounding box center [51, 268] width 10 height 10
click at [56, 263] on input "not interested" at bounding box center [56, 263] width 0 height 0
click at [59, 405] on button "Save Tags" at bounding box center [69, 414] width 58 height 18
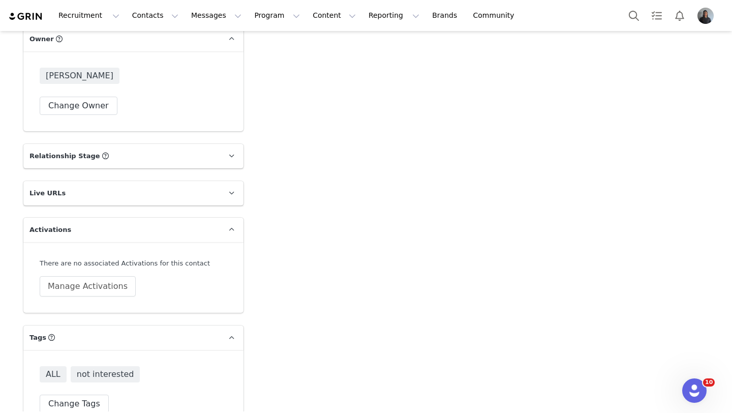
scroll to position [1600, 0]
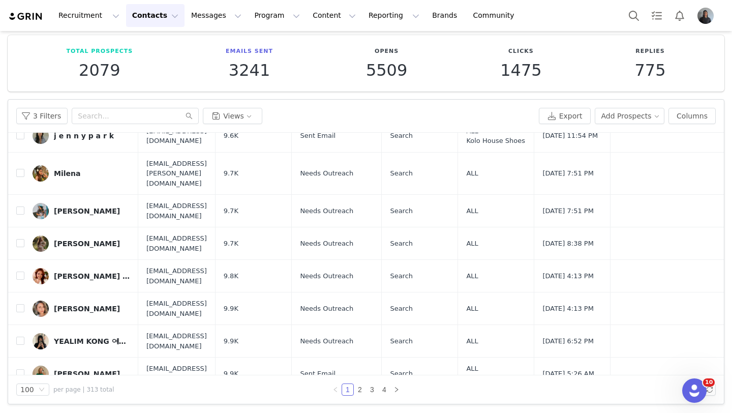
scroll to position [3047, 0]
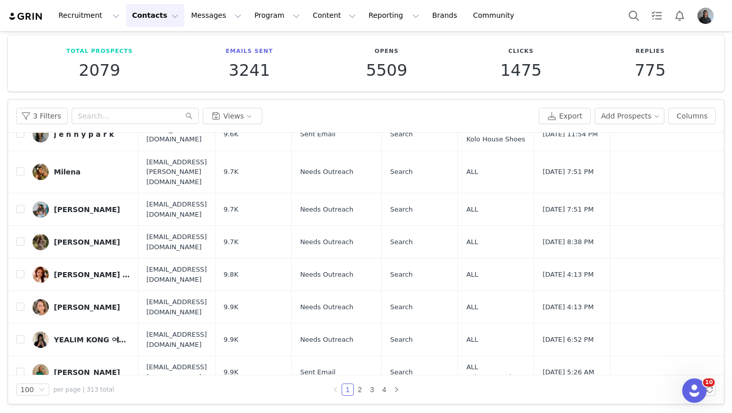
click at [69, 396] on link "Morgan Campbell" at bounding box center [82, 404] width 98 height 16
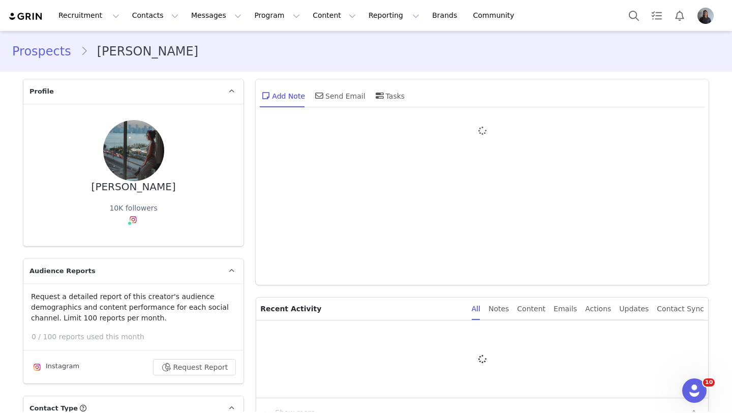
type input "+1 ([GEOGRAPHIC_DATA])"
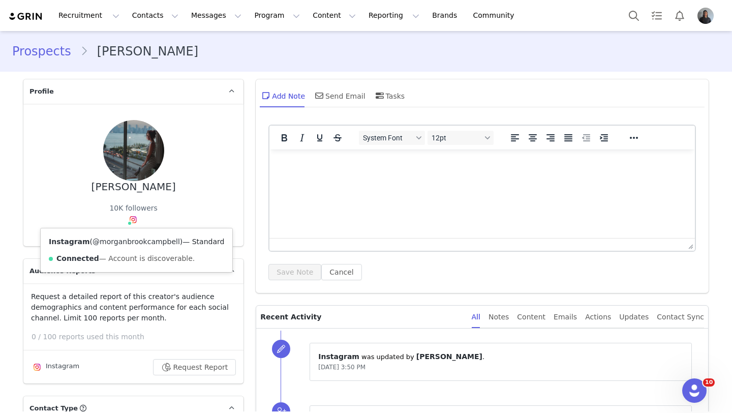
click at [135, 244] on link "@morganbrookcampbell" at bounding box center [135, 241] width 87 height 8
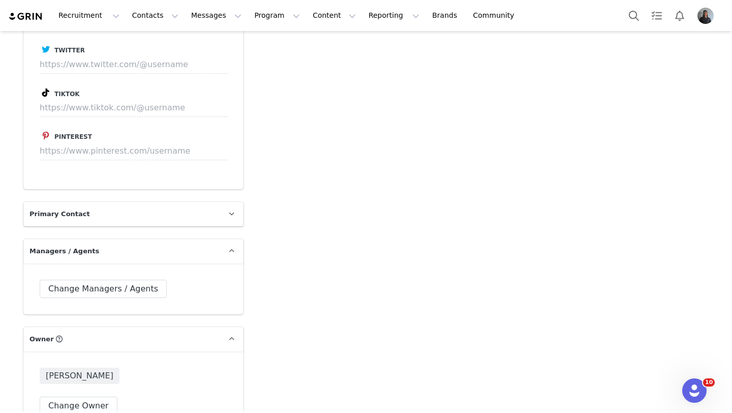
scroll to position [1600, 0]
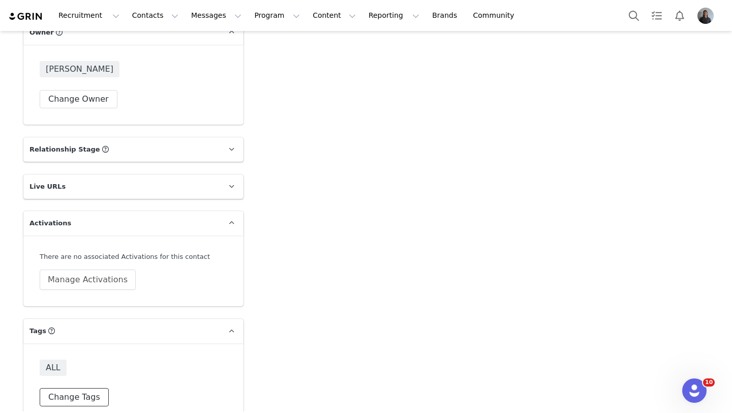
click at [66, 388] on button "Change Tags" at bounding box center [74, 397] width 69 height 18
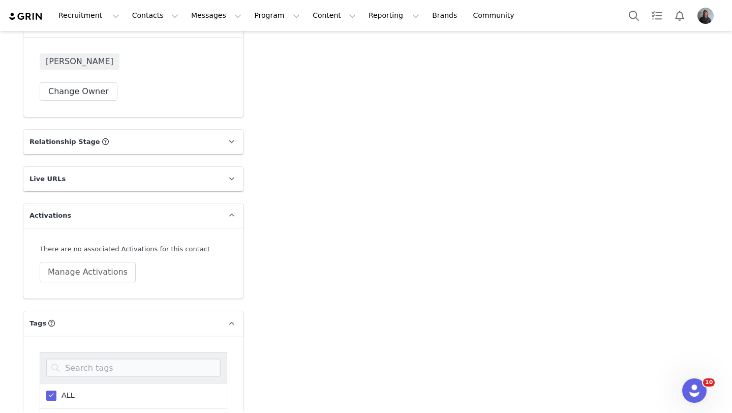
scroll to position [1611, 0]
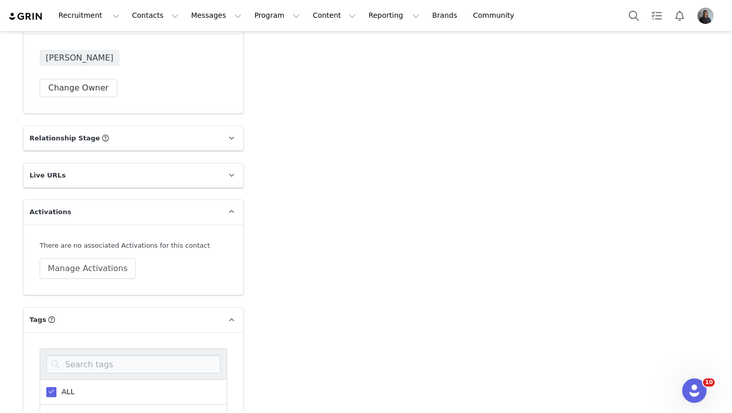
click at [61, 387] on span "ALL" at bounding box center [65, 392] width 18 height 10
click at [56, 387] on input "ALL" at bounding box center [56, 387] width 0 height 0
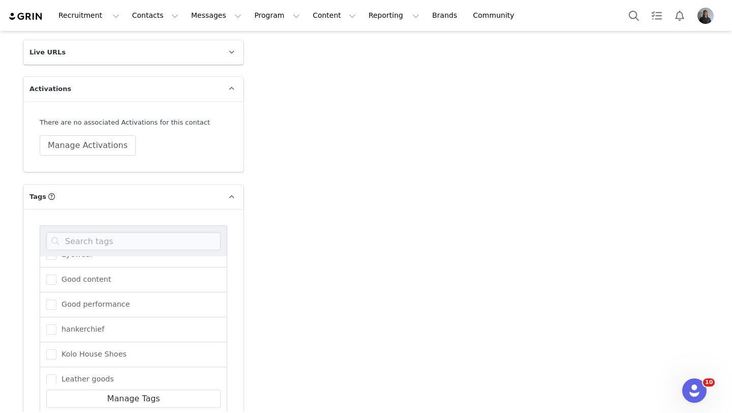
scroll to position [175, 0]
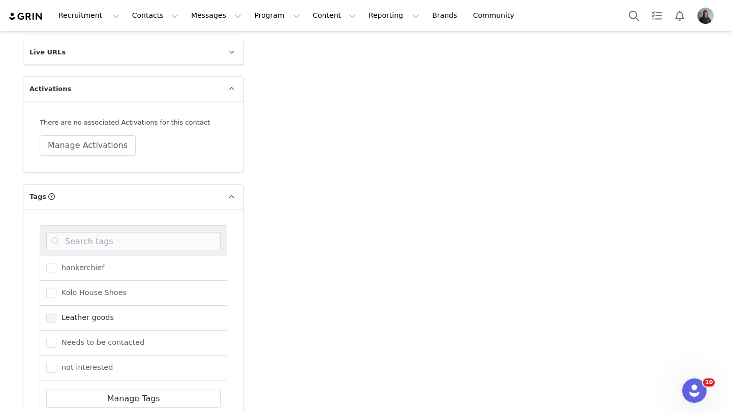
click at [73, 312] on span "Leather goods" at bounding box center [84, 317] width 57 height 10
click at [56, 312] on input "Leather goods" at bounding box center [56, 312] width 0 height 0
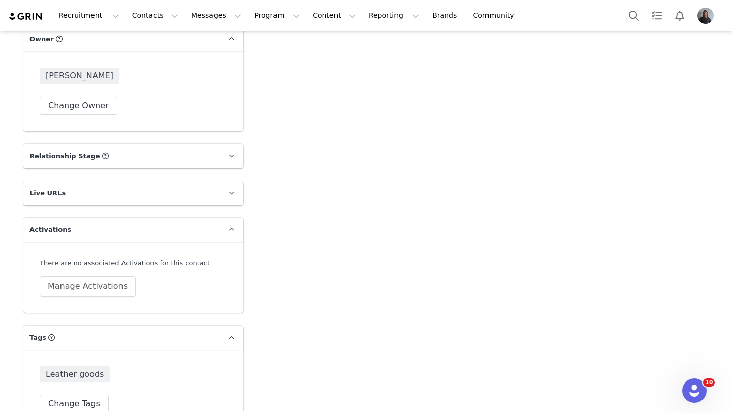
scroll to position [1600, 0]
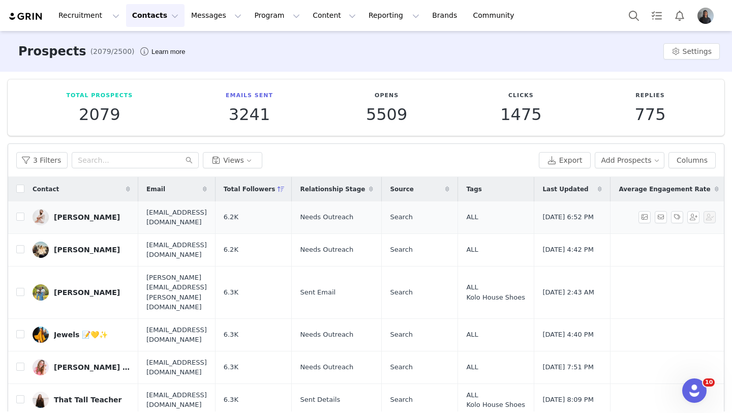
click at [74, 216] on div "Maya Champion" at bounding box center [87, 217] width 66 height 8
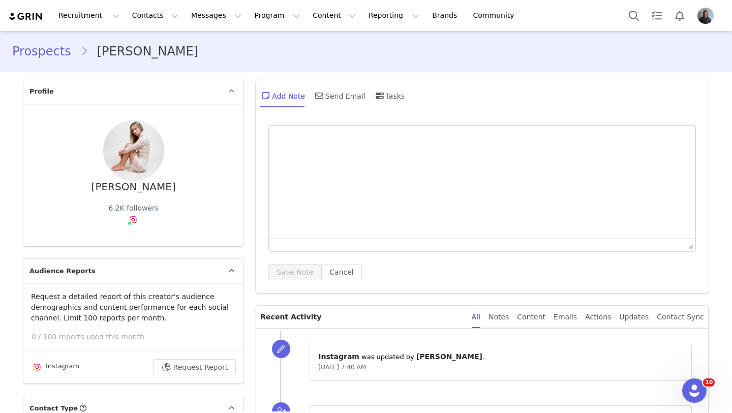
type input "+1 ([GEOGRAPHIC_DATA])"
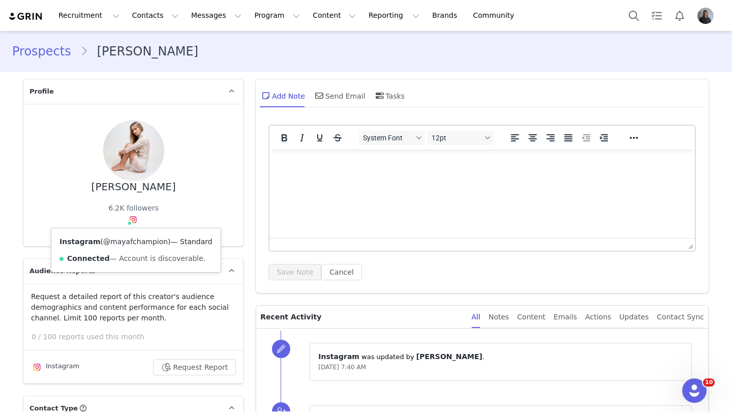
click at [134, 240] on link "@mayafchampion" at bounding box center [135, 241] width 65 height 8
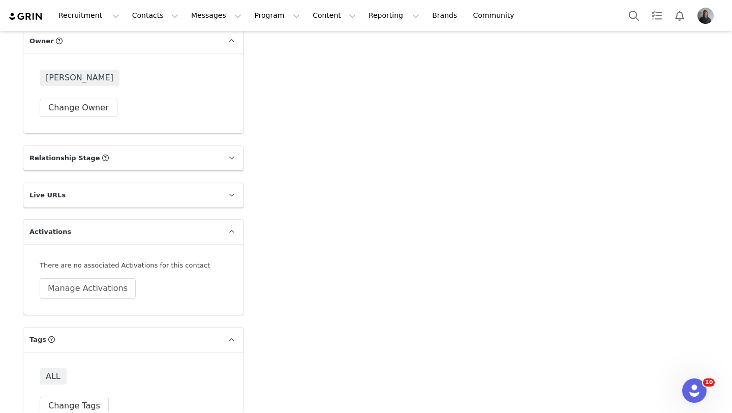
scroll to position [1600, 0]
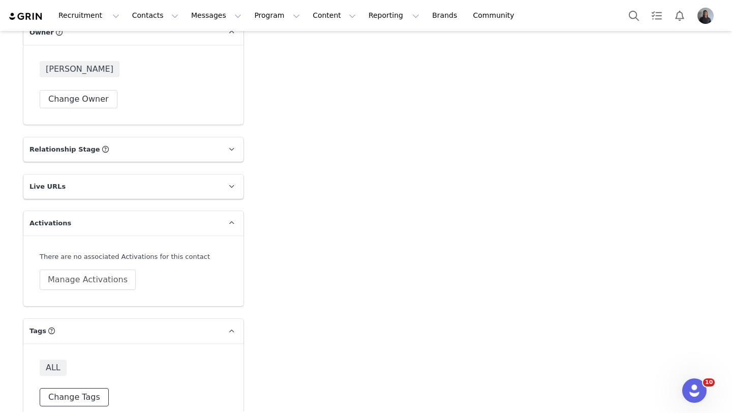
click at [70, 388] on button "Change Tags" at bounding box center [74, 397] width 69 height 18
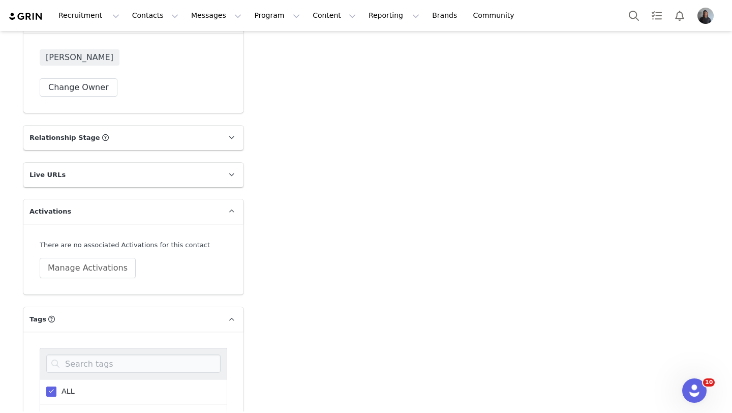
scroll to position [1618, 0]
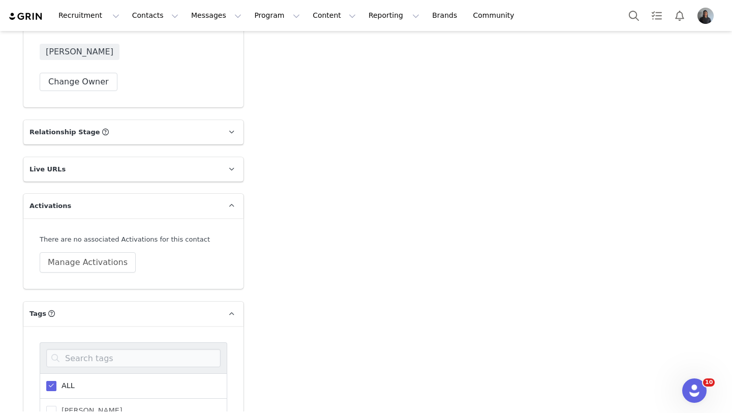
click at [65, 381] on span "ALL" at bounding box center [65, 386] width 18 height 10
click at [56, 381] on input "ALL" at bounding box center [56, 381] width 0 height 0
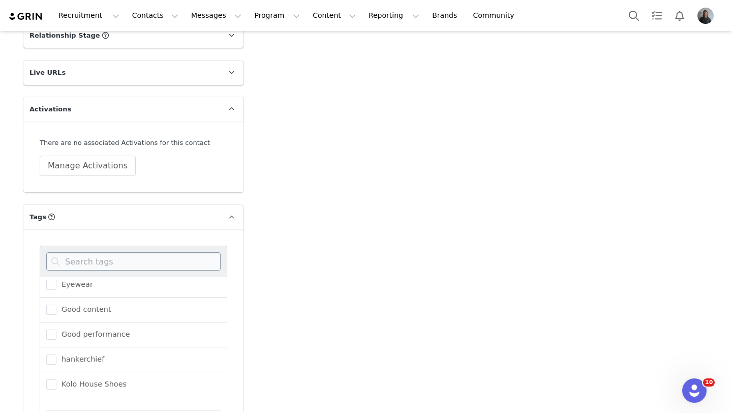
scroll to position [1731, 0]
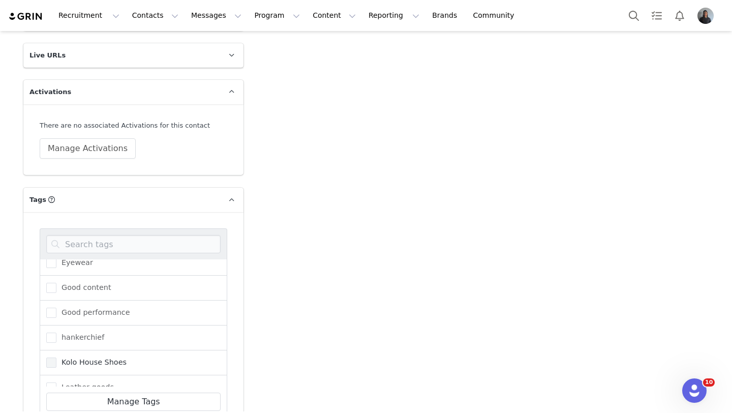
click at [80, 356] on label "Kolo House Shoes" at bounding box center [86, 362] width 80 height 12
click at [56, 357] on input "Kolo House Shoes" at bounding box center [56, 357] width 0 height 0
click at [57, 316] on span "Bags" at bounding box center [67, 321] width 23 height 10
click at [56, 316] on input "Bags" at bounding box center [56, 316] width 0 height 0
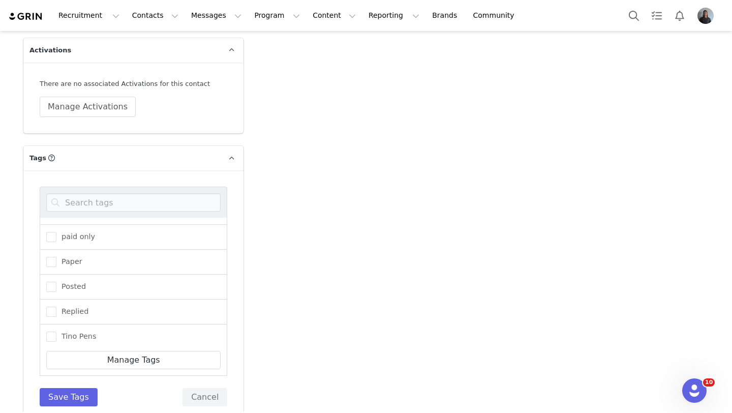
scroll to position [371, 0]
click at [78, 388] on button "Save Tags" at bounding box center [69, 397] width 58 height 18
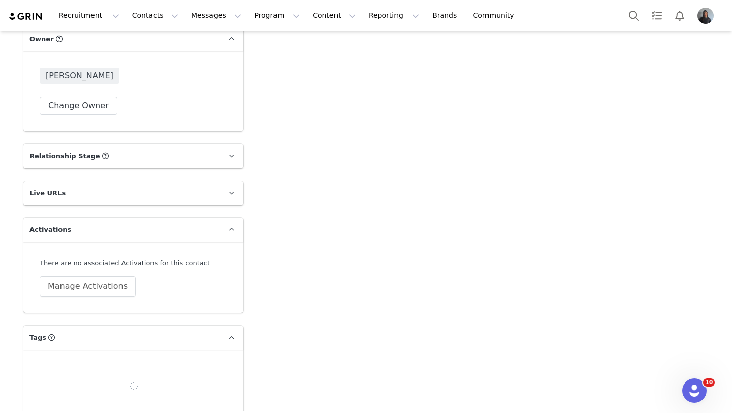
scroll to position [1600, 0]
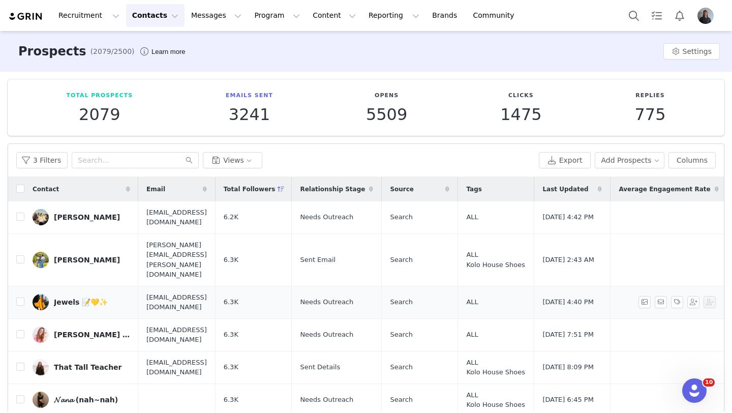
click at [93, 298] on div "Jewels 📝💛✨" at bounding box center [81, 302] width 54 height 8
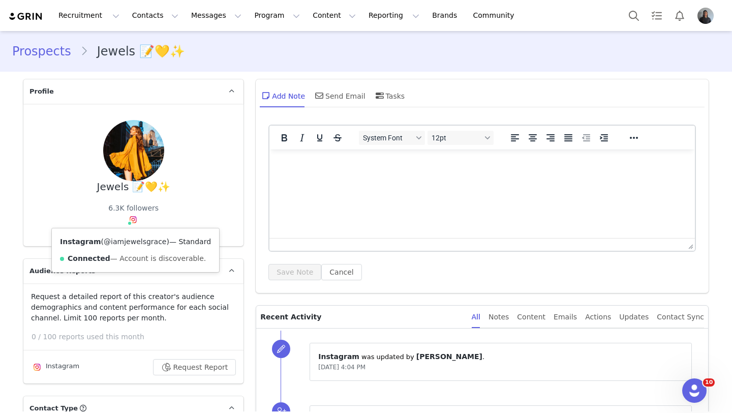
click at [132, 238] on link "@iamjewelsgrace" at bounding box center [135, 241] width 62 height 8
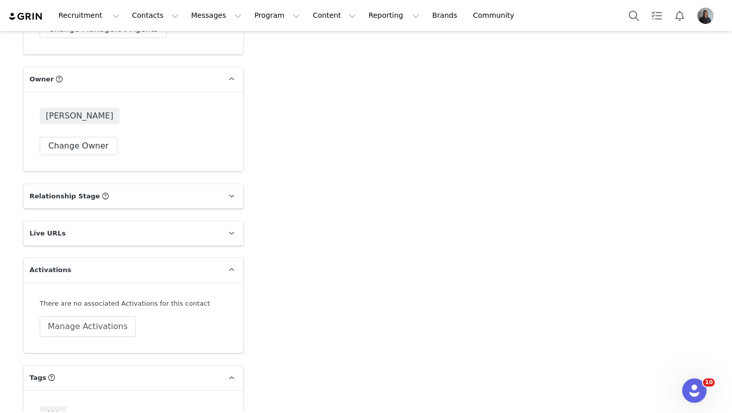
scroll to position [1600, 0]
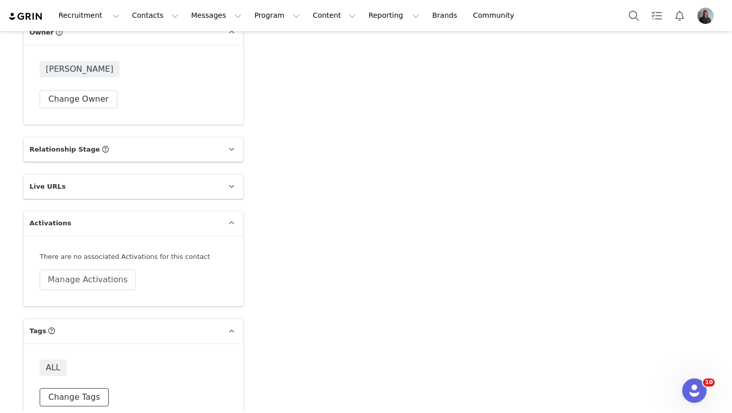
click at [64, 388] on button "Change Tags" at bounding box center [74, 397] width 69 height 18
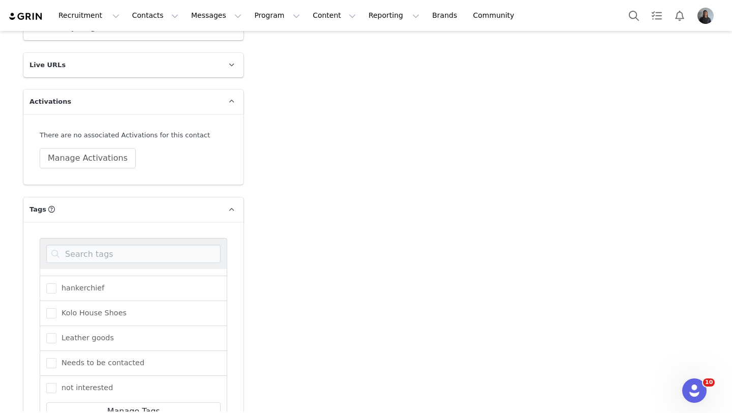
scroll to position [170, 0]
click at [82, 306] on span "Kolo House Shoes" at bounding box center [91, 311] width 70 height 10
click at [56, 306] on input "Kolo House Shoes" at bounding box center [56, 306] width 0 height 0
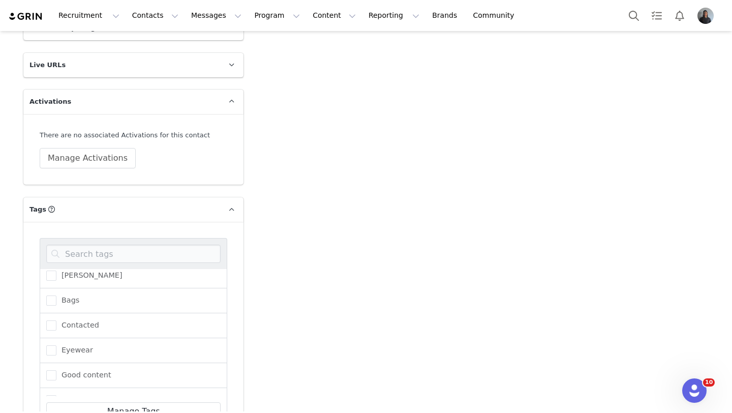
scroll to position [14, 0]
click at [75, 312] on span "Bags" at bounding box center [67, 317] width 23 height 10
click at [56, 312] on input "Bags" at bounding box center [56, 312] width 0 height 0
click at [76, 255] on div "ALL" at bounding box center [133, 267] width 187 height 25
click at [47, 263] on span at bounding box center [51, 268] width 10 height 10
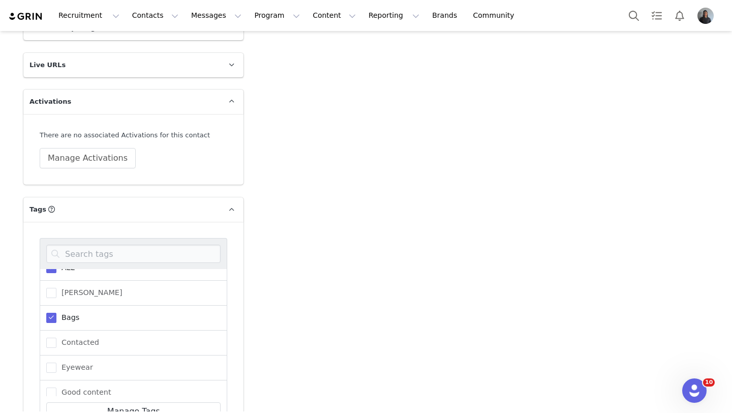
click at [56, 263] on input "ALL" at bounding box center [56, 263] width 0 height 0
click at [50, 289] on span at bounding box center [51, 294] width 10 height 10
click at [56, 289] on input "Leather goods" at bounding box center [56, 289] width 0 height 0
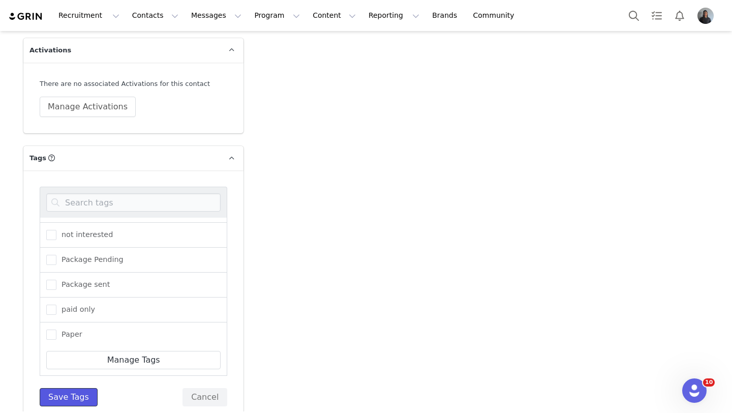
click at [57, 388] on button "Save Tags" at bounding box center [69, 397] width 58 height 18
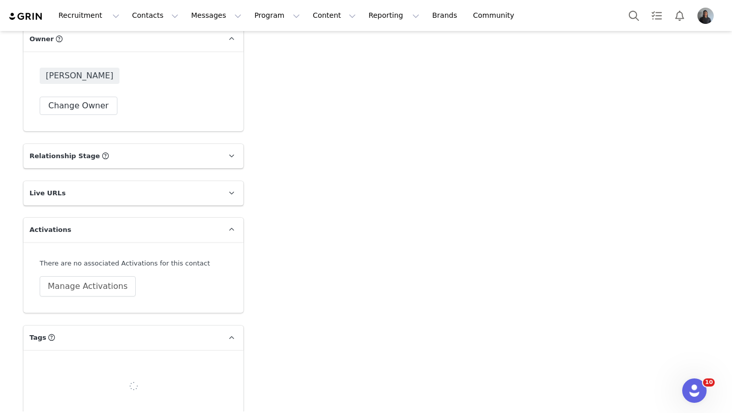
scroll to position [1600, 0]
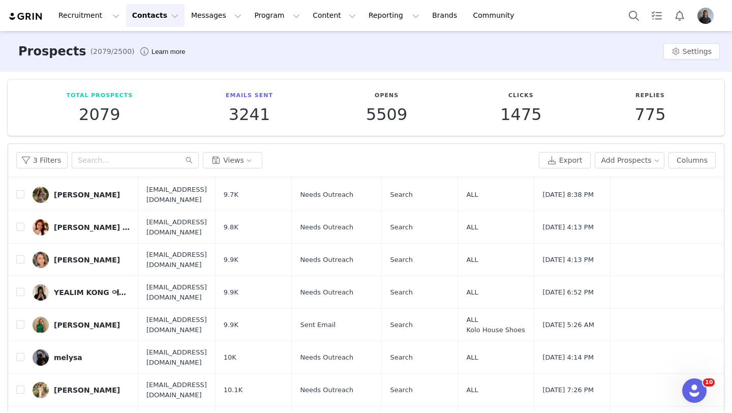
scroll to position [44, 0]
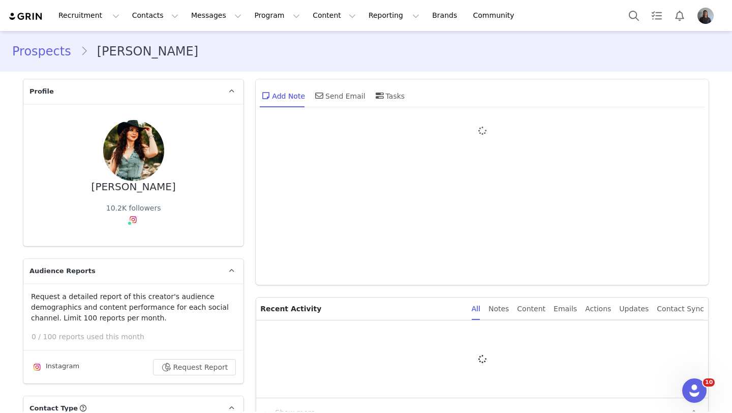
type input "+1 ([GEOGRAPHIC_DATA])"
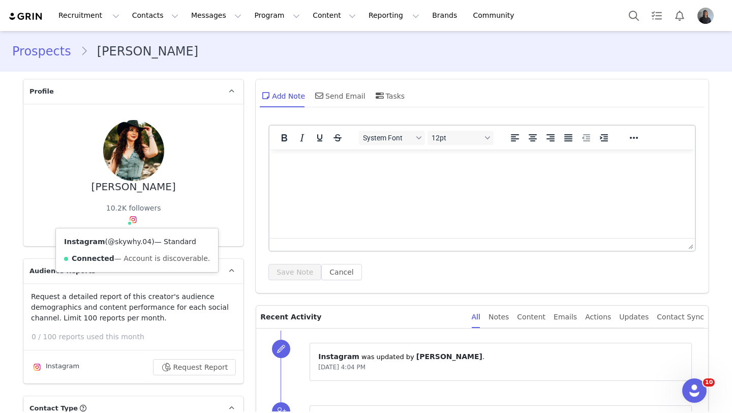
click at [131, 242] on link "@skywhy.04" at bounding box center [130, 241] width 44 height 8
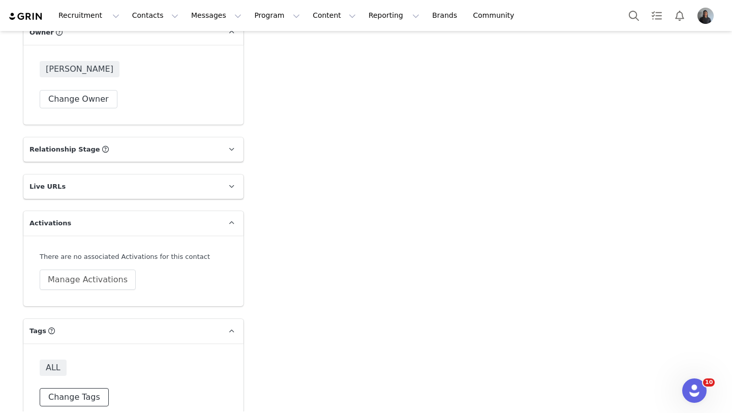
click at [91, 388] on button "Change Tags" at bounding box center [74, 397] width 69 height 18
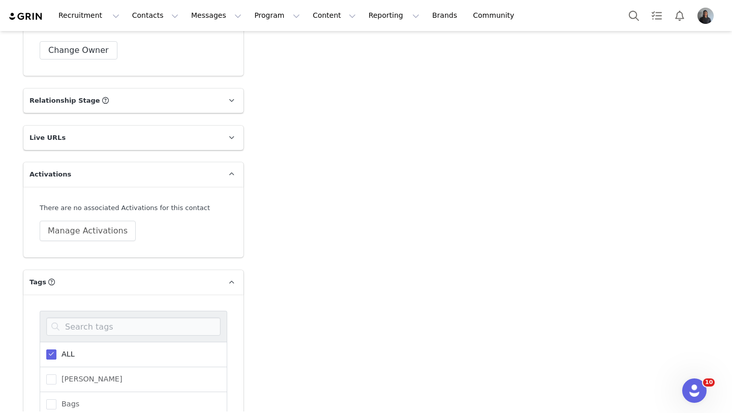
scroll to position [1670, 0]
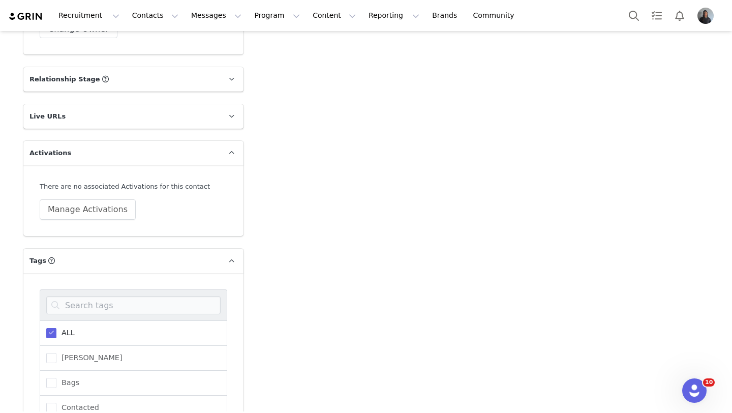
click at [74, 328] on span "ALL" at bounding box center [65, 333] width 18 height 10
click at [56, 328] on input "ALL" at bounding box center [56, 328] width 0 height 0
click at [75, 388] on span "Kolo House Shoes" at bounding box center [91, 393] width 70 height 10
click at [56, 388] on input "Kolo House Shoes" at bounding box center [56, 388] width 0 height 0
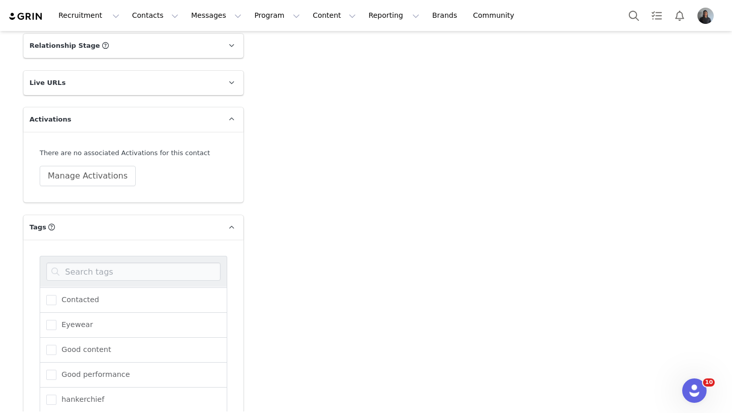
scroll to position [69, 0]
click at [49, 398] on label "hankerchief" at bounding box center [75, 404] width 58 height 12
click at [56, 399] on input "hankerchief" at bounding box center [56, 399] width 0 height 0
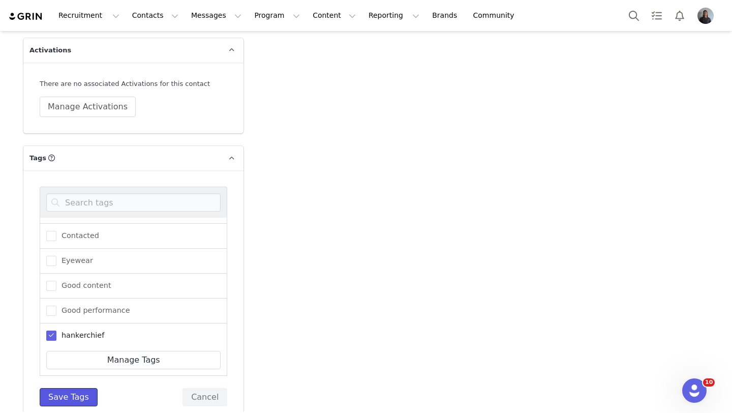
click at [61, 388] on button "Save Tags" at bounding box center [69, 397] width 58 height 18
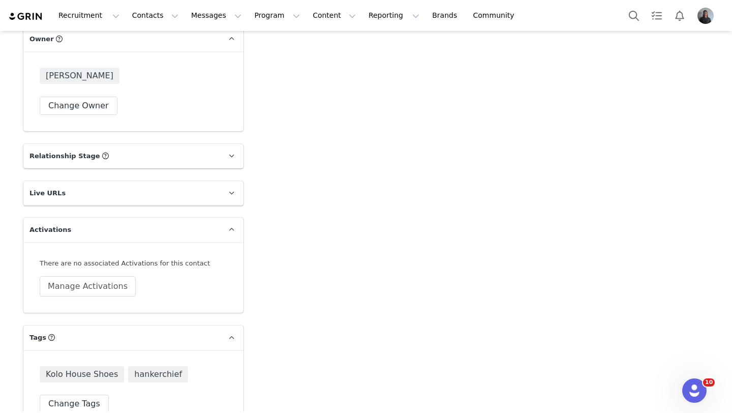
scroll to position [1600, 0]
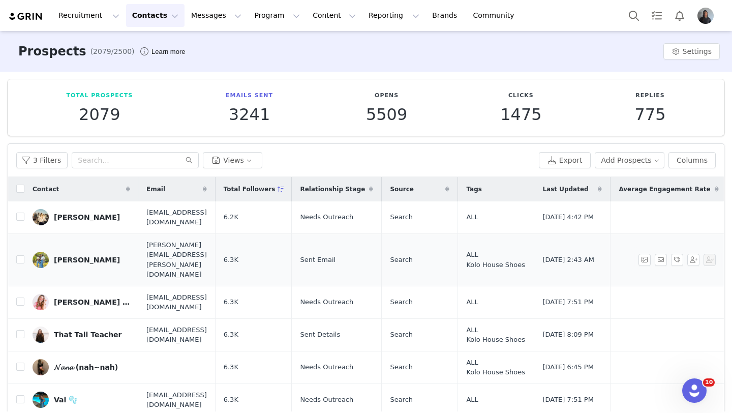
click at [75, 256] on div "Jessica Angelique Somma" at bounding box center [87, 260] width 66 height 8
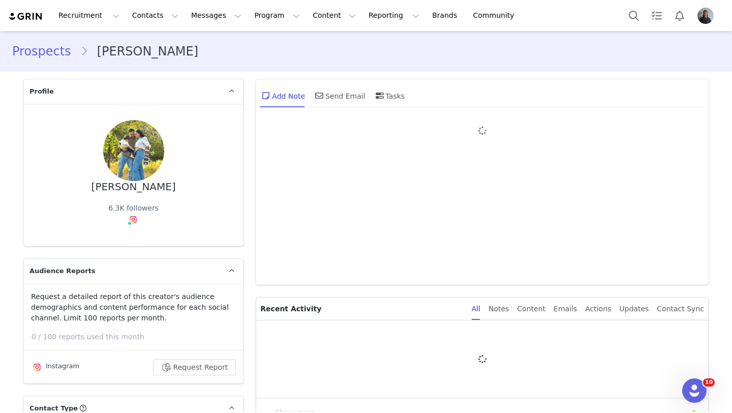
type input "+1 ([GEOGRAPHIC_DATA])"
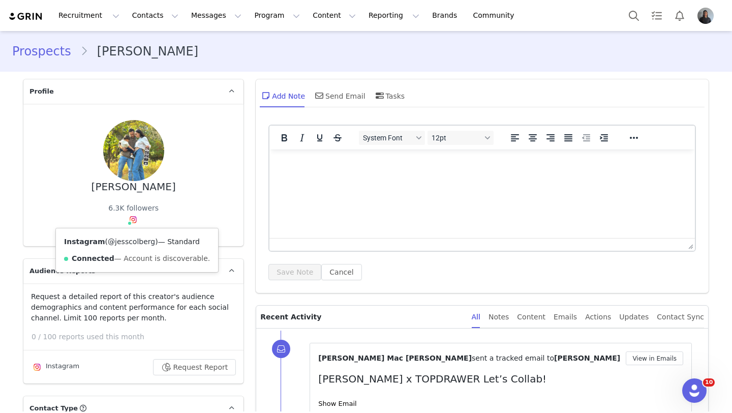
click at [131, 237] on link "@jesscolberg" at bounding box center [131, 241] width 47 height 8
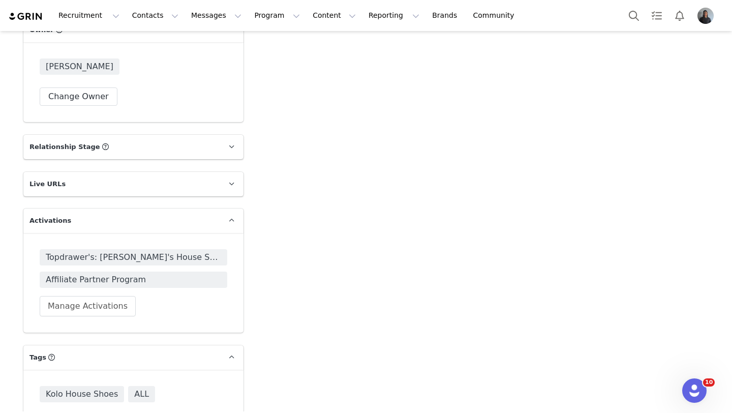
scroll to position [1629, 0]
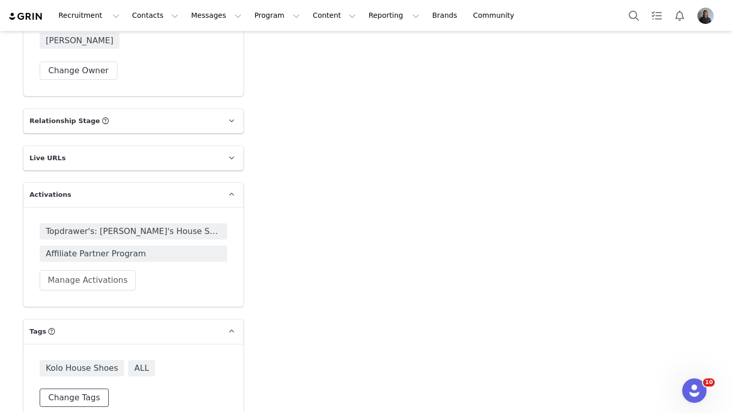
click at [82, 388] on button "Change Tags" at bounding box center [74, 397] width 69 height 18
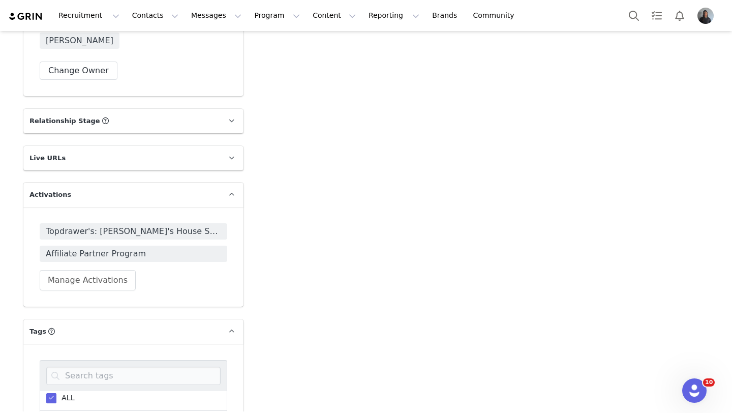
scroll to position [0, 0]
click at [64, 398] on span "ALL" at bounding box center [65, 403] width 18 height 10
click at [56, 398] on input "ALL" at bounding box center [56, 398] width 0 height 0
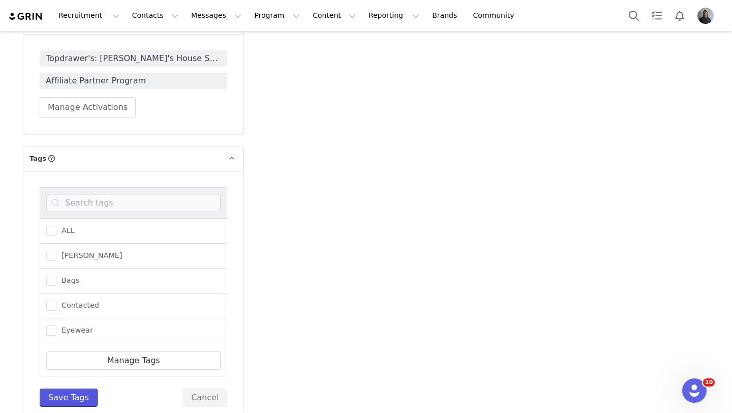
click at [82, 388] on button "Save Tags" at bounding box center [69, 397] width 58 height 18
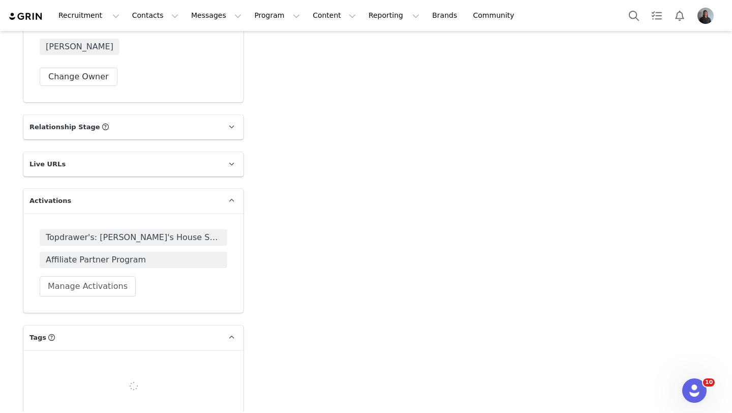
scroll to position [1629, 0]
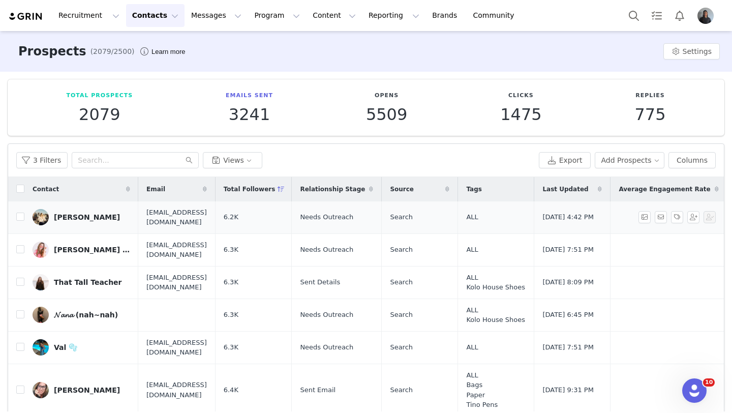
click at [64, 213] on div "kylie smith" at bounding box center [87, 217] width 66 height 8
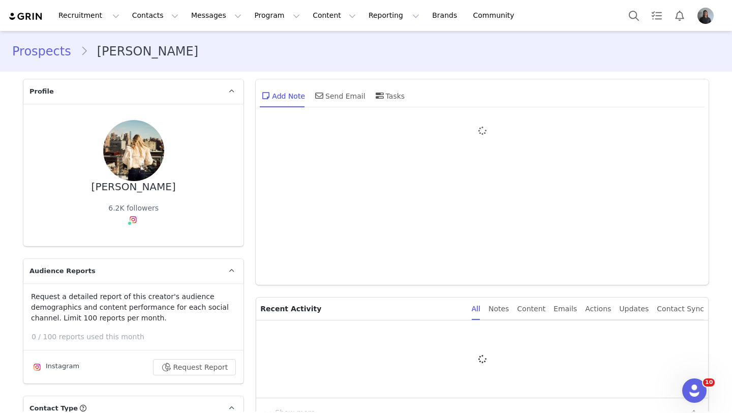
type input "+1 ([GEOGRAPHIC_DATA])"
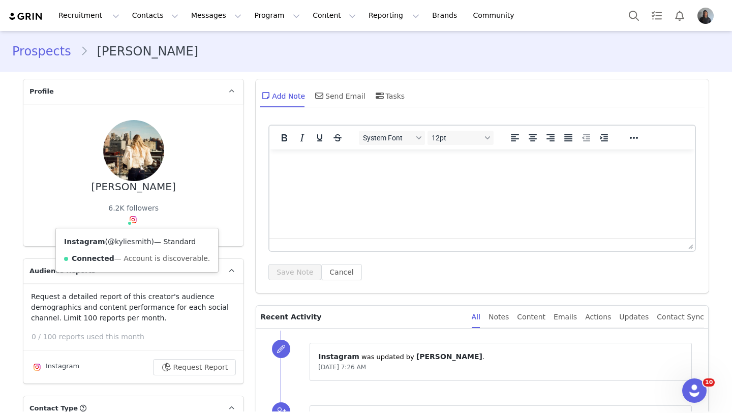
click at [129, 241] on link "@kyliesmith" at bounding box center [129, 241] width 43 height 8
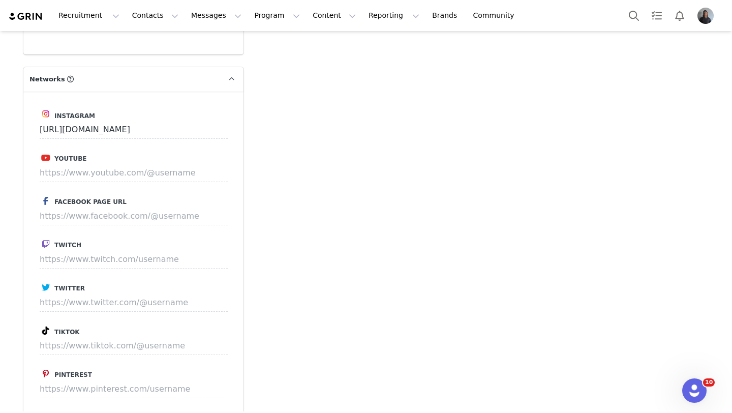
scroll to position [1600, 0]
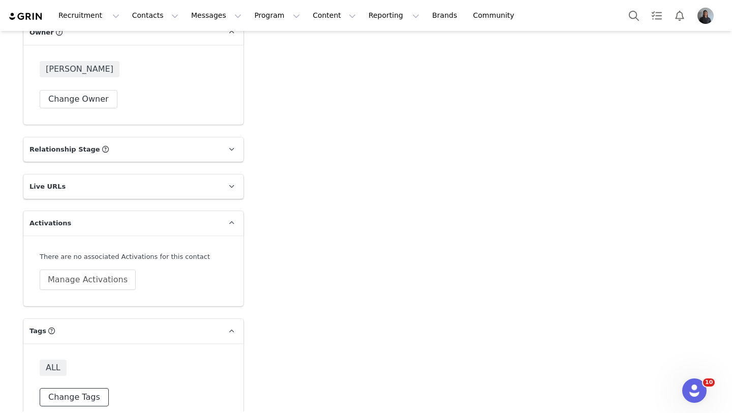
click at [82, 388] on button "Change Tags" at bounding box center [74, 397] width 69 height 18
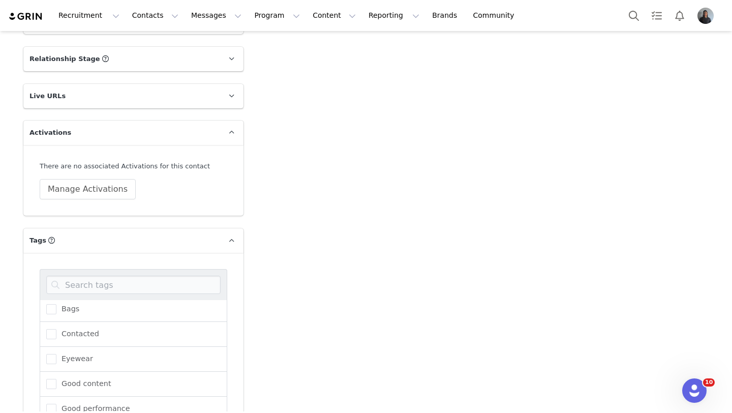
scroll to position [0, 0]
click at [68, 307] on span "ALL" at bounding box center [65, 312] width 18 height 10
click at [56, 307] on input "ALL" at bounding box center [56, 307] width 0 height 0
click at [68, 356] on label "Bags" at bounding box center [62, 362] width 33 height 12
click at [56, 357] on input "Bags" at bounding box center [56, 357] width 0 height 0
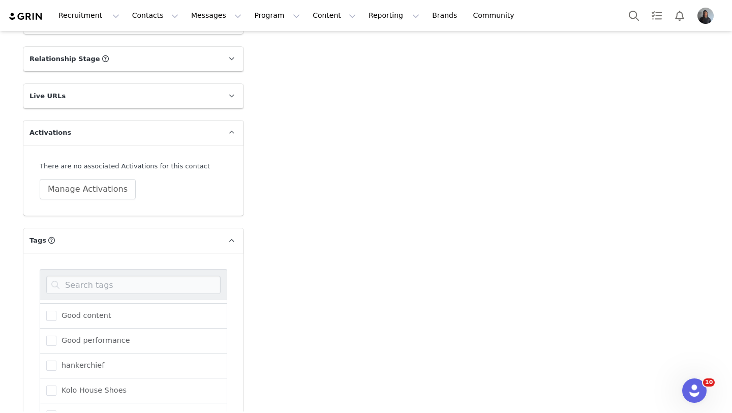
scroll to position [122, 0]
click at [61, 384] on span "Kolo House Shoes" at bounding box center [91, 389] width 70 height 10
click at [56, 384] on input "Kolo House Shoes" at bounding box center [56, 384] width 0 height 0
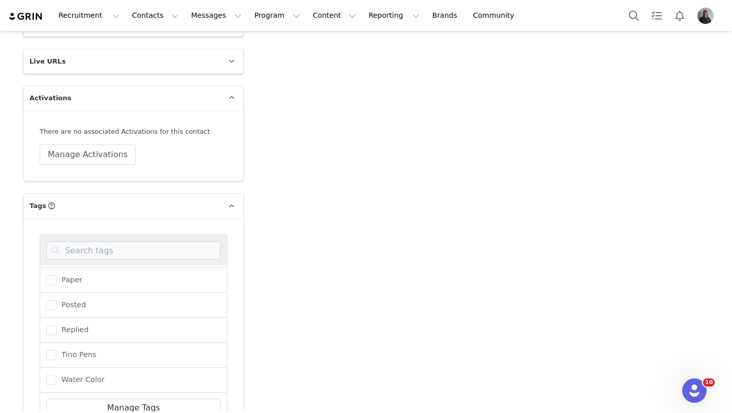
scroll to position [1773, 0]
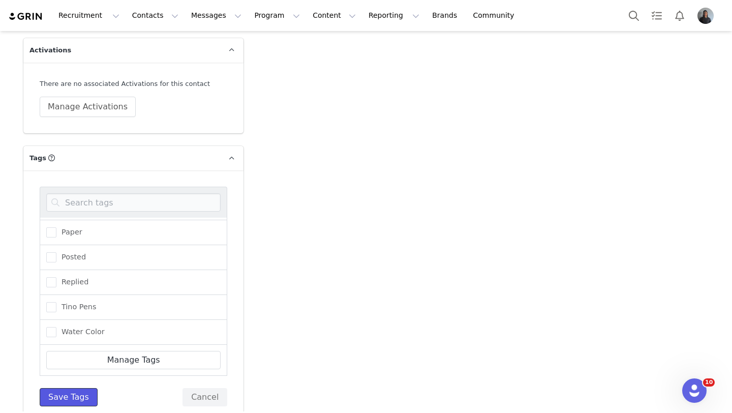
click at [63, 388] on button "Save Tags" at bounding box center [69, 397] width 58 height 18
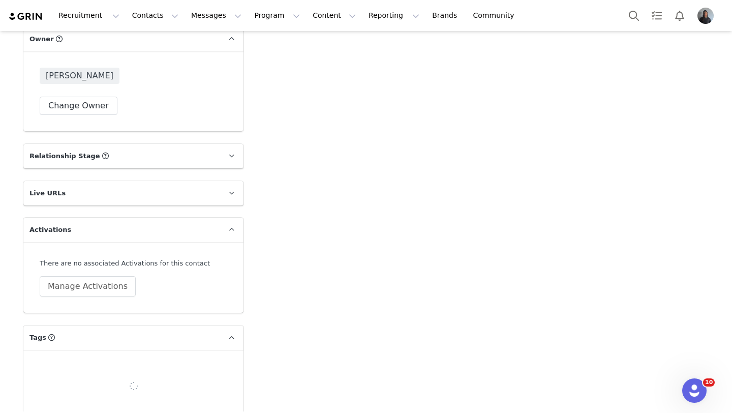
scroll to position [1600, 0]
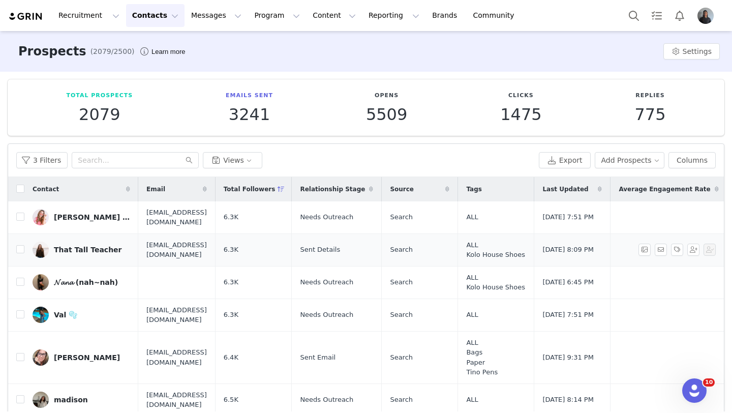
click at [91, 244] on link "That Tall Teacher" at bounding box center [82, 249] width 98 height 16
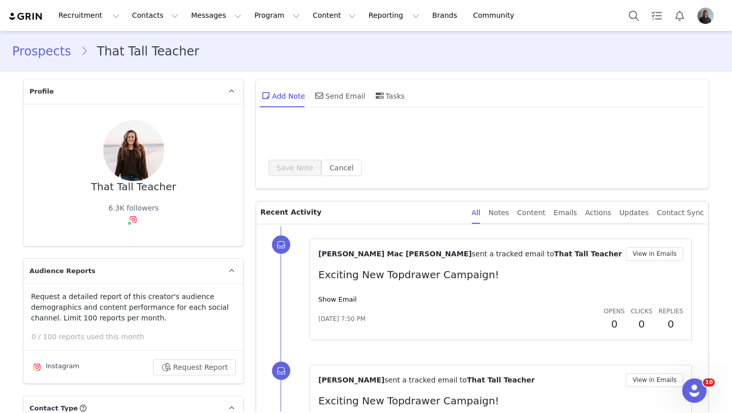
type input "+1 ([GEOGRAPHIC_DATA])"
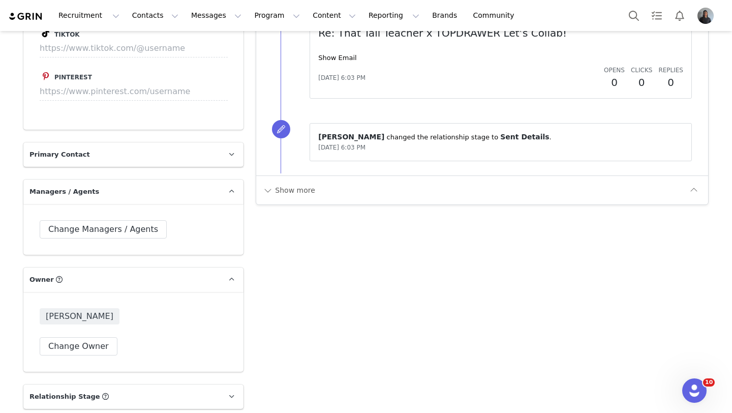
scroll to position [1606, 0]
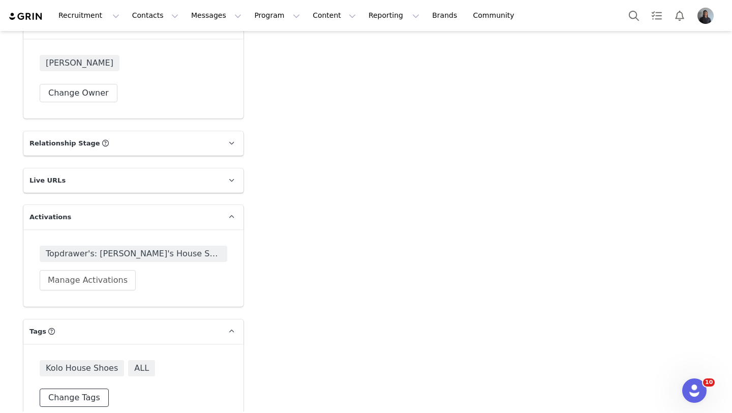
click at [87, 388] on button "Change Tags" at bounding box center [74, 397] width 69 height 18
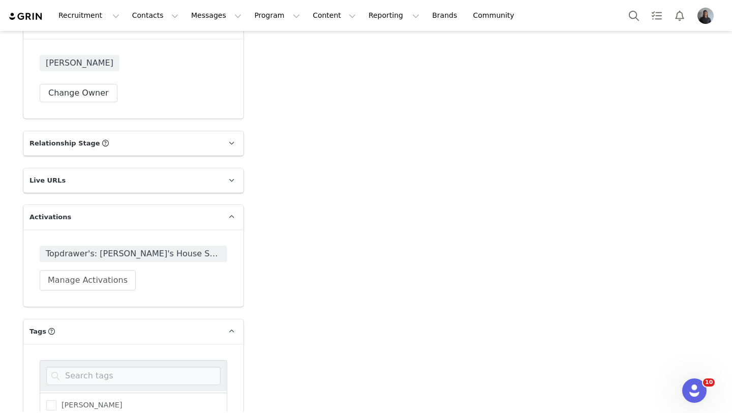
scroll to position [0, 0]
click at [63, 398] on span "ALL" at bounding box center [65, 403] width 18 height 10
click at [56, 398] on input "ALL" at bounding box center [56, 398] width 0 height 0
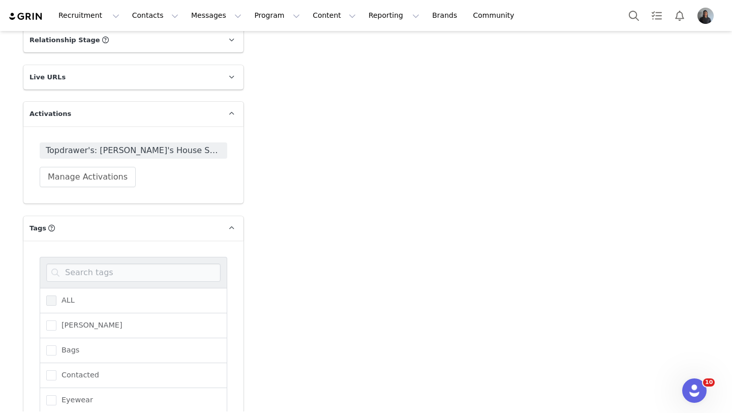
scroll to position [1779, 0]
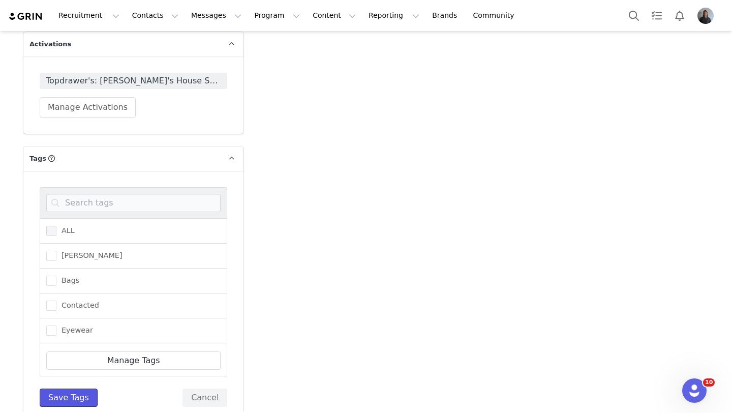
click at [80, 388] on button "Save Tags" at bounding box center [69, 397] width 58 height 18
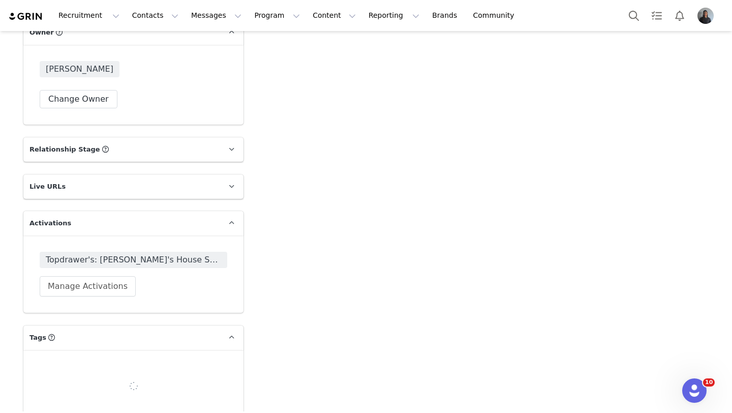
scroll to position [1606, 0]
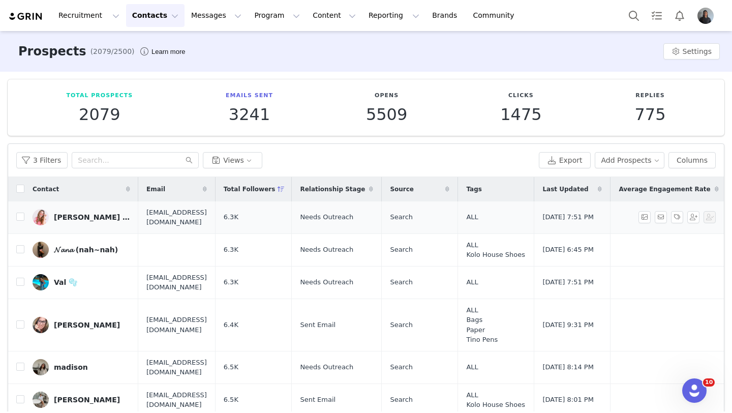
click at [94, 222] on link "𝓵𝓮𝔁𝓲𝓮 𝓪𝓹𝓹𝓵𝓮𝓫𝔂 ✨ | 𝐵𝑜𝓇𝓃 𝓉𝑜 𝒮𝓅𝒶𝓇𝓀𝓁𝑒" at bounding box center [82, 217] width 98 height 16
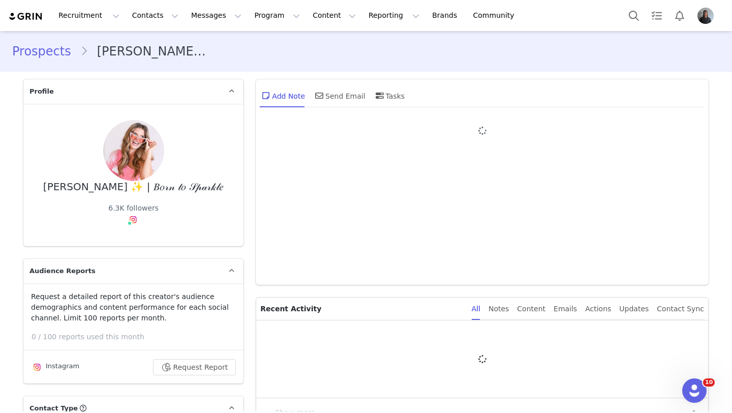
type input "+1 ([GEOGRAPHIC_DATA])"
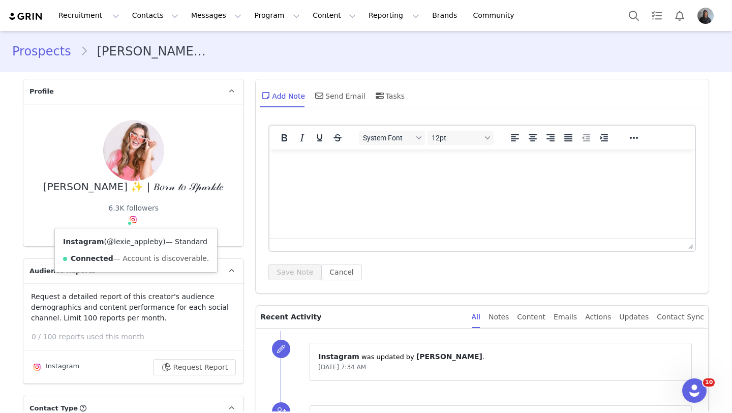
click at [134, 239] on link "@lexie_appleby" at bounding box center [135, 241] width 56 height 8
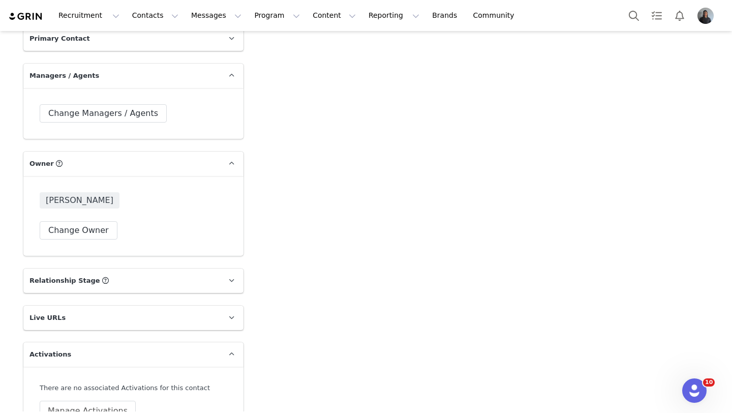
scroll to position [1600, 0]
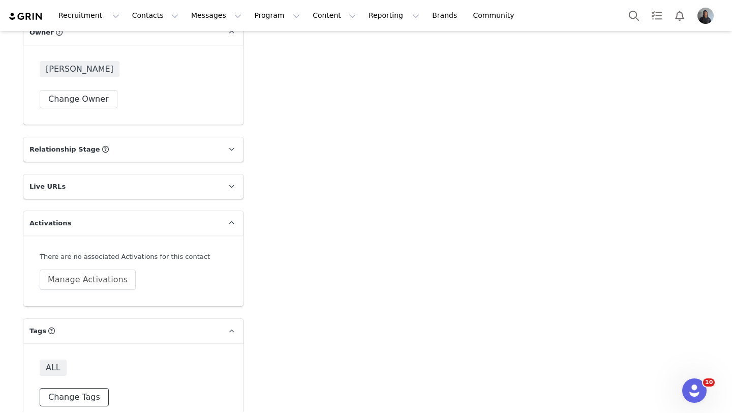
click at [93, 388] on button "Change Tags" at bounding box center [74, 397] width 69 height 18
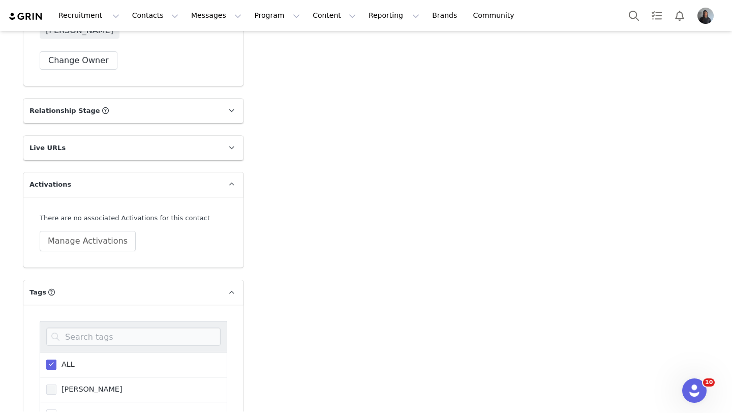
scroll to position [1650, 0]
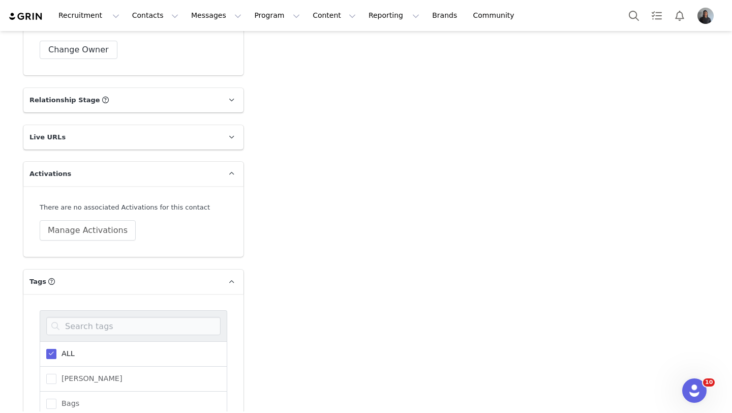
click at [71, 349] on span "ALL" at bounding box center [65, 354] width 18 height 10
click at [56, 349] on input "ALL" at bounding box center [56, 349] width 0 height 0
click at [71, 381] on span "Bags" at bounding box center [67, 386] width 23 height 10
click at [56, 381] on input "Bags" at bounding box center [56, 381] width 0 height 0
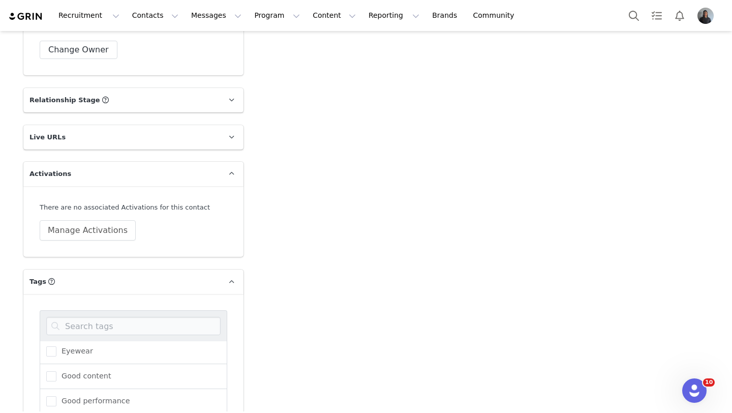
scroll to position [152, 0]
click at [72, 395] on span "Kolo House Shoes" at bounding box center [91, 400] width 70 height 10
click at [56, 395] on input "Kolo House Shoes" at bounding box center [56, 395] width 0 height 0
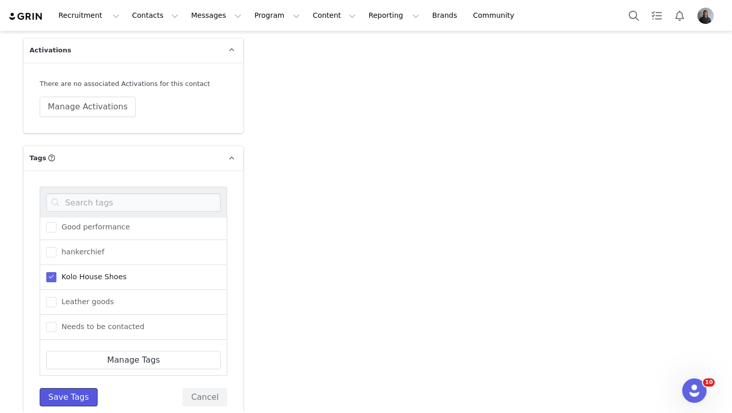
click at [85, 388] on button "Save Tags" at bounding box center [69, 397] width 58 height 18
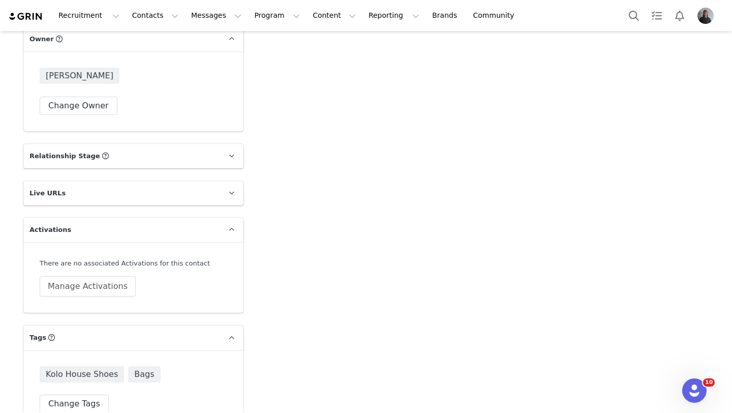
scroll to position [1600, 0]
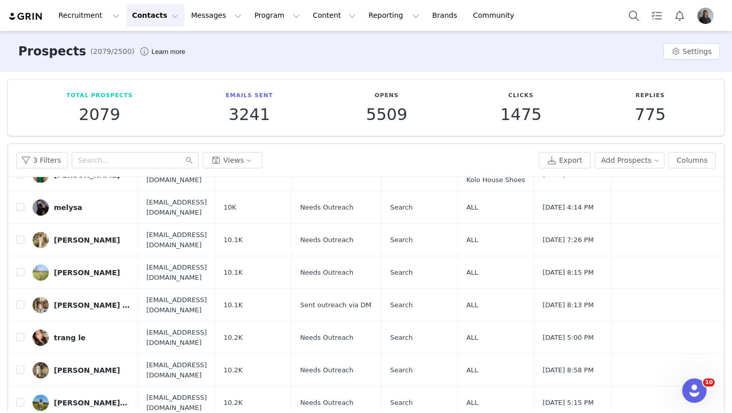
scroll to position [44, 0]
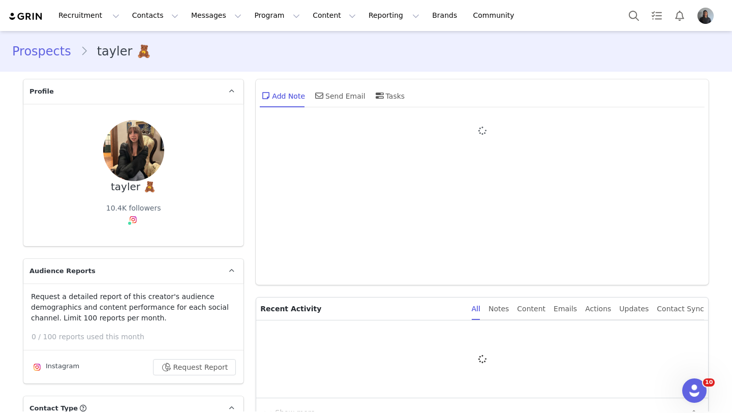
type input "+1 ([GEOGRAPHIC_DATA])"
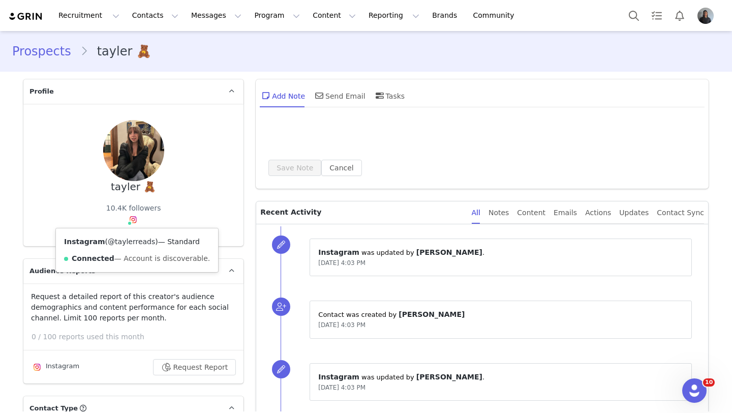
click at [136, 240] on link "@taylerreads" at bounding box center [131, 241] width 47 height 8
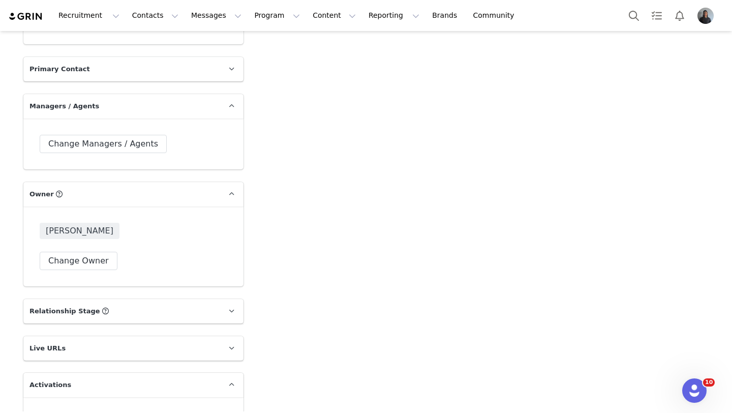
scroll to position [1600, 0]
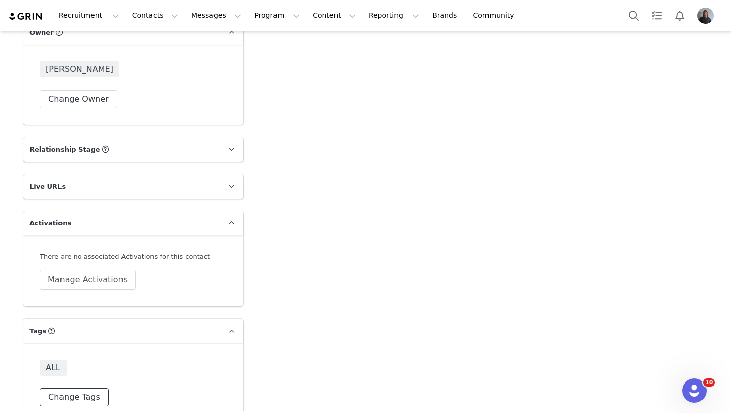
click at [98, 388] on button "Change Tags" at bounding box center [74, 397] width 69 height 18
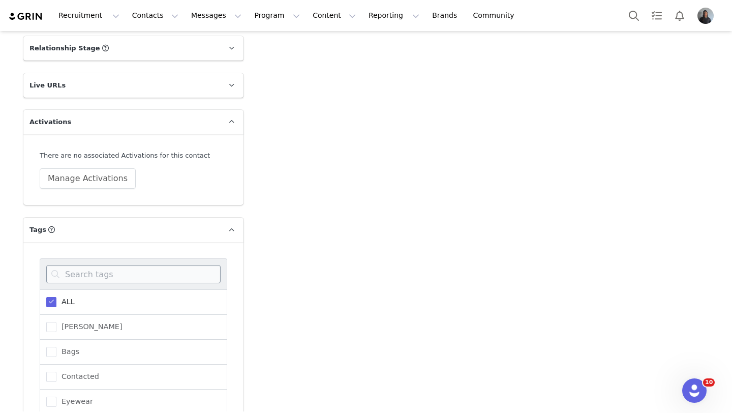
scroll to position [1723, 0]
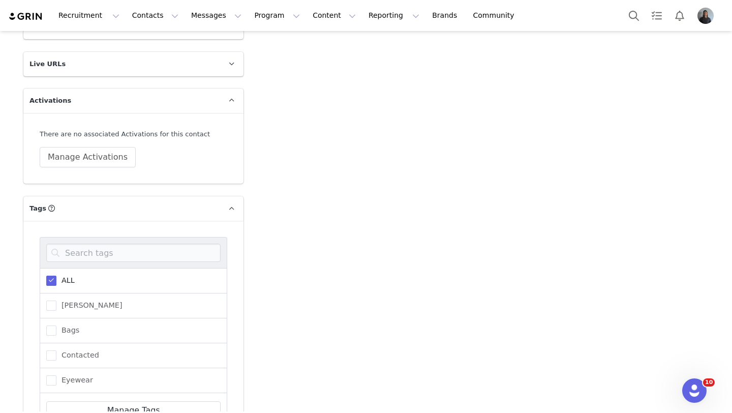
click at [69, 270] on div "ALL" at bounding box center [133, 280] width 187 height 25
click at [58, 275] on span "ALL" at bounding box center [65, 280] width 18 height 10
click at [56, 275] on input "ALL" at bounding box center [56, 275] width 0 height 0
click at [53, 384] on span at bounding box center [51, 389] width 10 height 10
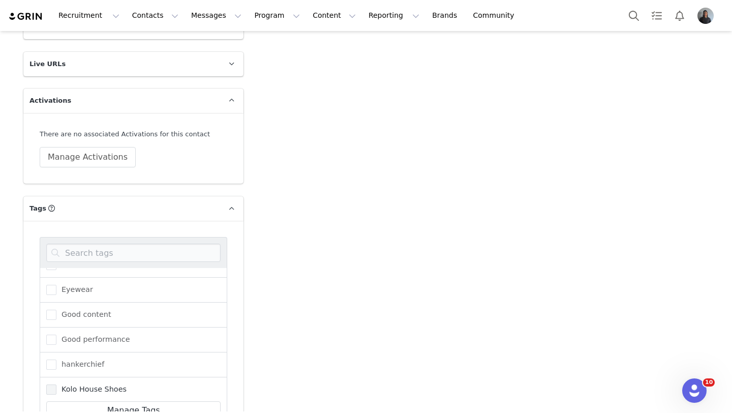
click at [56, 384] on input "Kolo House Shoes" at bounding box center [56, 384] width 0 height 0
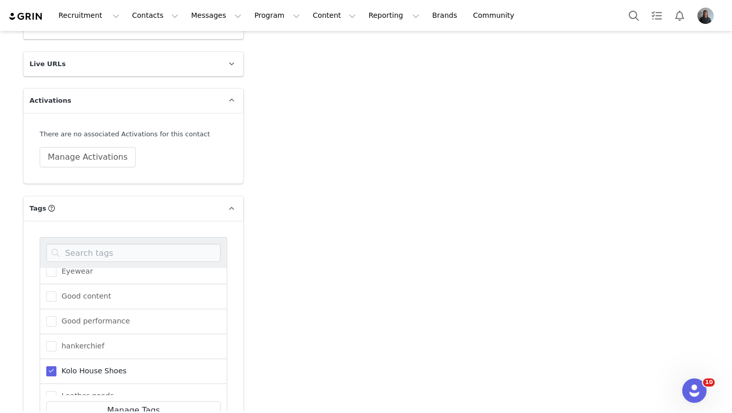
scroll to position [22, 0]
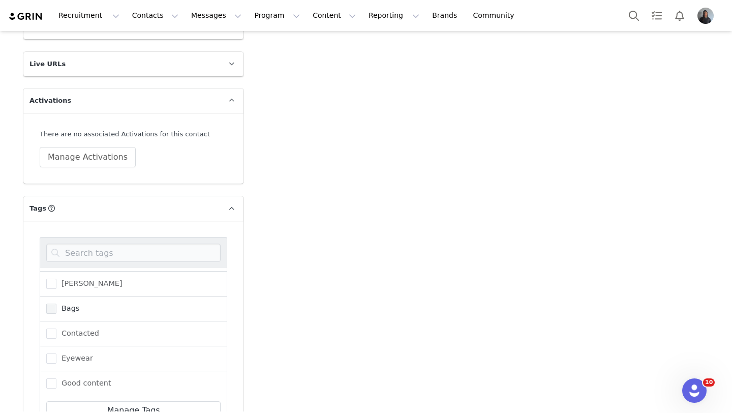
click at [56, 303] on span at bounding box center [51, 308] width 10 height 10
click at [56, 303] on input "Bags" at bounding box center [56, 303] width 0 height 0
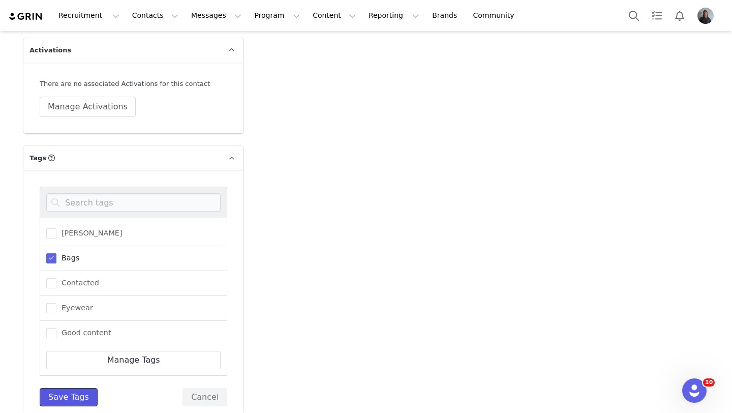
click at [76, 388] on button "Save Tags" at bounding box center [69, 397] width 58 height 18
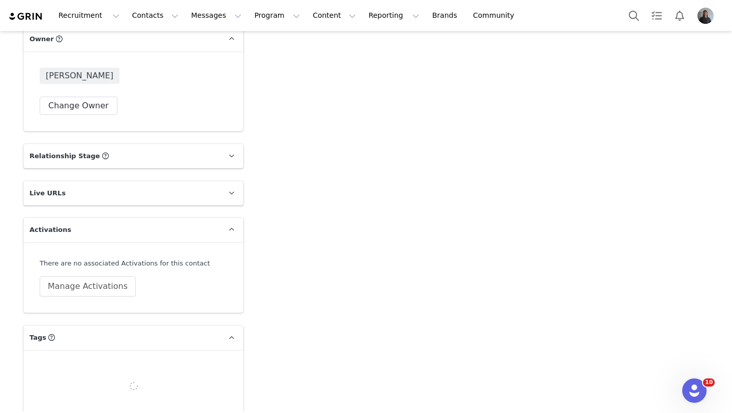
scroll to position [1600, 0]
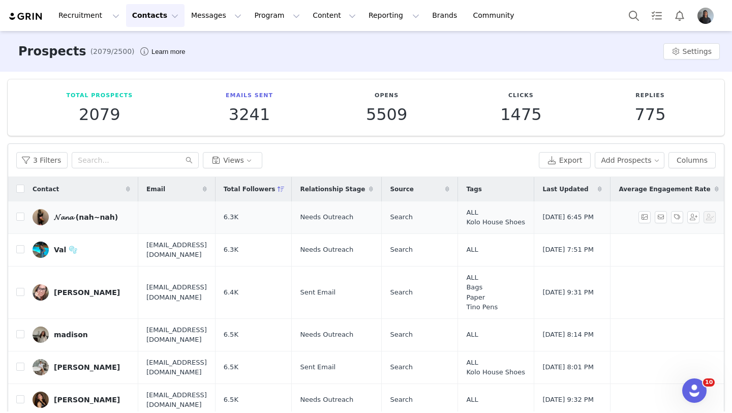
click at [91, 217] on div "𝓝𝓪𝓷𝓪 (nah~nah)" at bounding box center [86, 217] width 64 height 8
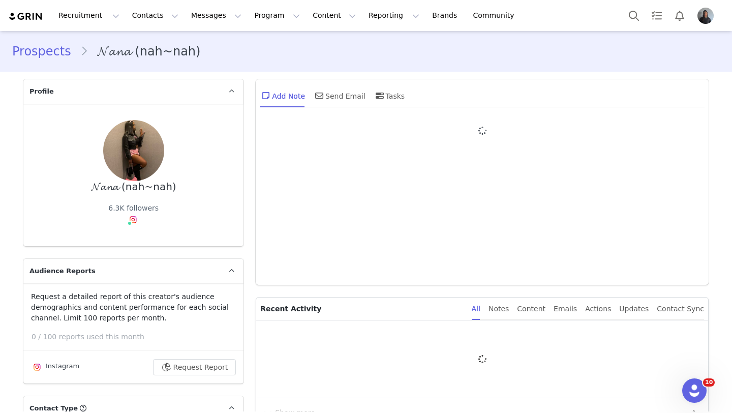
type input "+1 ([GEOGRAPHIC_DATA])"
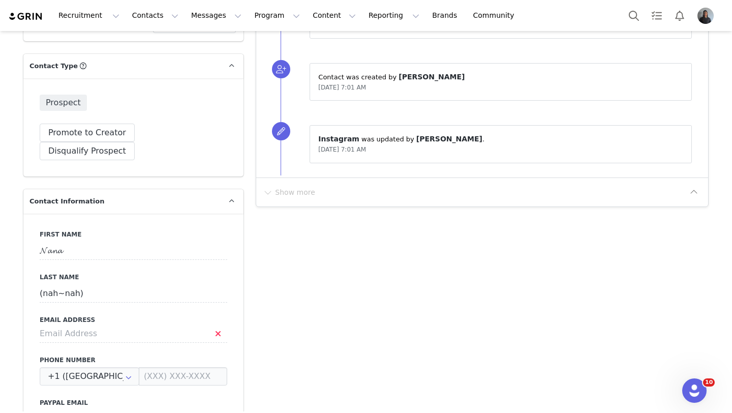
scroll to position [1600, 0]
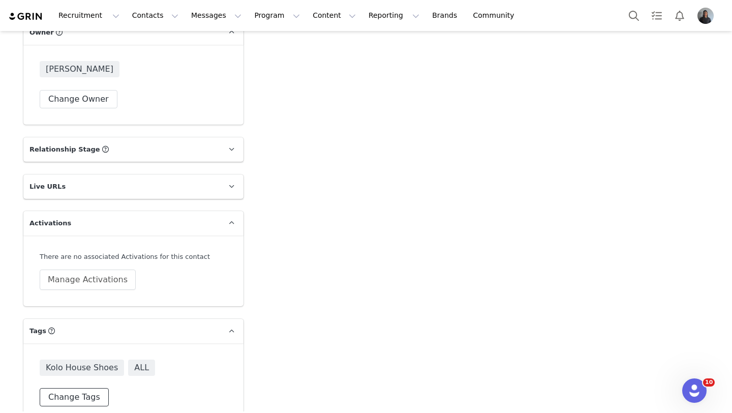
click at [86, 388] on button "Change Tags" at bounding box center [74, 397] width 69 height 18
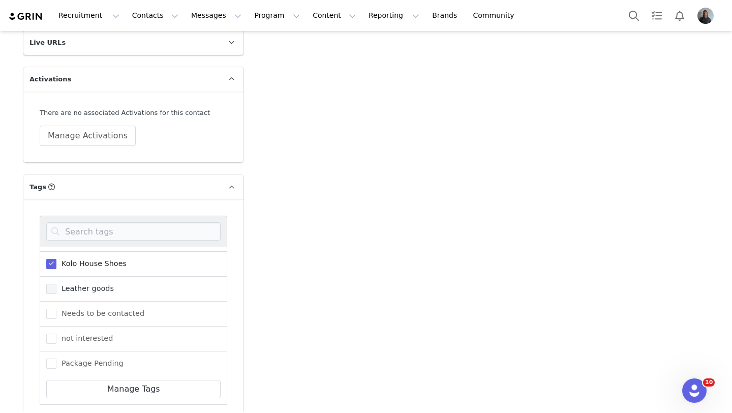
scroll to position [202, 0]
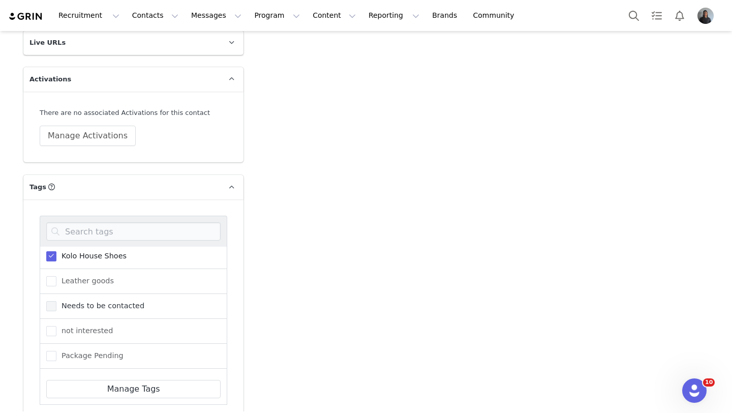
click at [88, 301] on span "Needs to be contacted" at bounding box center [100, 306] width 88 height 10
click at [56, 301] on input "Needs to be contacted" at bounding box center [56, 301] width 0 height 0
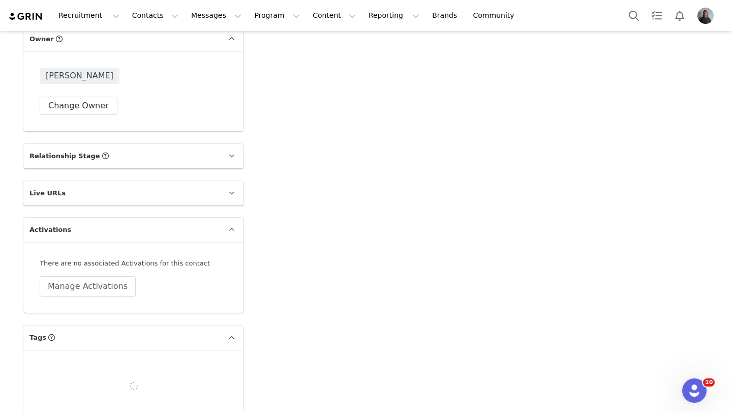
scroll to position [1621, 0]
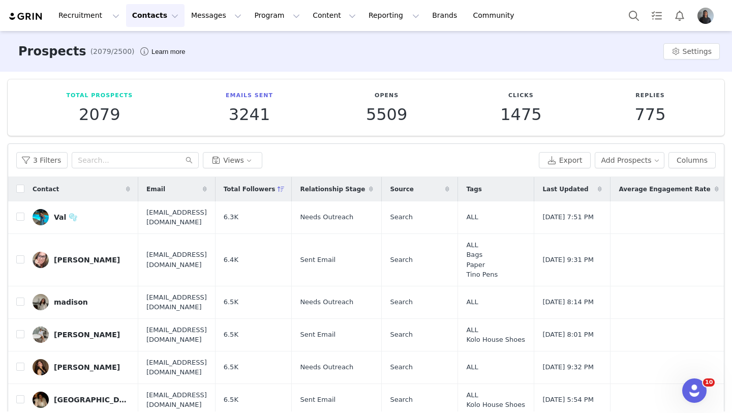
scroll to position [42, 0]
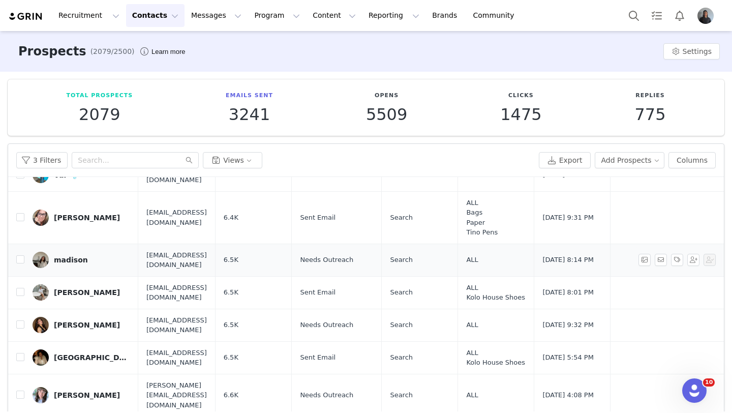
click at [69, 261] on div "madison" at bounding box center [71, 260] width 34 height 8
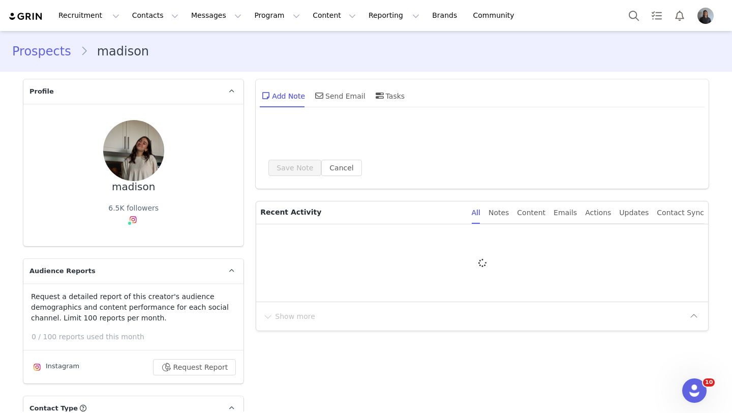
type input "+1 ([GEOGRAPHIC_DATA])"
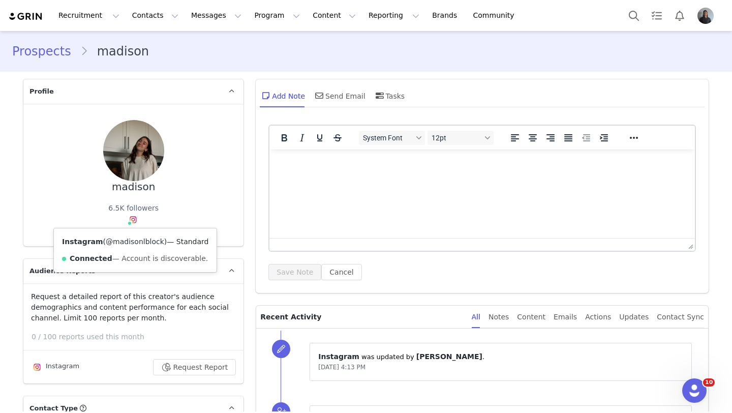
click at [128, 240] on link "@madisonlblock" at bounding box center [135, 241] width 58 height 8
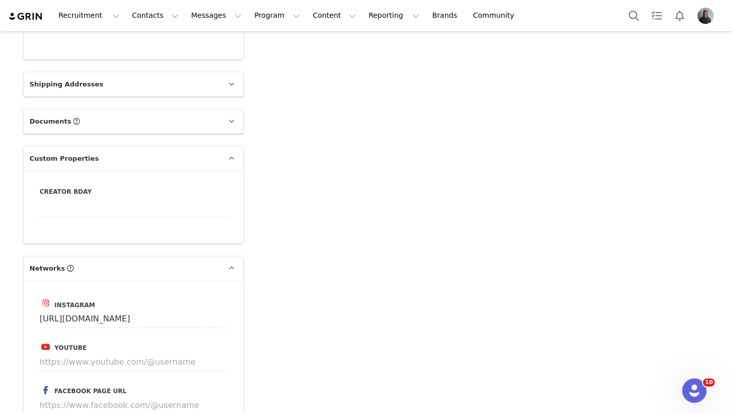
scroll to position [1600, 0]
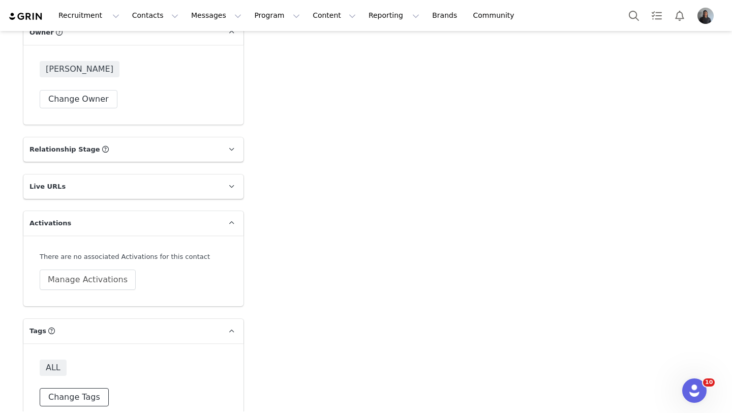
click at [75, 388] on button "Change Tags" at bounding box center [74, 397] width 69 height 18
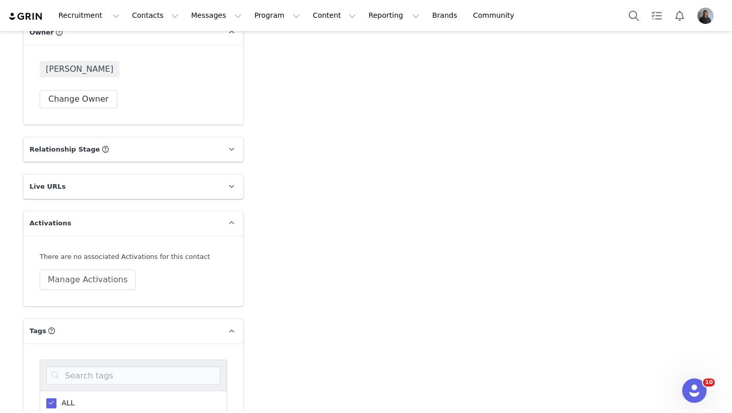
scroll to position [1671, 0]
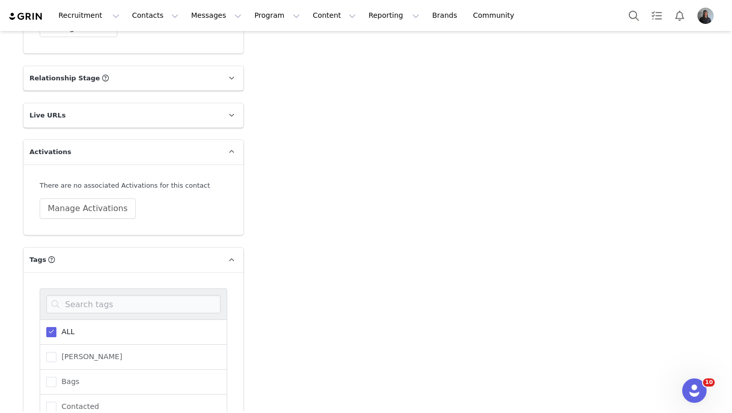
click at [61, 321] on div "ALL" at bounding box center [133, 331] width 187 height 25
click at [56, 327] on span at bounding box center [51, 332] width 10 height 10
click at [56, 327] on input "ALL" at bounding box center [56, 327] width 0 height 0
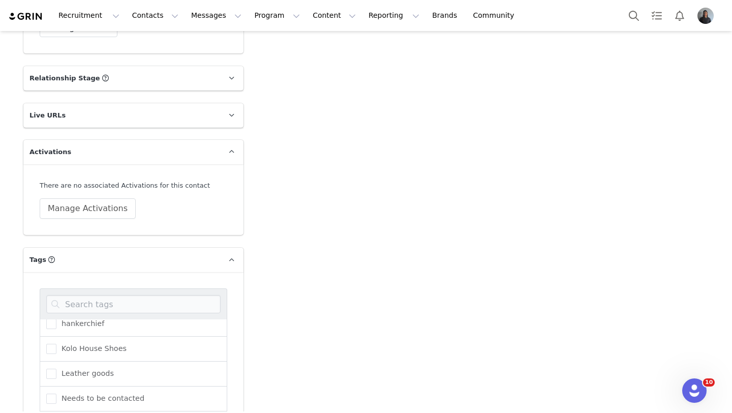
click at [52, 336] on div "Kolo House Shoes" at bounding box center [133, 348] width 187 height 25
click at [52, 343] on span at bounding box center [51, 348] width 10 height 10
click at [56, 343] on input "Kolo House Shoes" at bounding box center [56, 343] width 0 height 0
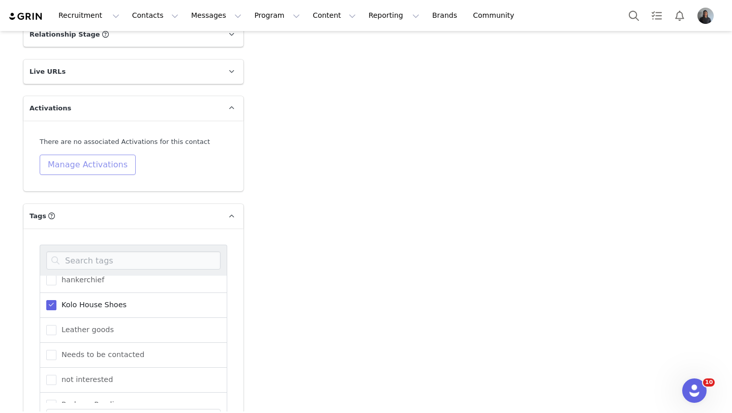
scroll to position [1773, 0]
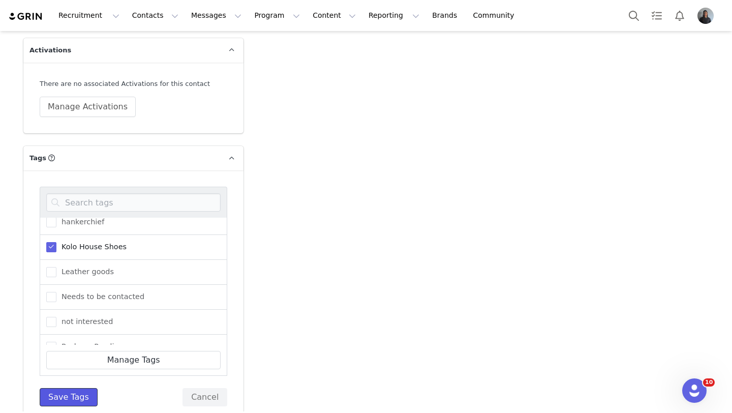
click at [83, 388] on button "Save Tags" at bounding box center [69, 397] width 58 height 18
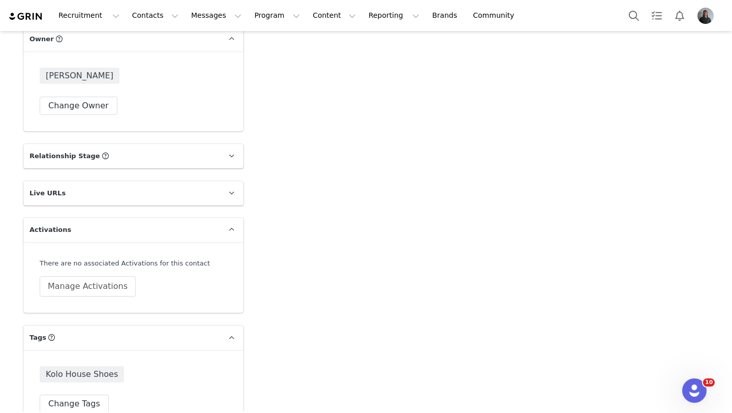
scroll to position [1600, 0]
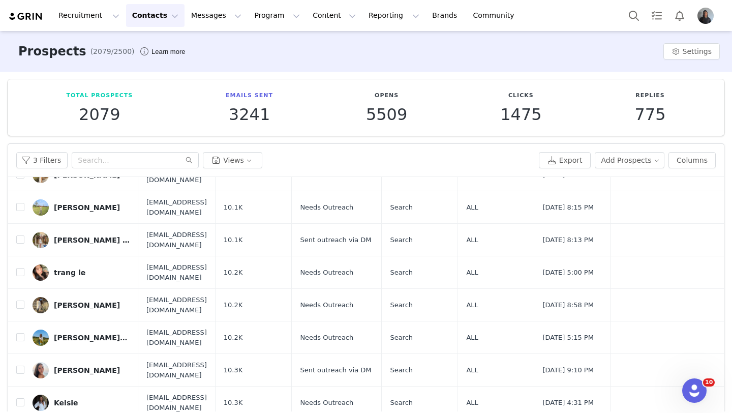
scroll to position [44, 0]
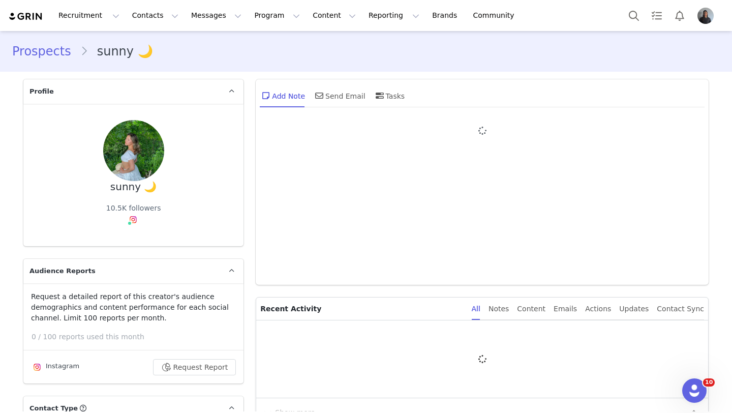
type input "+1 ([GEOGRAPHIC_DATA])"
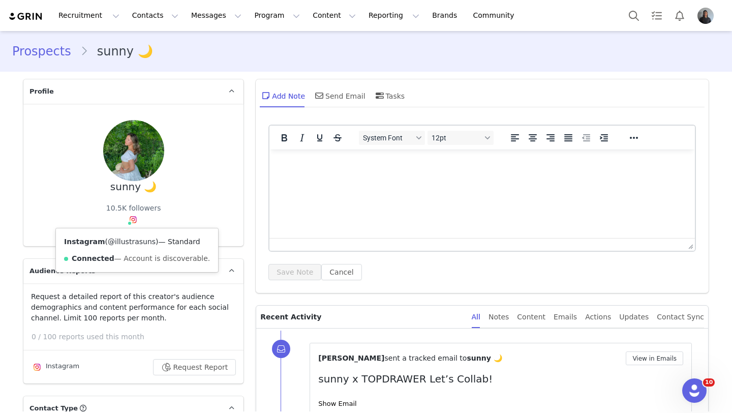
click at [132, 240] on link "@illustrasuns" at bounding box center [132, 241] width 48 height 8
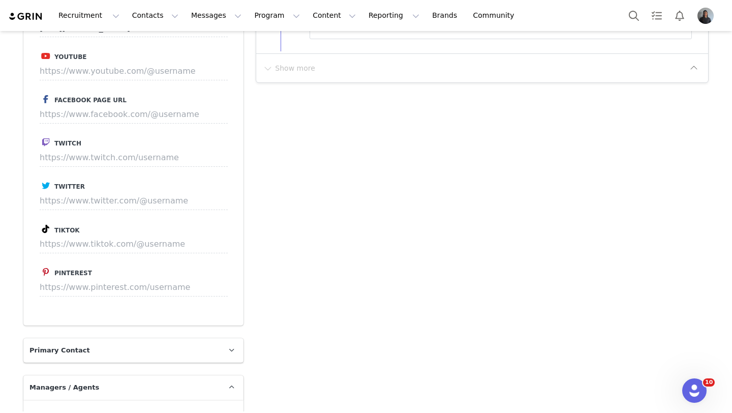
scroll to position [1606, 0]
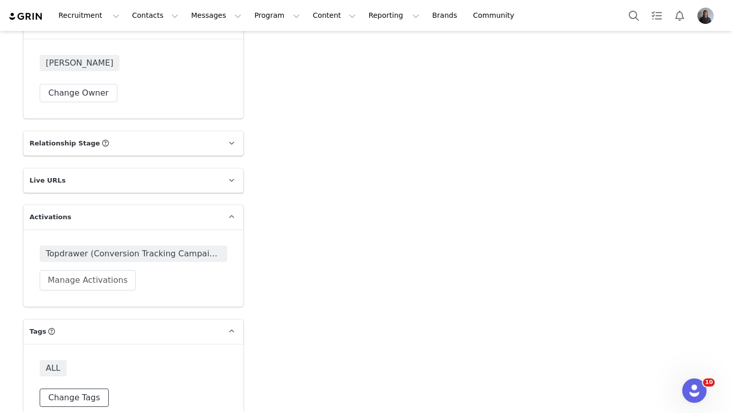
click at [75, 388] on button "Change Tags" at bounding box center [74, 397] width 69 height 18
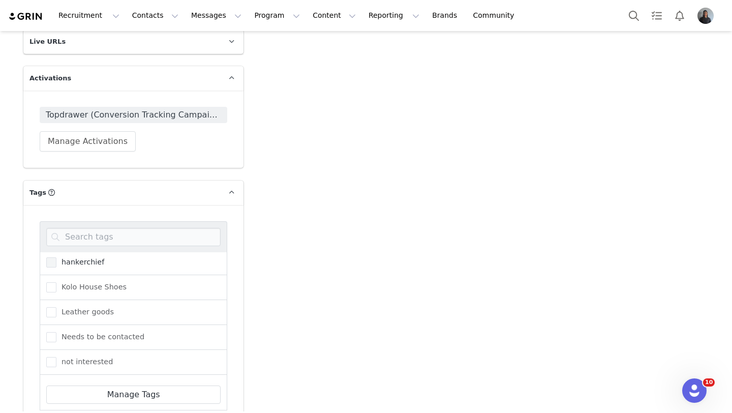
scroll to position [210, 0]
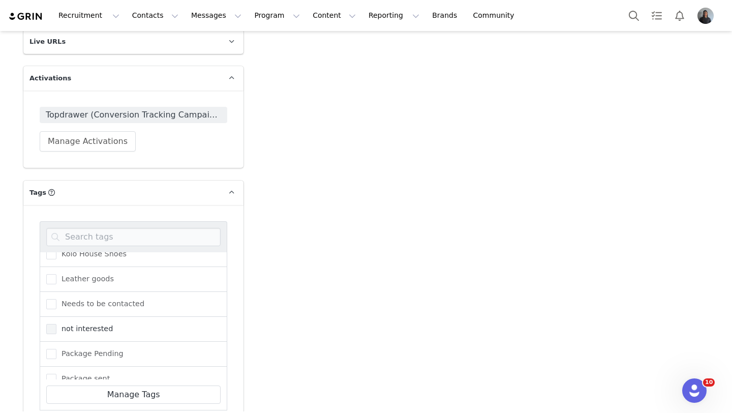
click at [58, 323] on label "not interested" at bounding box center [79, 329] width 67 height 12
click at [56, 324] on input "not interested" at bounding box center [56, 324] width 0 height 0
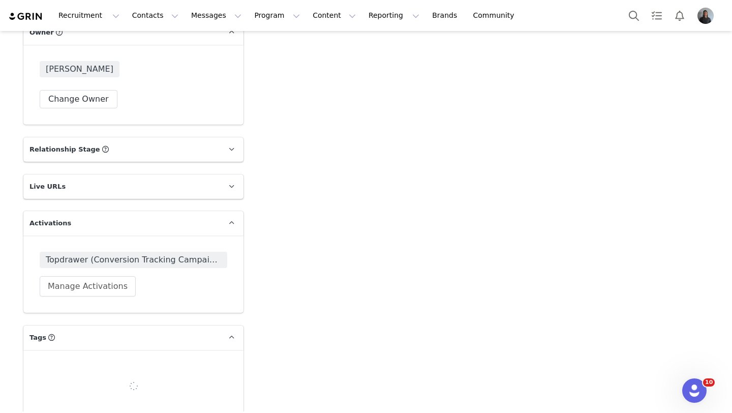
scroll to position [1606, 0]
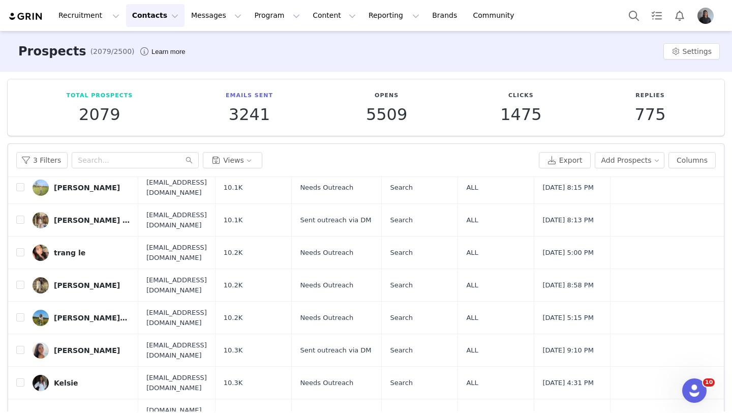
scroll to position [44, 0]
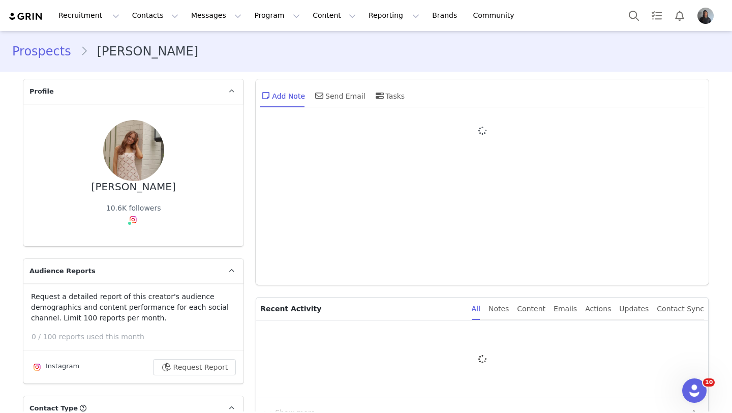
type input "+1 ([GEOGRAPHIC_DATA])"
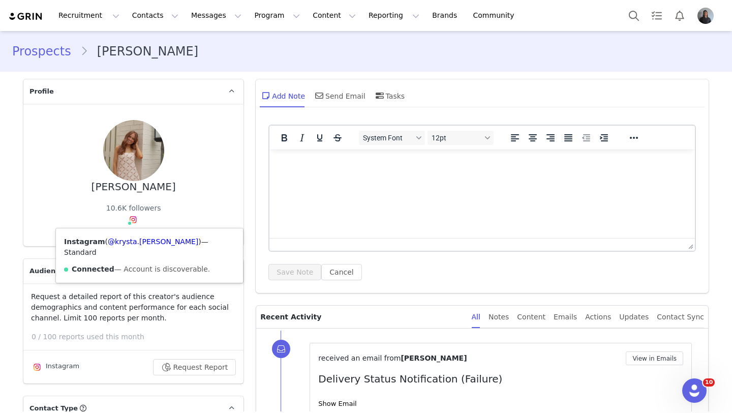
click at [132, 233] on div "Instagram ( @krysta.[PERSON_NAME] ) — Standard Connected — Account is discovera…" at bounding box center [149, 255] width 187 height 54
click at [132, 240] on link "@krysta.[PERSON_NAME]" at bounding box center [153, 241] width 90 height 8
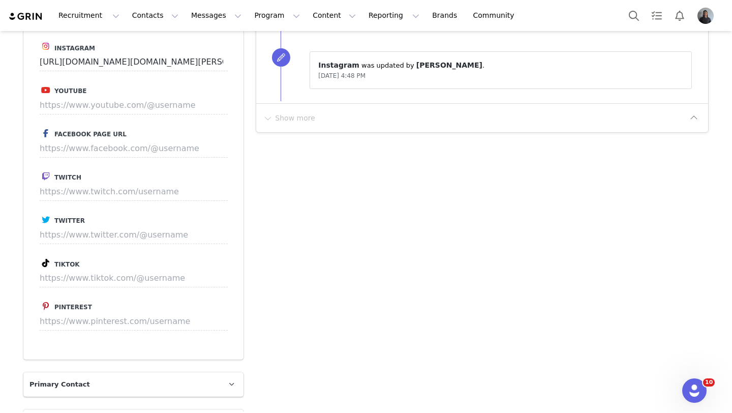
scroll to position [1606, 0]
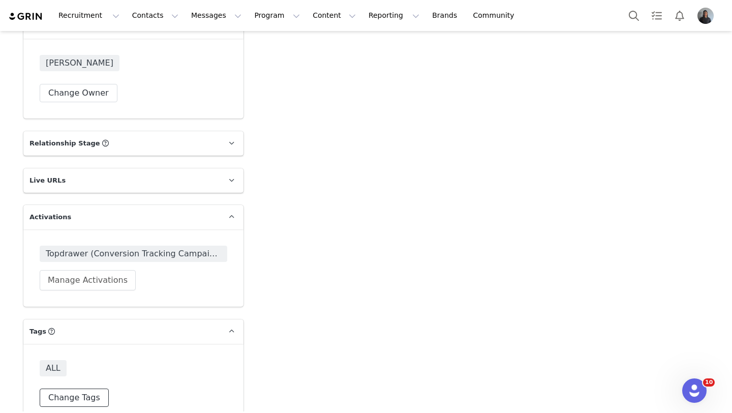
click at [78, 388] on button "Change Tags" at bounding box center [74, 397] width 69 height 18
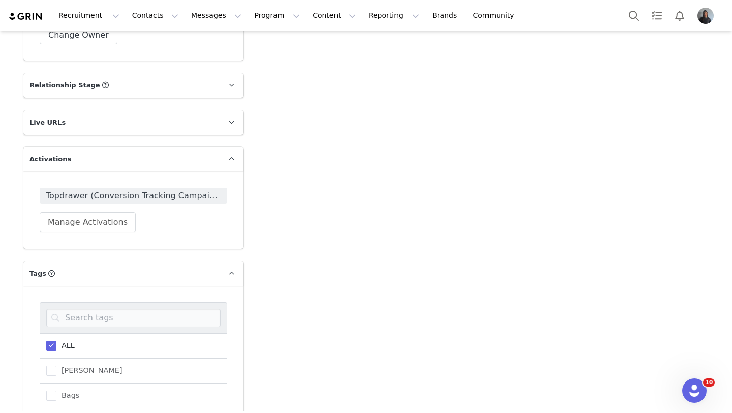
scroll to position [1704, 0]
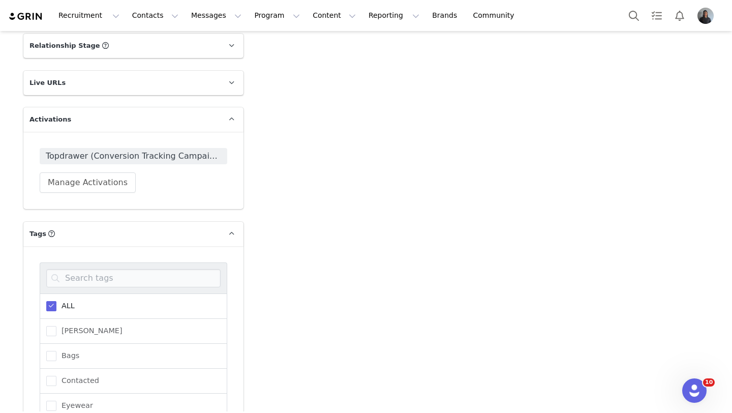
click at [78, 293] on div "ALL" at bounding box center [133, 305] width 187 height 25
click at [48, 301] on span at bounding box center [51, 306] width 10 height 10
click at [56, 301] on input "ALL" at bounding box center [56, 301] width 0 height 0
click at [59, 351] on span "Bags" at bounding box center [67, 356] width 23 height 10
click at [56, 351] on input "Bags" at bounding box center [56, 351] width 0 height 0
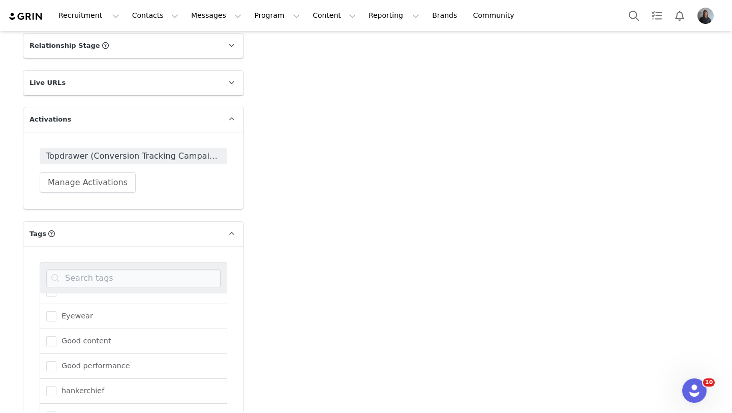
scroll to position [102, 0]
click at [55, 366] on div "hankerchief" at bounding box center [133, 378] width 187 height 25
click at [55, 373] on span at bounding box center [51, 378] width 10 height 10
click at [56, 373] on input "hankerchief" at bounding box center [56, 373] width 0 height 0
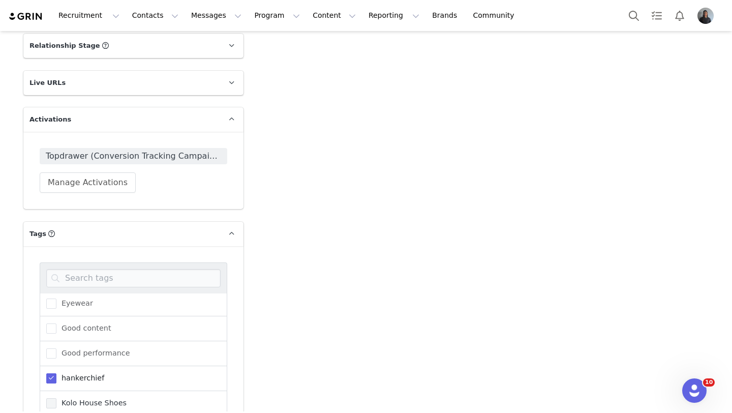
click at [55, 398] on span at bounding box center [51, 403] width 10 height 10
click at [56, 398] on input "Kolo House Shoes" at bounding box center [56, 398] width 0 height 0
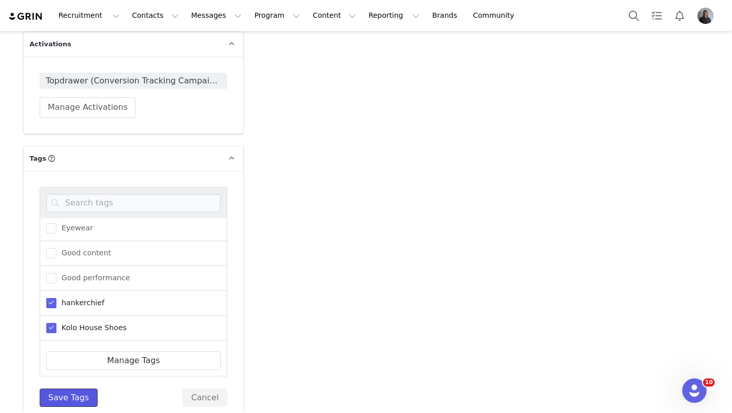
click at [77, 388] on button "Save Tags" at bounding box center [69, 397] width 58 height 18
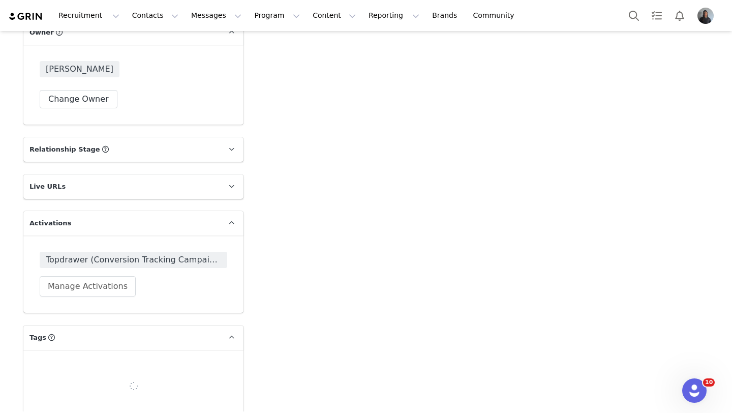
scroll to position [1606, 0]
